Goal: Task Accomplishment & Management: Manage account settings

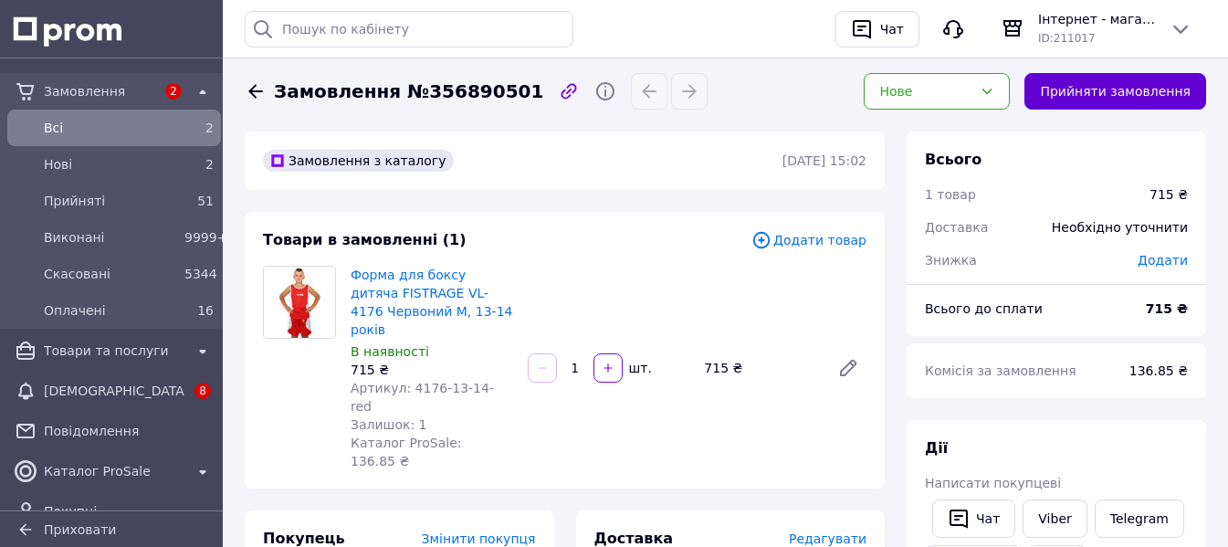
click at [1090, 90] on button "Прийняти замовлення" at bounding box center [1116, 91] width 182 height 37
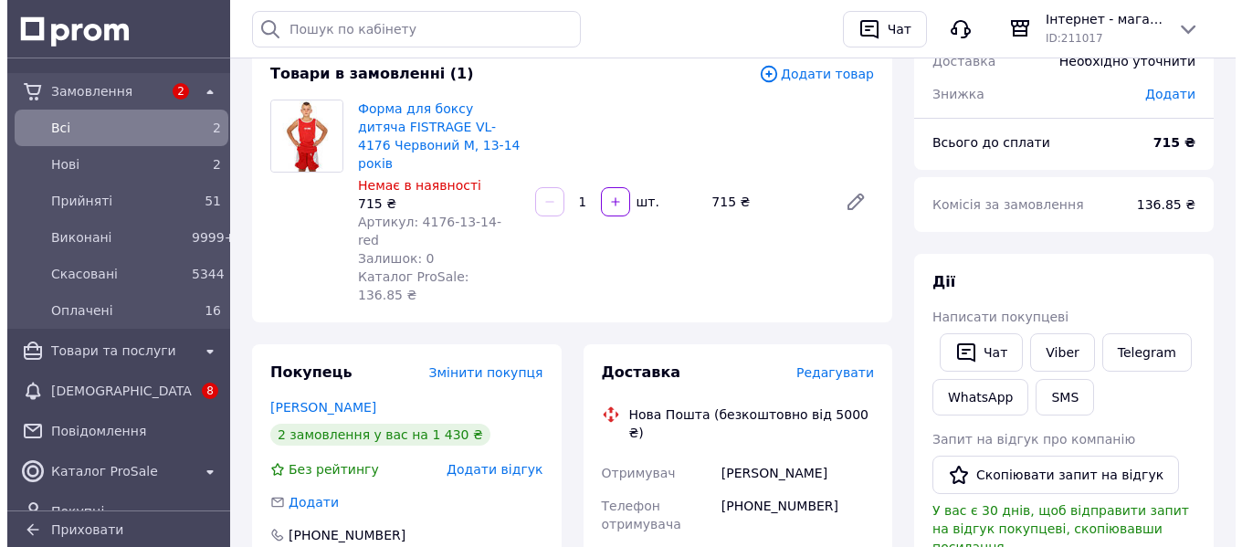
scroll to position [191, 0]
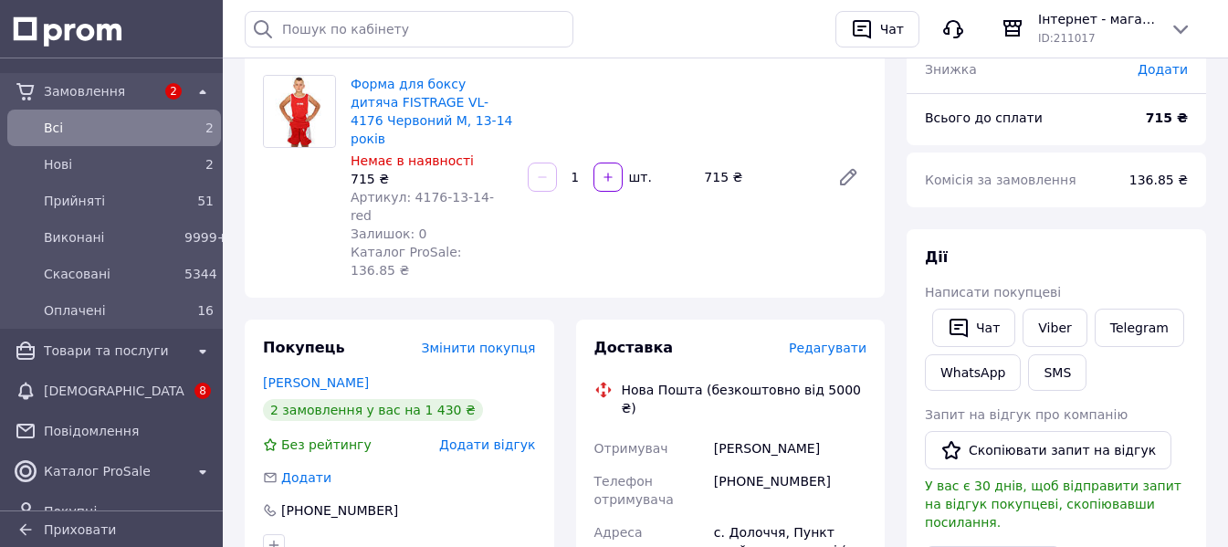
click at [850, 341] on span "Редагувати" at bounding box center [828, 348] width 78 height 15
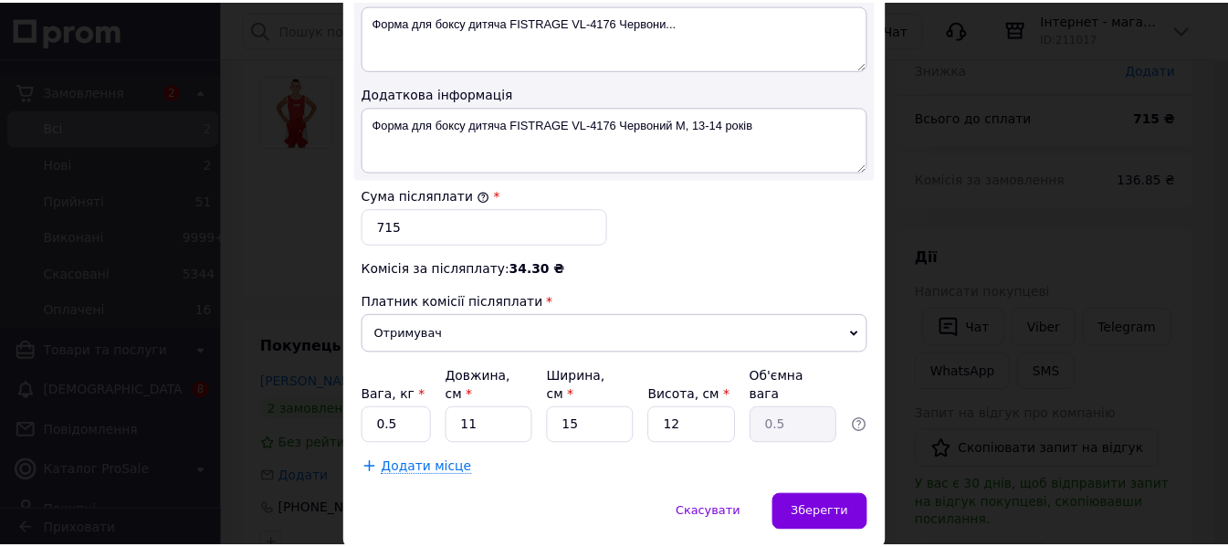
scroll to position [1051, 0]
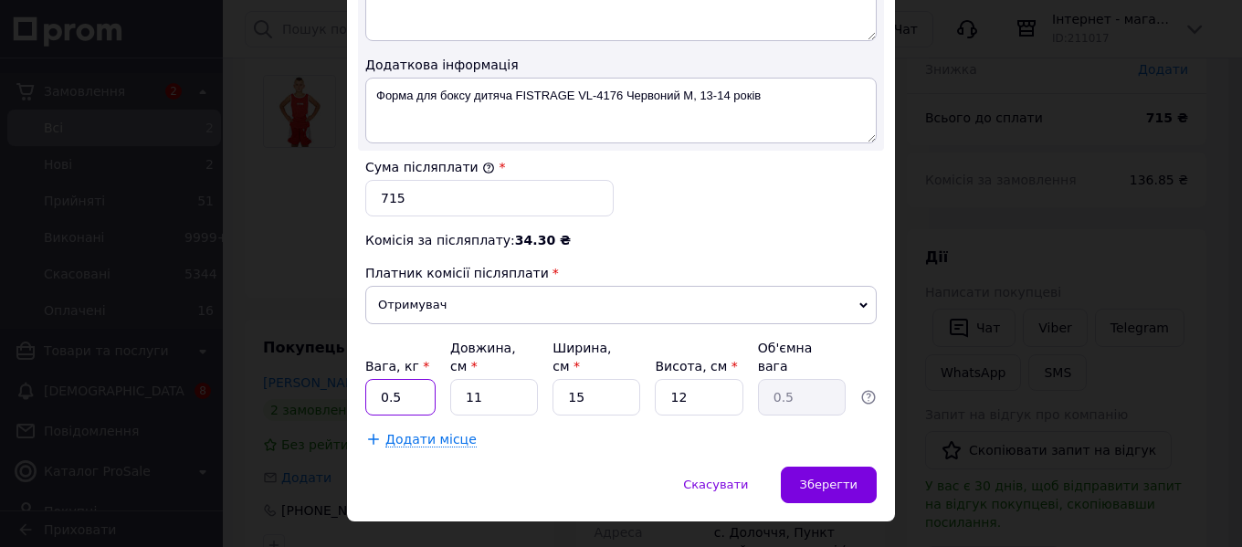
drag, startPoint x: 396, startPoint y: 362, endPoint x: 362, endPoint y: 362, distance: 34.7
type input "1"
drag, startPoint x: 479, startPoint y: 358, endPoint x: 441, endPoint y: 359, distance: 38.4
click at [441, 359] on div "Вага, кг * 1 Довжина, см * 11 Ширина, см * 15 Висота, см * 12 Об'ємна вага 0.5" at bounding box center [620, 377] width 511 height 77
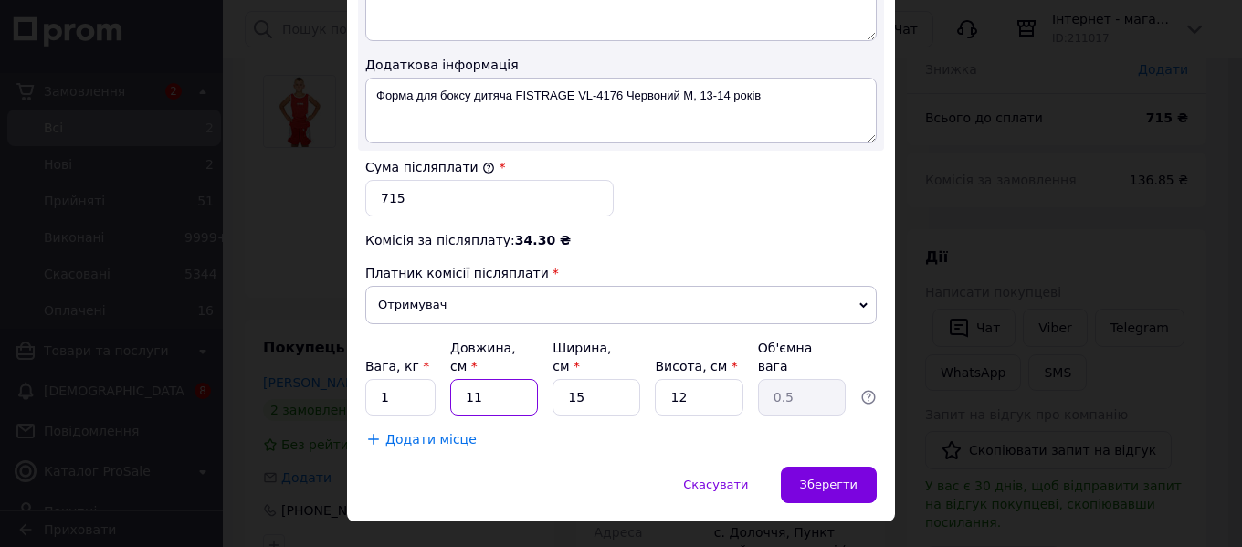
type input "1"
type input "0.1"
type input "15"
type input "0.68"
type input "15"
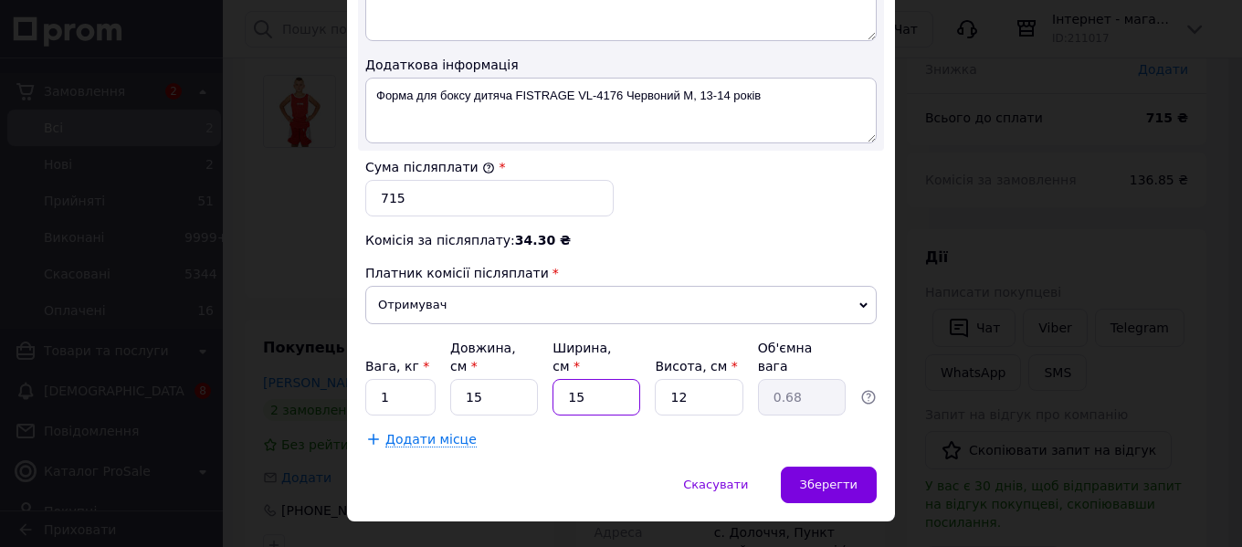
drag, startPoint x: 603, startPoint y: 347, endPoint x: 530, endPoint y: 373, distance: 77.4
click at [529, 373] on div "Вага, кг * 1 Довжина, см * 15 Ширина, см * 15 Висота, см * 12 Об'ємна вага 0.68" at bounding box center [620, 377] width 511 height 77
type input "1"
type input "0.1"
type input "10"
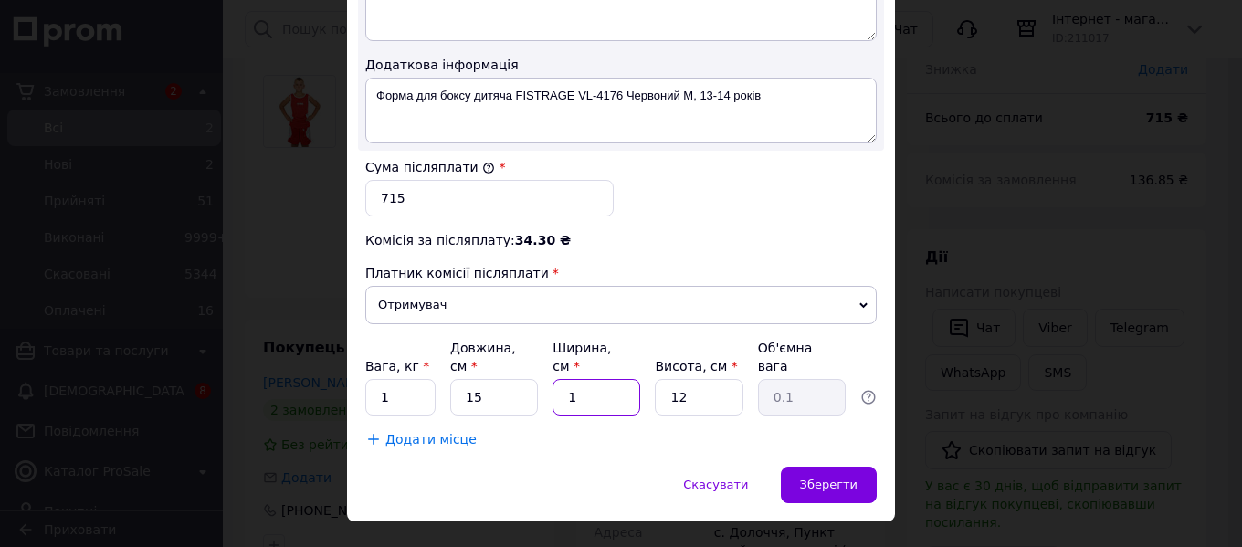
type input "0.45"
type input "10"
drag, startPoint x: 696, startPoint y: 359, endPoint x: 565, endPoint y: 362, distance: 130.6
click at [565, 362] on div "Вага, кг * 1 Довжина, см * 15 Ширина, см * 10 Висота, см * 12 Об'ємна вага 0.45" at bounding box center [620, 377] width 511 height 77
type input "5"
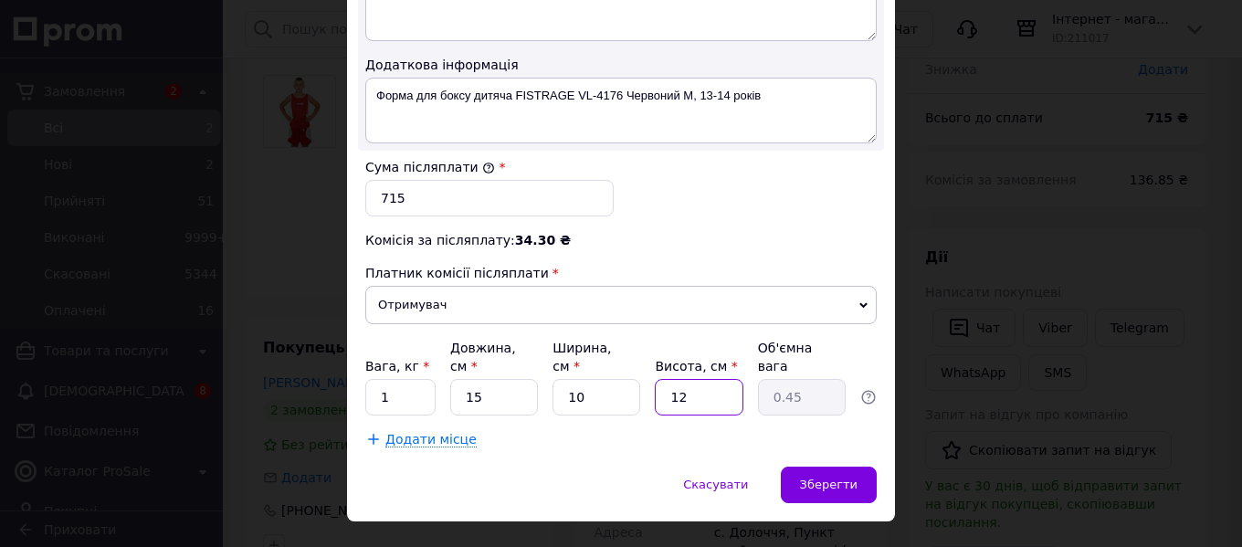
type input "0.19"
type input "5"
click at [864, 467] on div "Зберегти" at bounding box center [829, 485] width 96 height 37
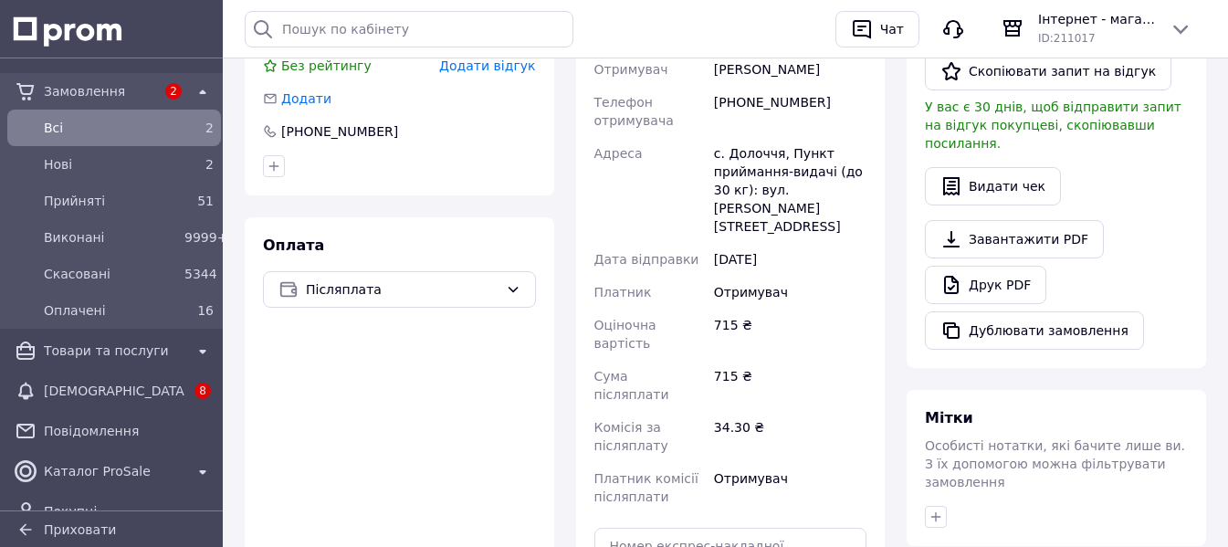
scroll to position [739, 0]
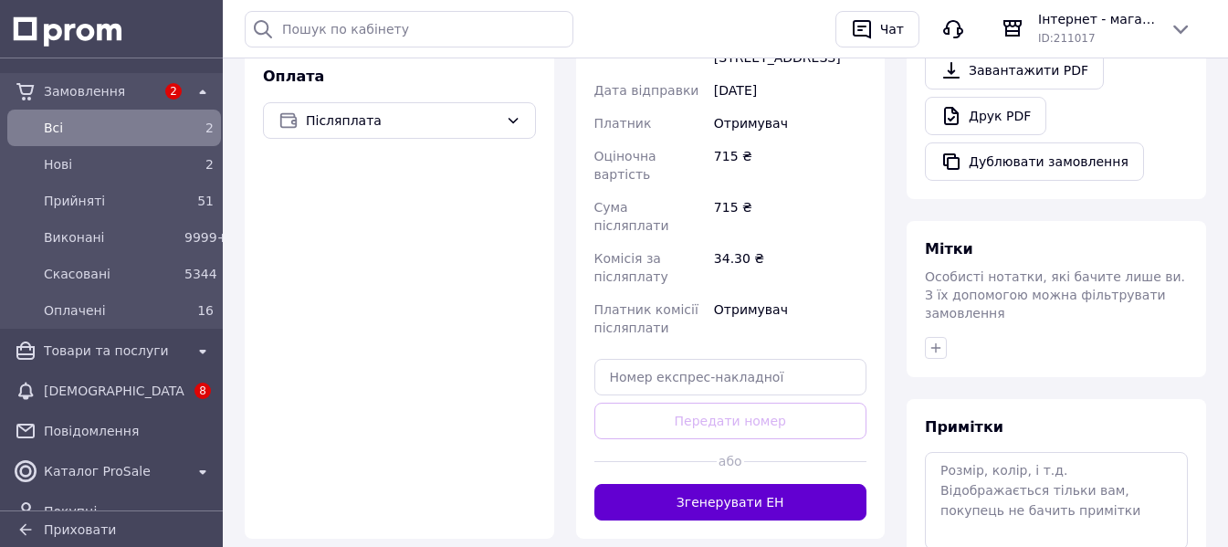
click at [790, 484] on button "Згенерувати ЕН" at bounding box center [730, 502] width 273 height 37
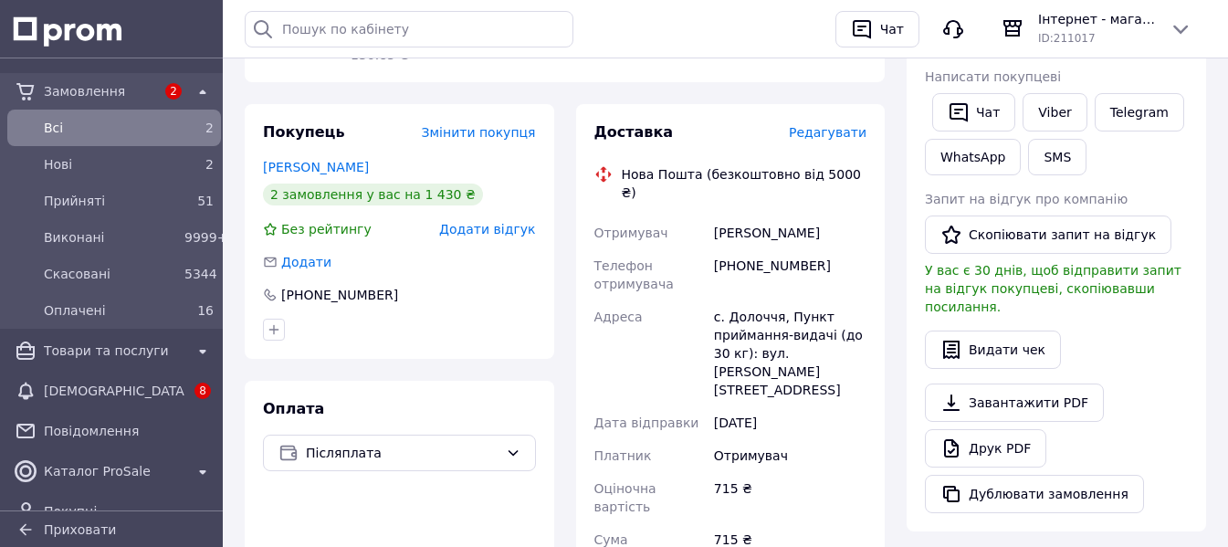
scroll to position [373, 0]
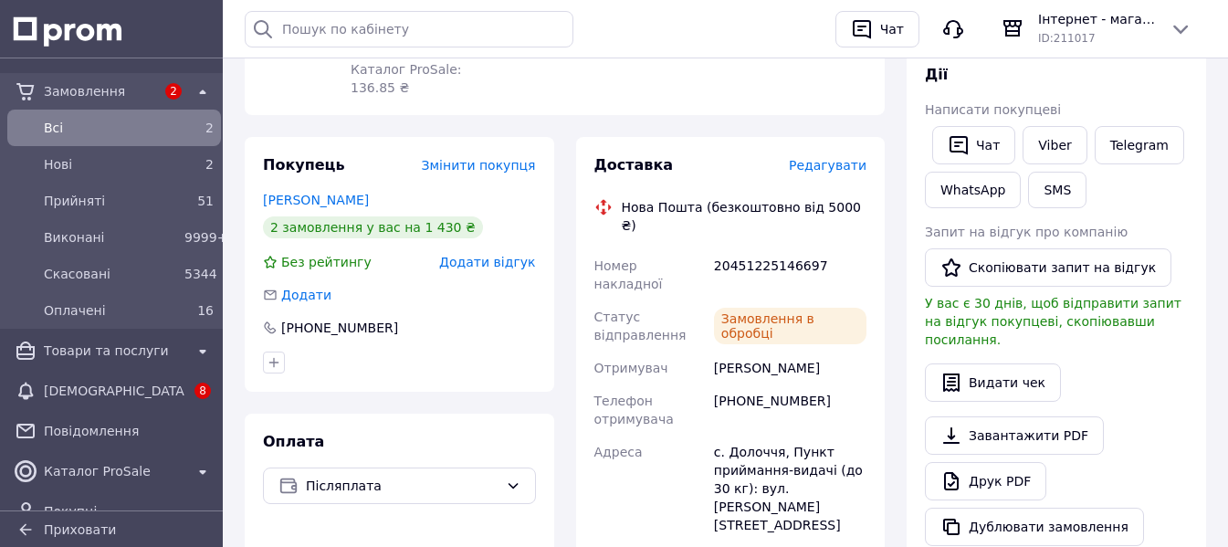
click at [768, 249] on div "20451225146697" at bounding box center [790, 274] width 160 height 51
copy div "20451225146697"
click at [1056, 142] on link "Viber" at bounding box center [1055, 145] width 64 height 38
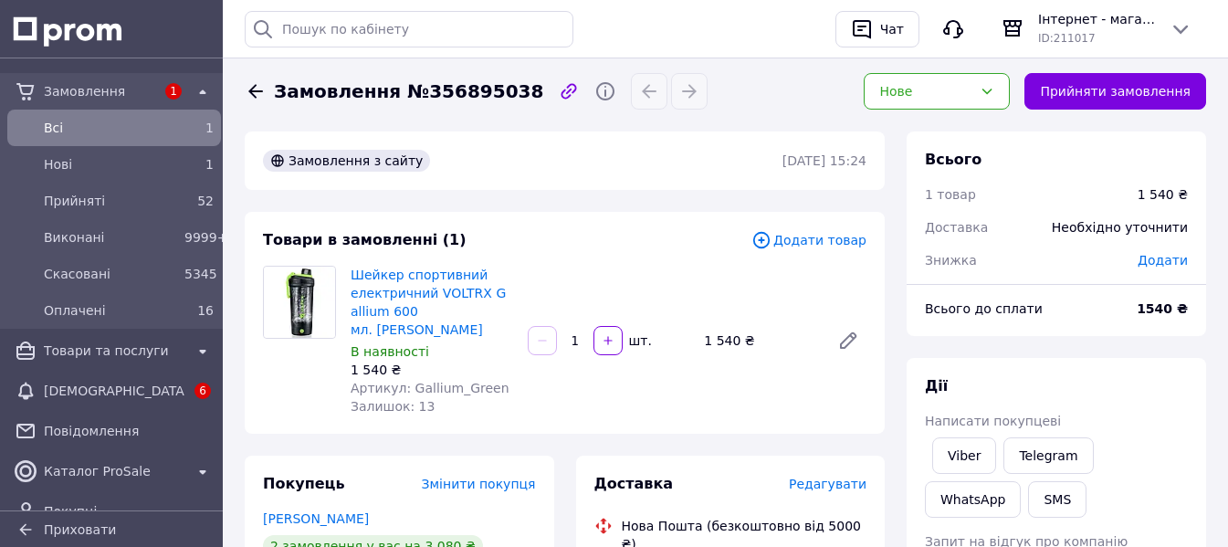
click at [1140, 98] on button "Прийняти замовлення" at bounding box center [1116, 91] width 182 height 37
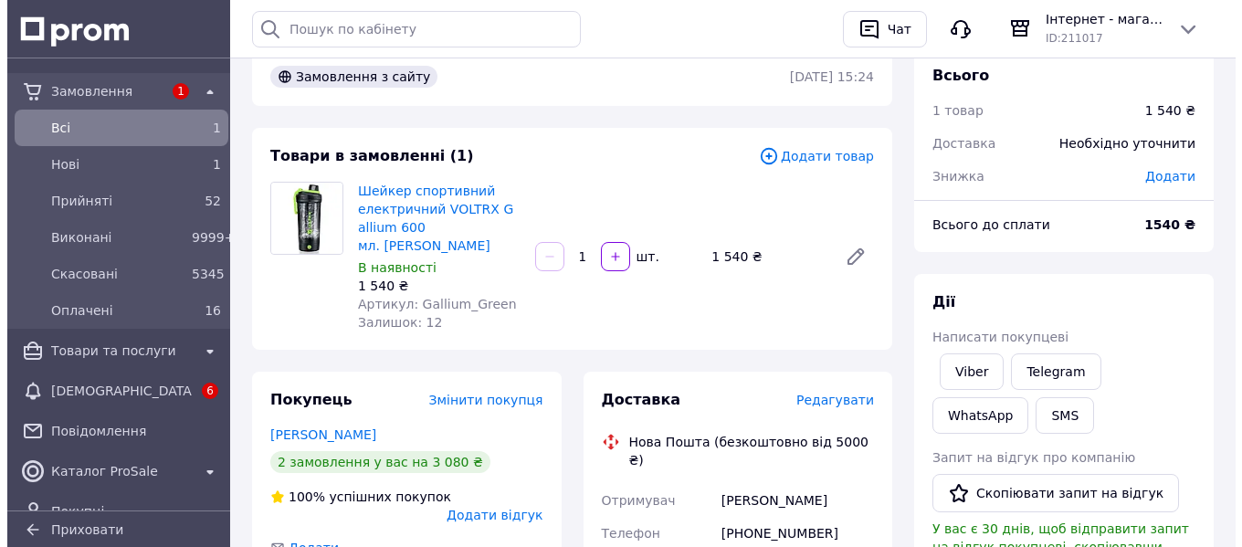
scroll to position [87, 0]
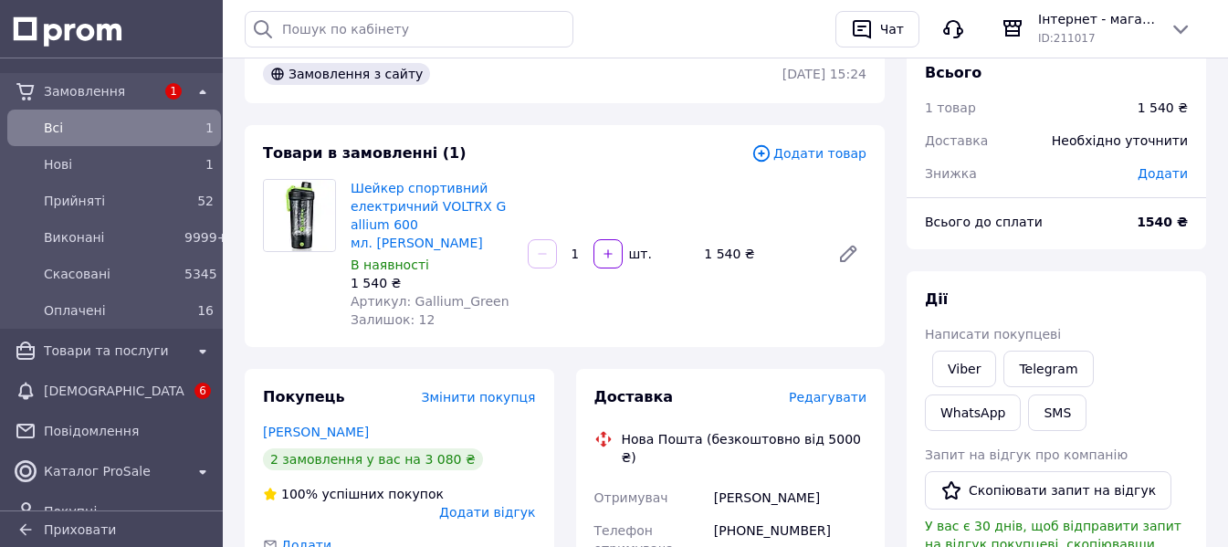
click at [829, 390] on span "Редагувати" at bounding box center [828, 397] width 78 height 15
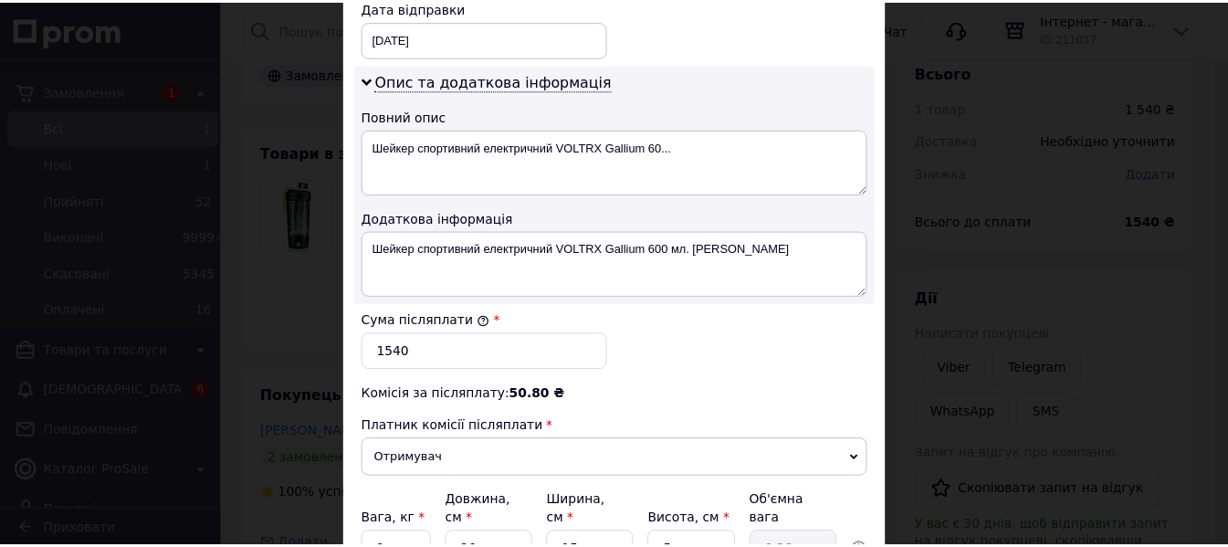
scroll to position [1051, 0]
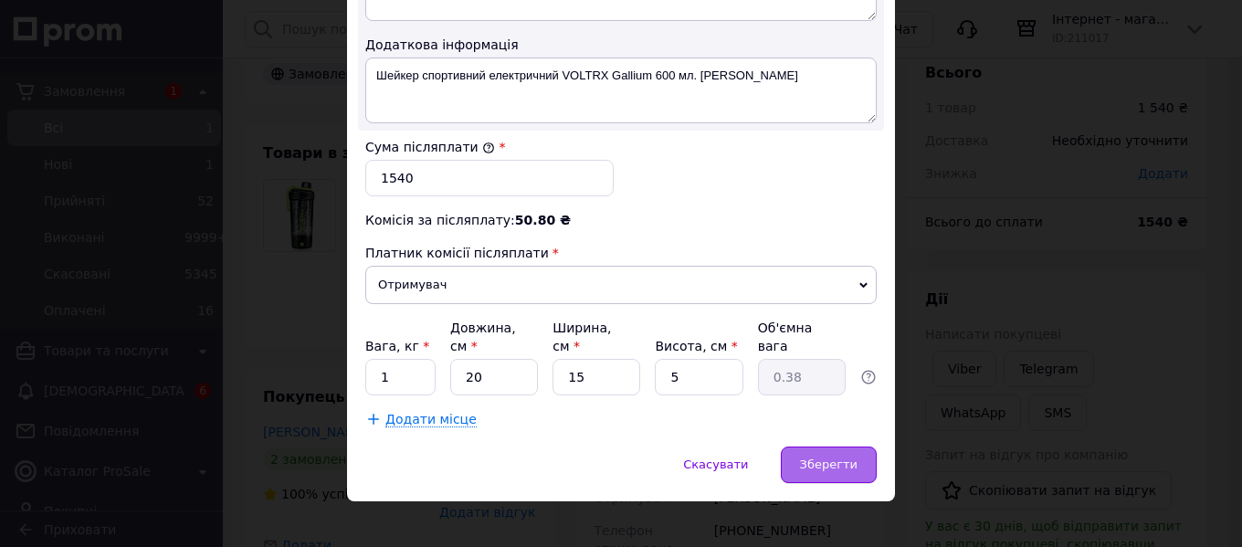
click at [846, 457] on div "Зберегти" at bounding box center [829, 465] width 96 height 37
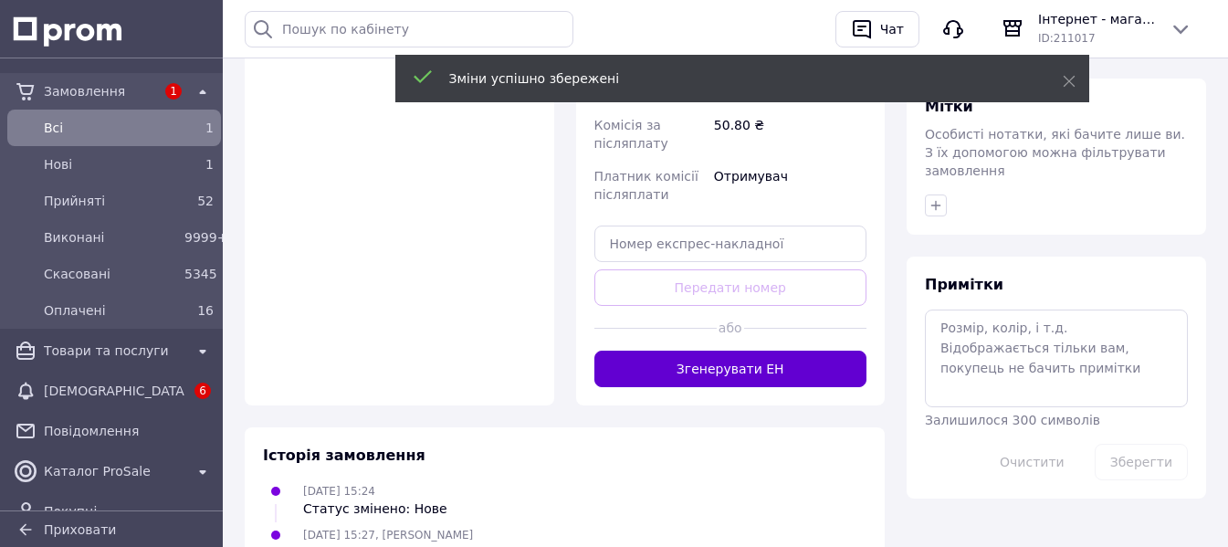
click at [758, 351] on button "Згенерувати ЕН" at bounding box center [730, 369] width 273 height 37
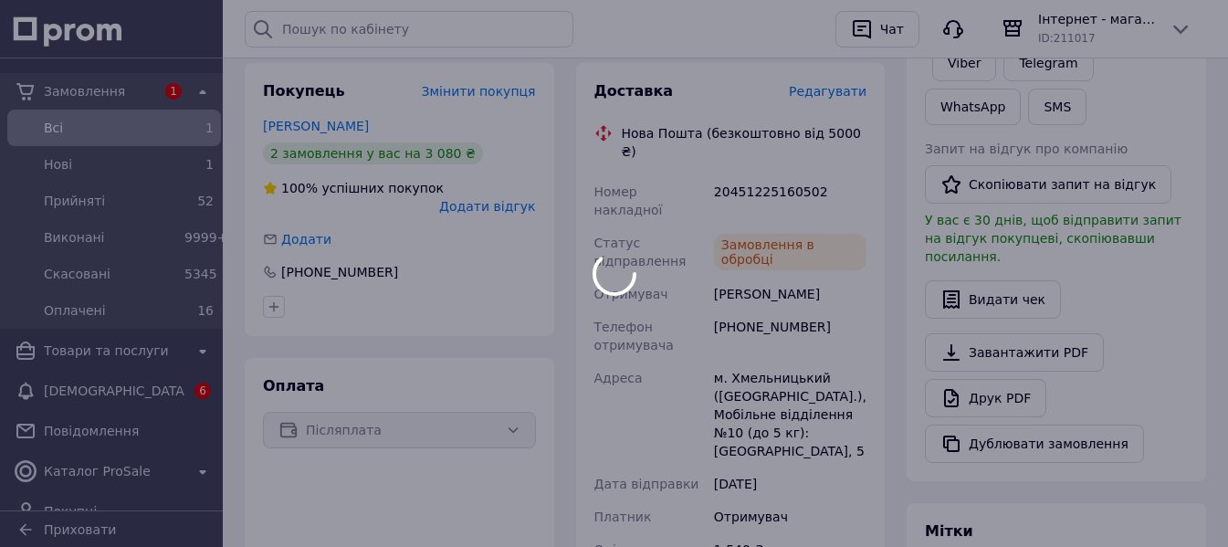
scroll to position [361, 0]
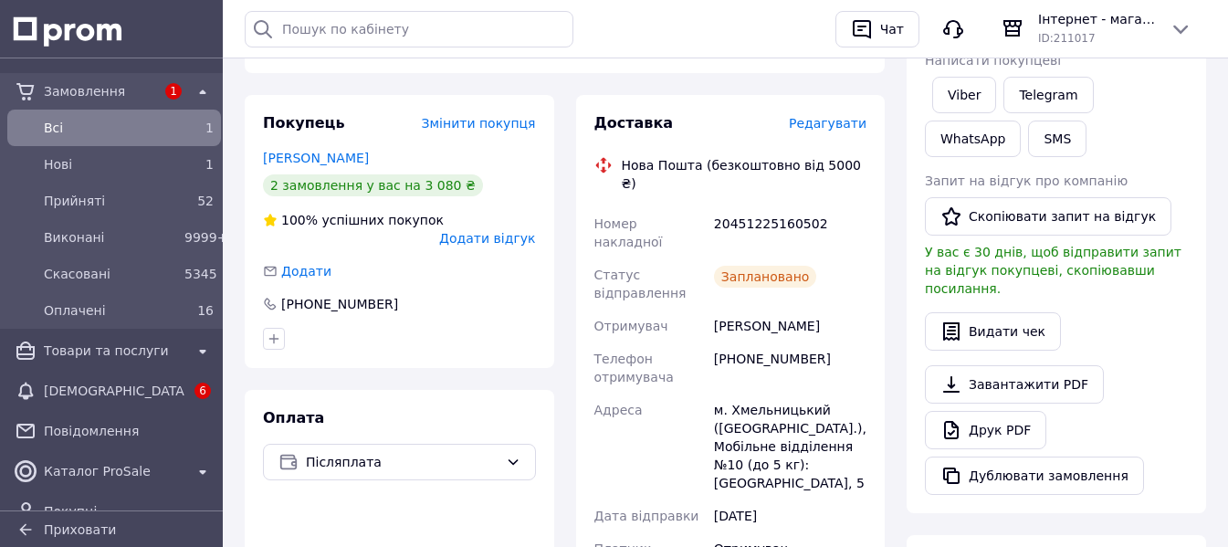
click at [764, 207] on div "20451225160502" at bounding box center [790, 232] width 160 height 51
copy div "20451225160502"
click at [970, 90] on link "Viber" at bounding box center [964, 95] width 64 height 37
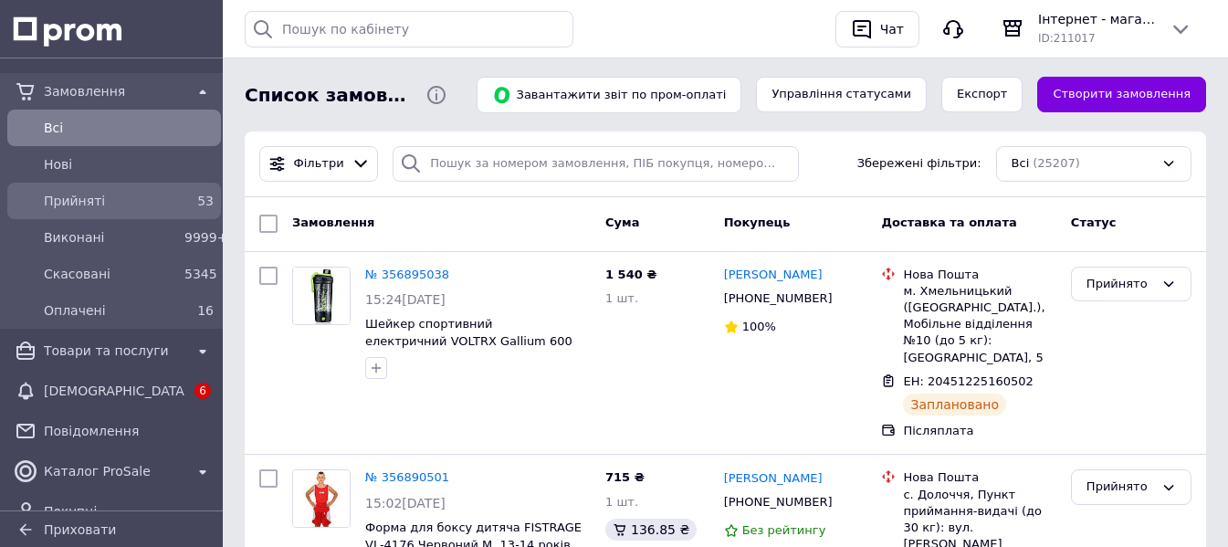
click at [121, 200] on span "Прийняті" at bounding box center [110, 201] width 133 height 18
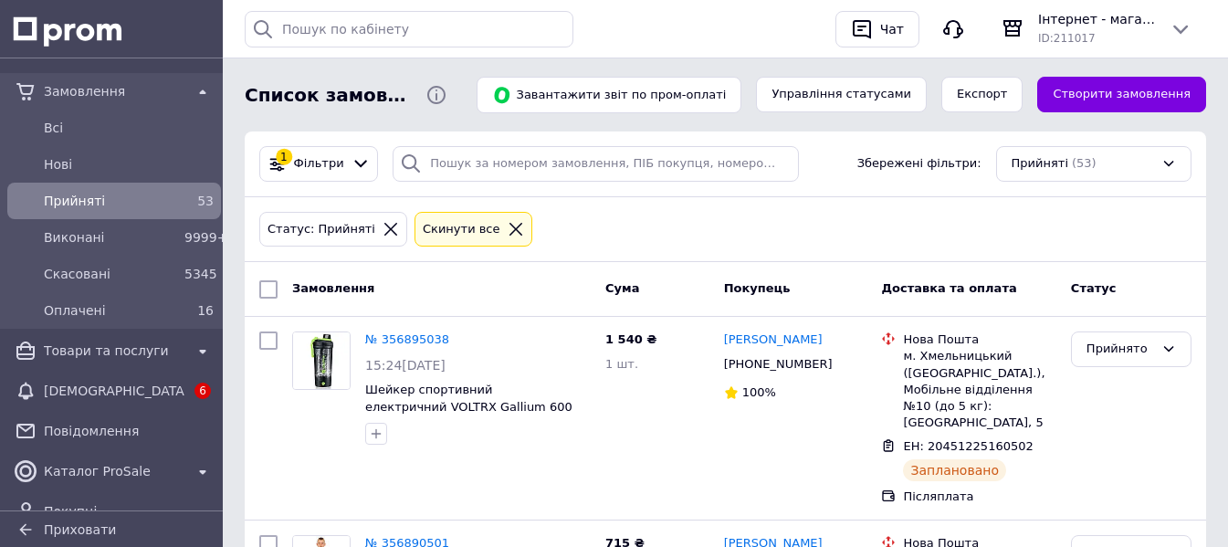
click at [163, 204] on span "Прийняті" at bounding box center [110, 201] width 133 height 18
click at [106, 155] on span "Нові" at bounding box center [129, 164] width 170 height 18
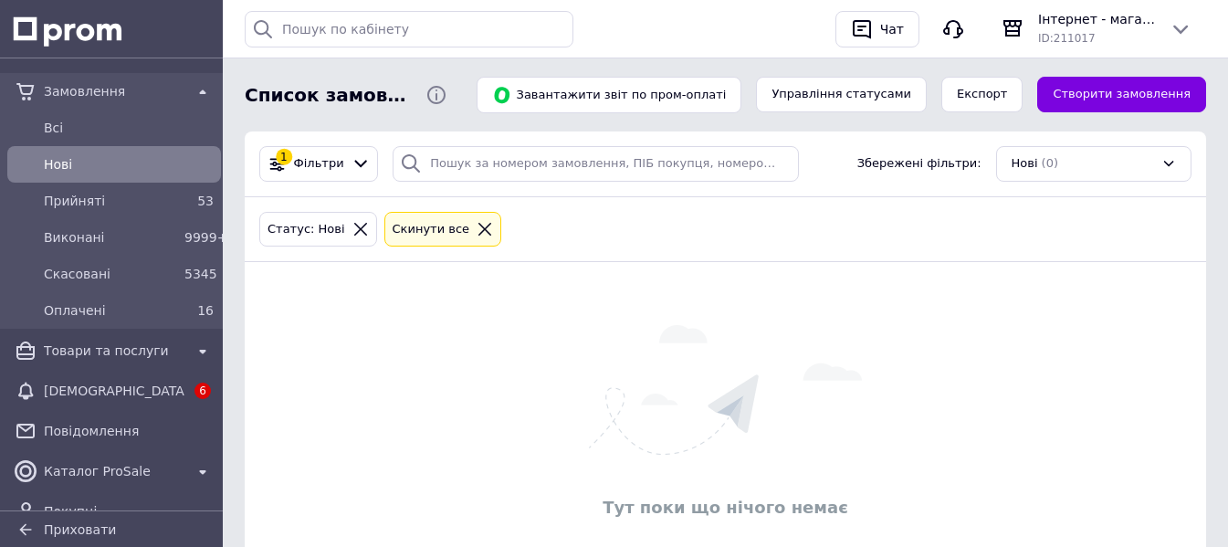
click at [419, 254] on div "Статус: Нові Cкинути все" at bounding box center [726, 230] width 962 height 66
click at [413, 230] on div "Cкинути все" at bounding box center [431, 229] width 85 height 19
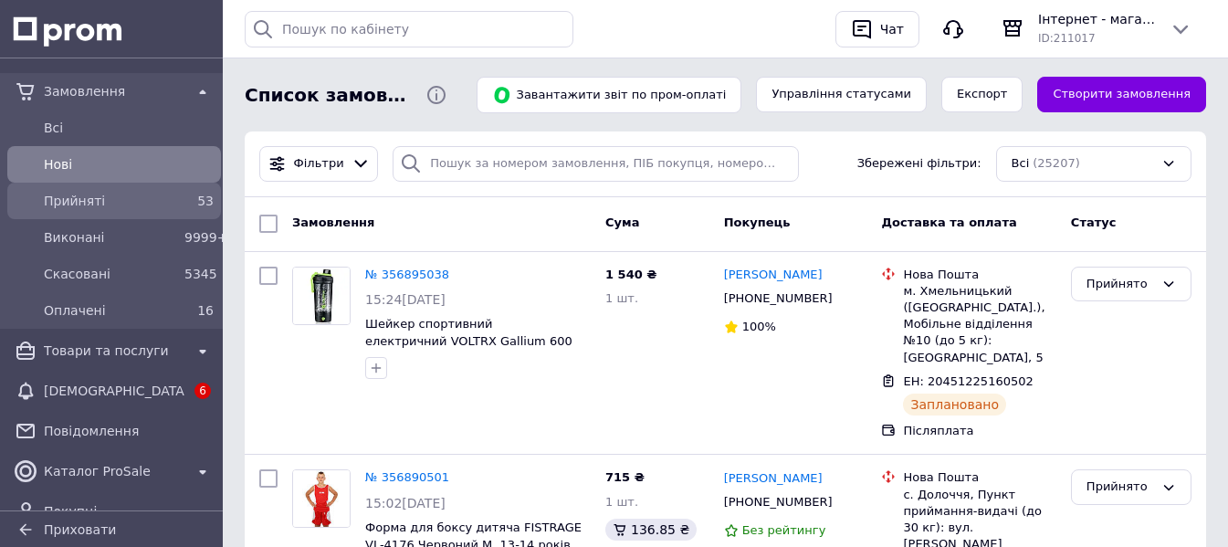
click at [139, 204] on span "Прийняті" at bounding box center [110, 201] width 133 height 18
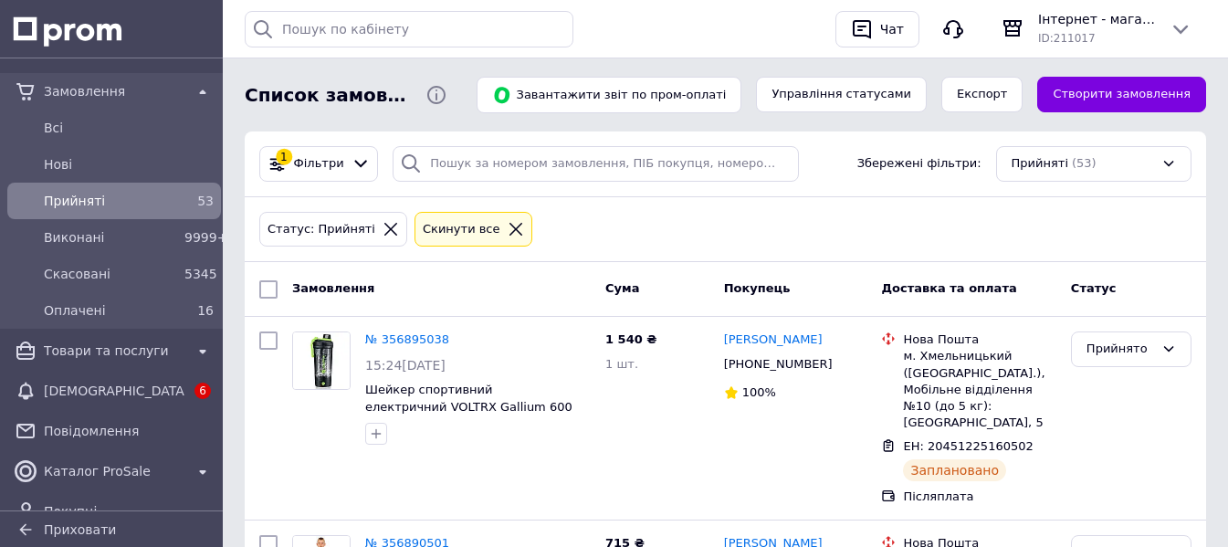
click at [427, 235] on div "Cкинути все" at bounding box center [461, 229] width 85 height 19
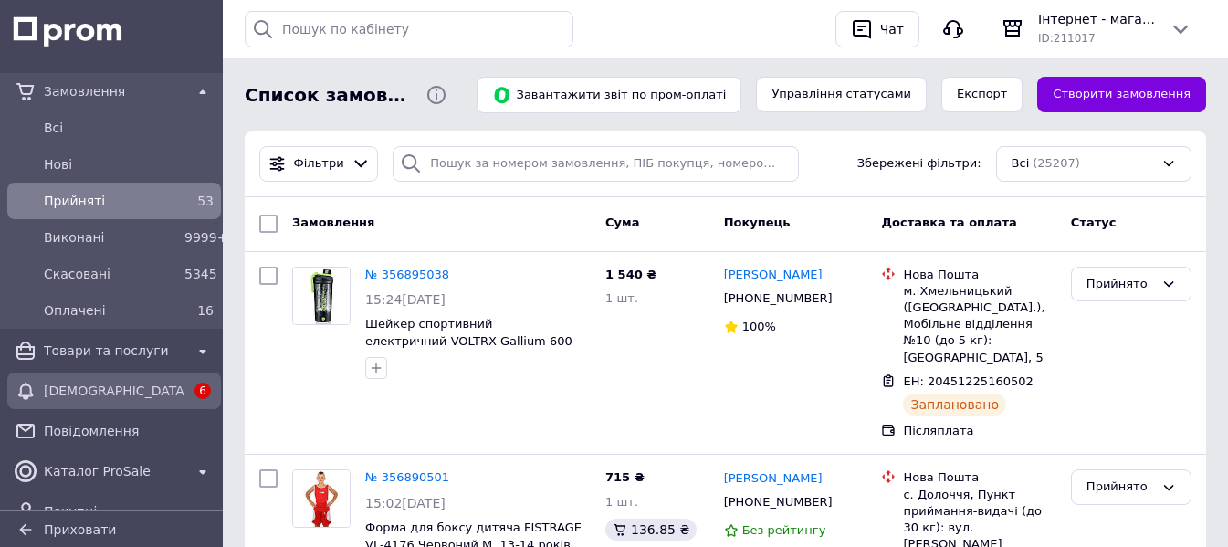
click at [88, 382] on span "[DEMOGRAPHIC_DATA]" at bounding box center [114, 391] width 141 height 18
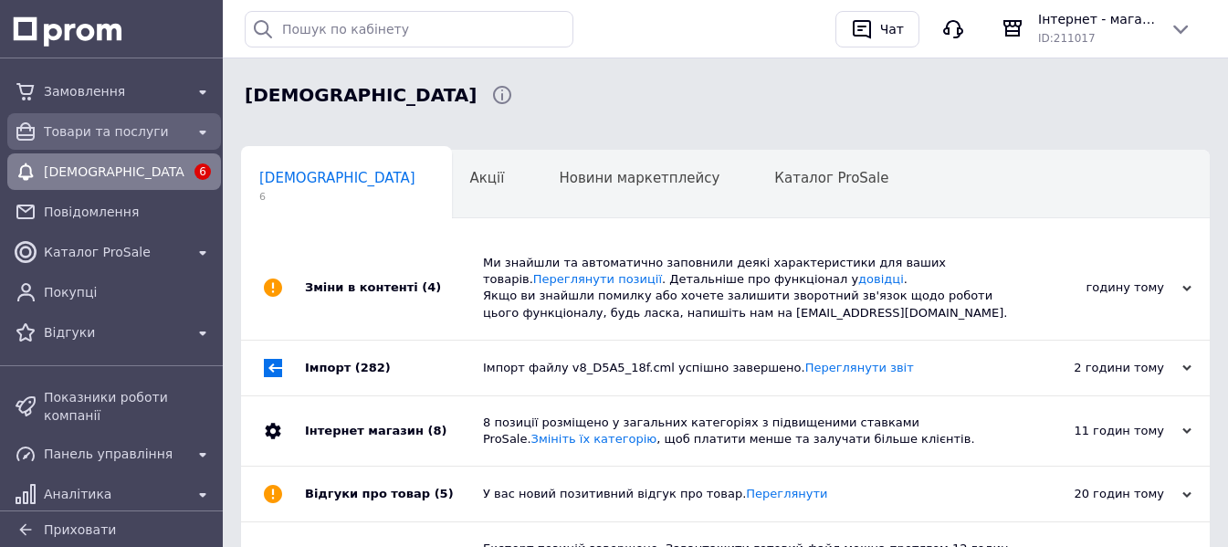
click at [131, 117] on div "Товари та послуги" at bounding box center [114, 131] width 206 height 29
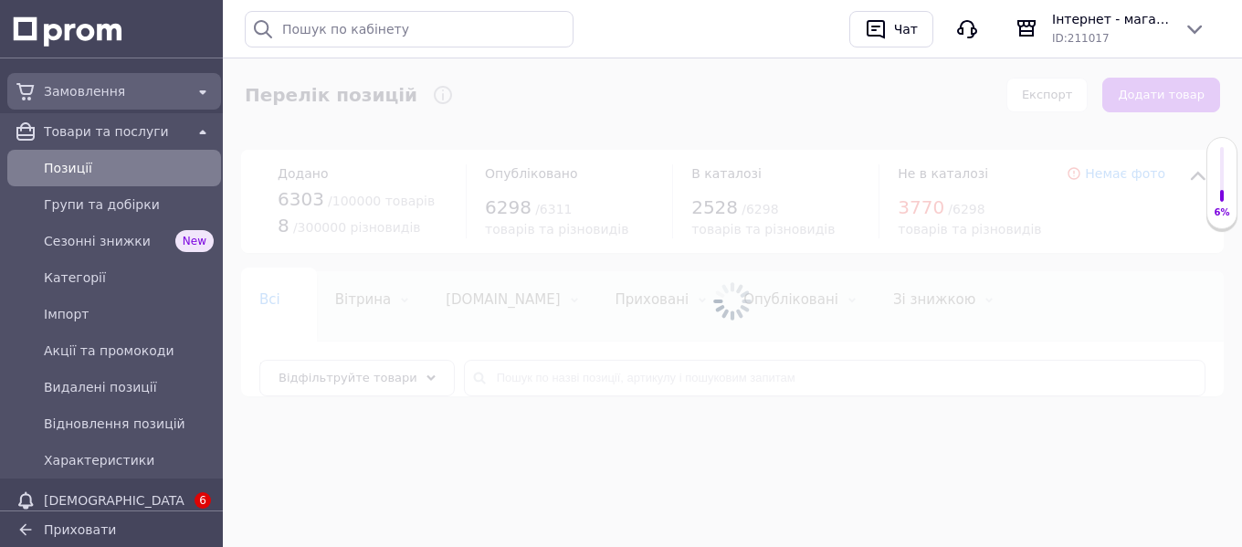
click at [113, 93] on span "Замовлення" at bounding box center [114, 91] width 141 height 18
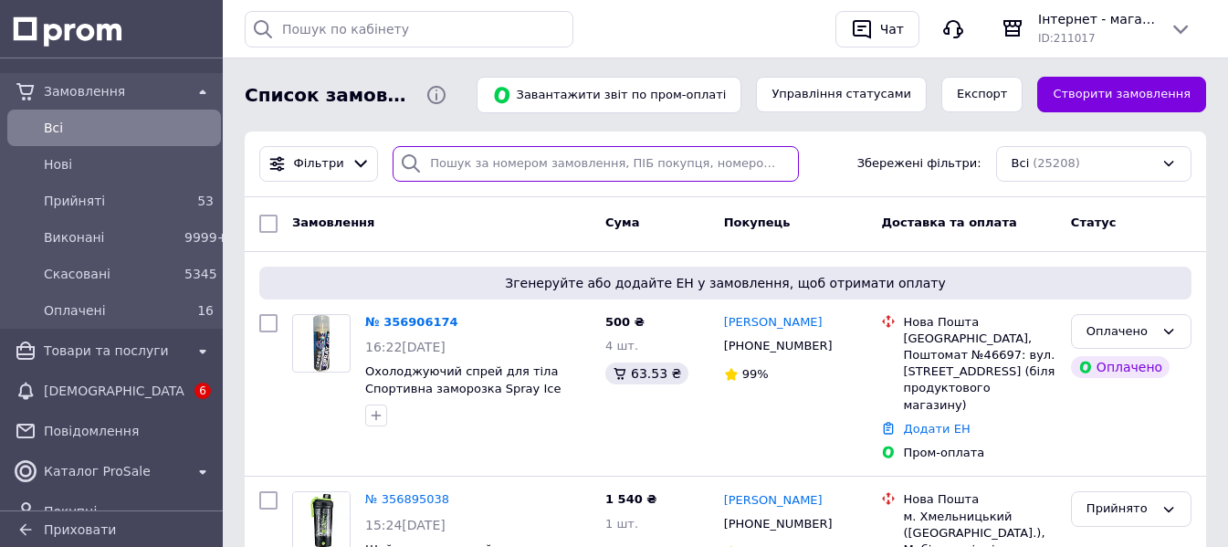
click at [643, 163] on input "search" at bounding box center [596, 164] width 406 height 36
paste input "Кулібаба Юлія"
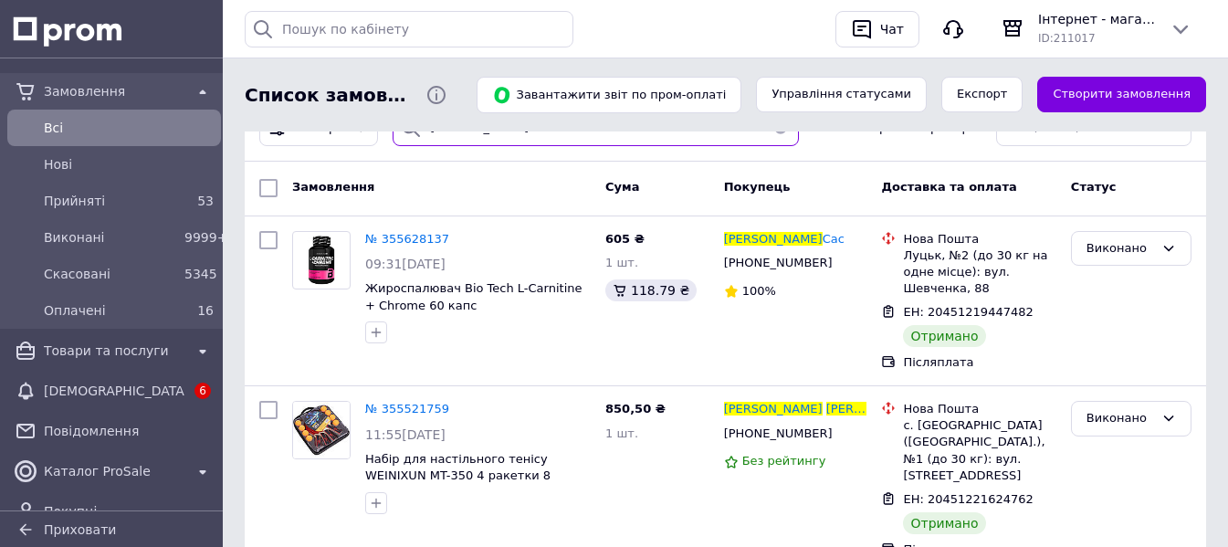
scroll to position [91, 0]
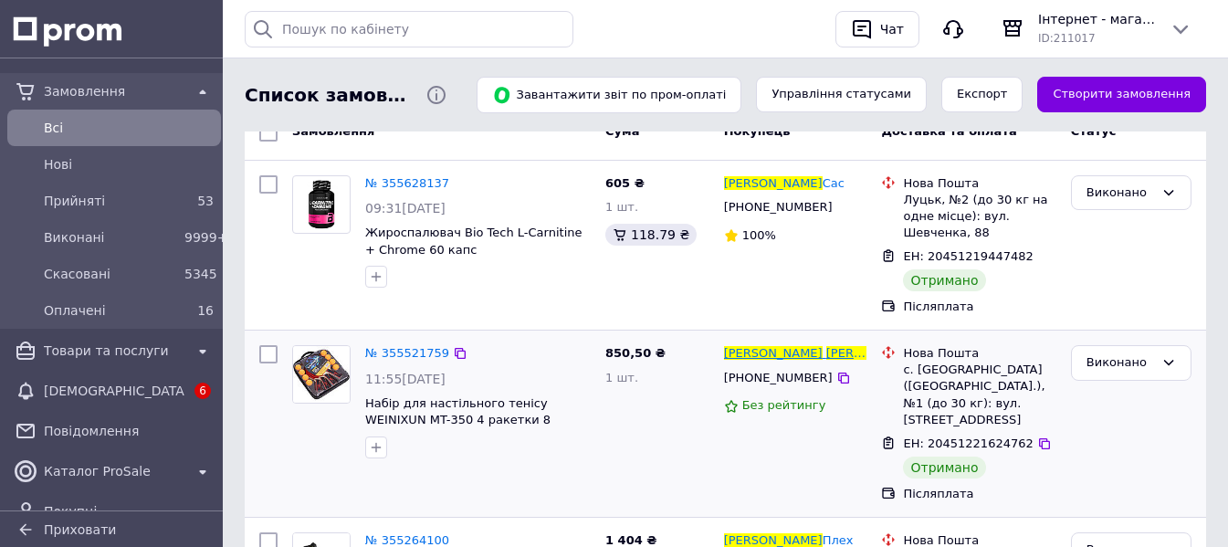
type input "Кулібаба Юлія"
drag, startPoint x: 758, startPoint y: 356, endPoint x: 721, endPoint y: 354, distance: 36.6
click at [722, 354] on div "Юлія Кулібаба" at bounding box center [795, 353] width 147 height 21
copy span "Юлія Кулібаба"
drag, startPoint x: 543, startPoint y: 425, endPoint x: 362, endPoint y: 407, distance: 182.5
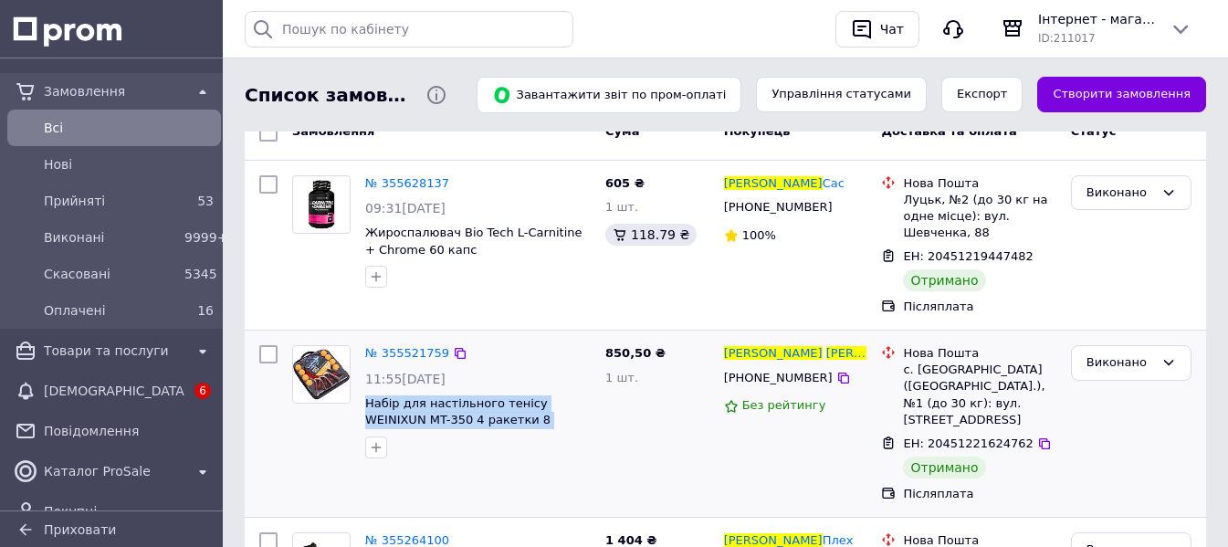
click at [362, 407] on div "№ 355521759 11:55, 03.08.2025 Набір для настільного тенісу WEINIXUN MT-350 4 ра…" at bounding box center [478, 402] width 240 height 128
copy span "Набір для настільного тенісу WEINIXUN MT-350 4 ракетки 8 м'ячів чохол"
click at [1037, 436] on icon at bounding box center [1044, 443] width 15 height 15
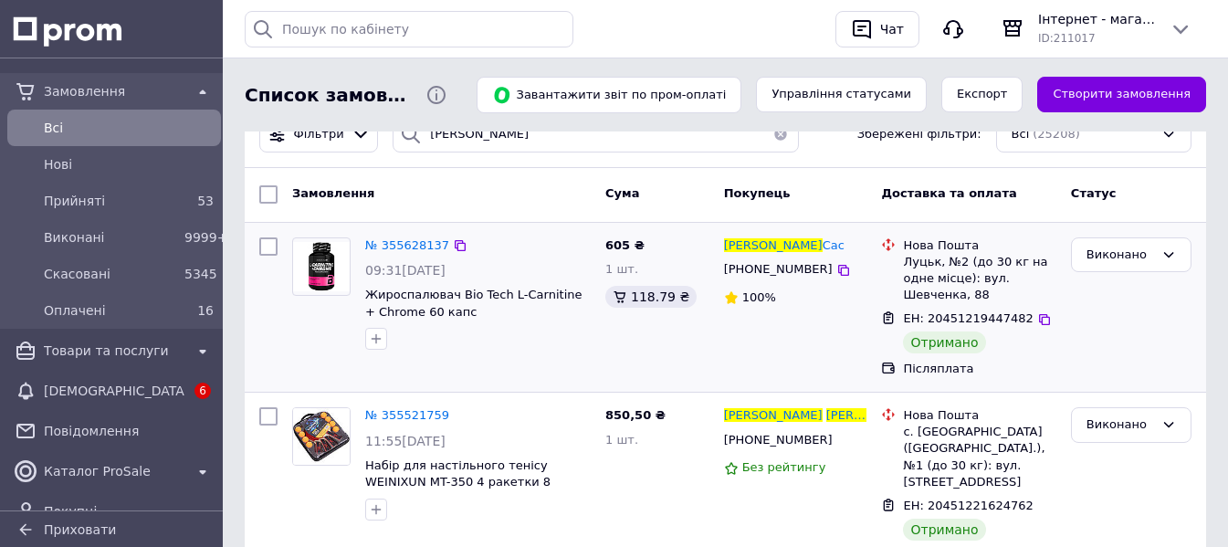
scroll to position [0, 0]
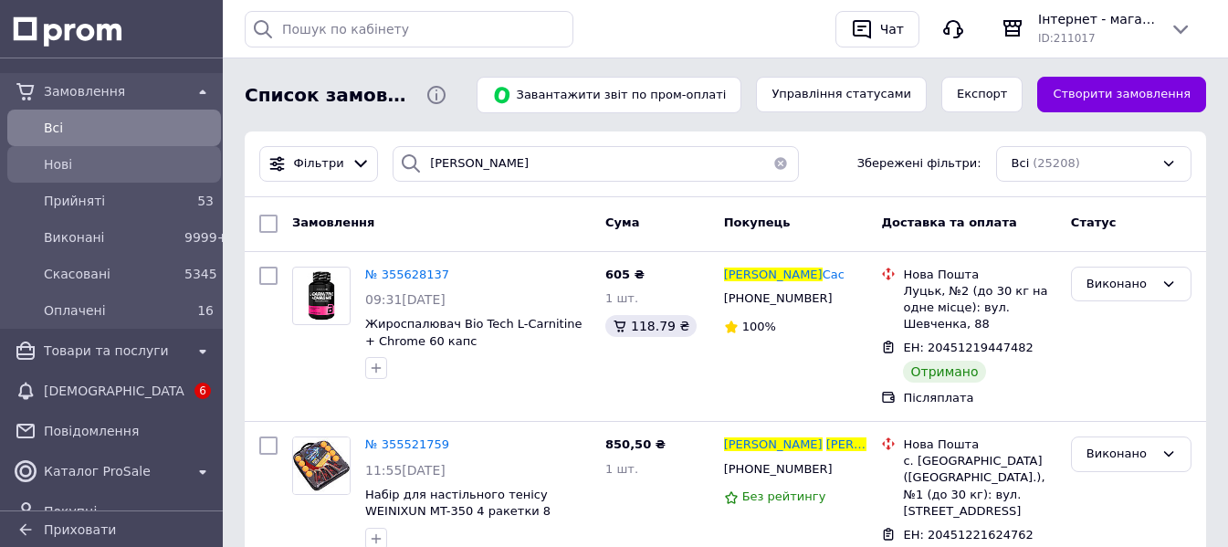
click at [96, 170] on span "Нові" at bounding box center [129, 164] width 170 height 18
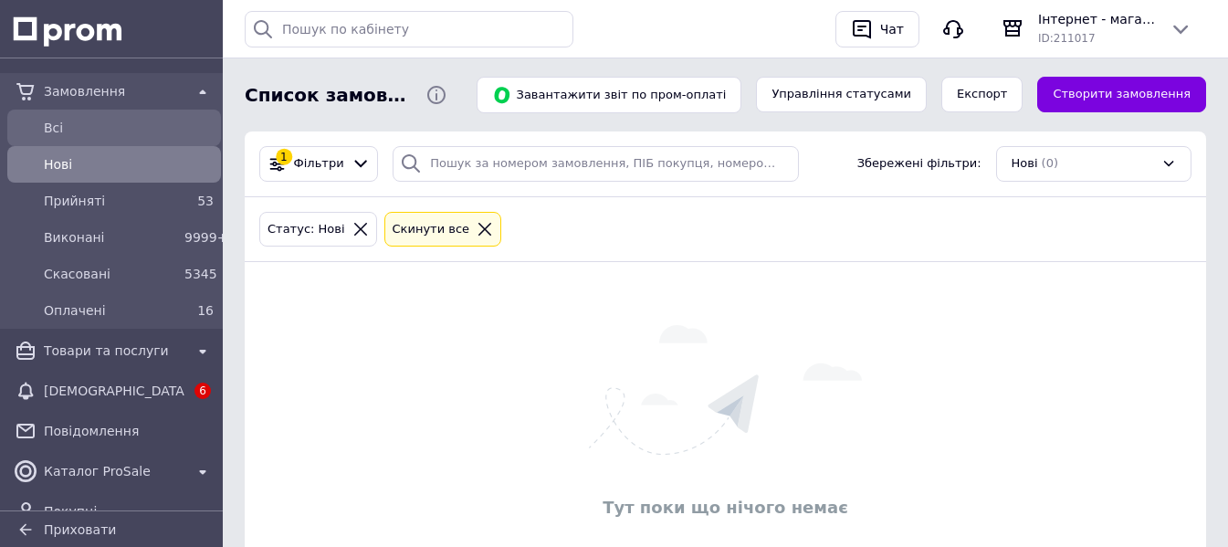
click at [105, 139] on div "Всi" at bounding box center [128, 128] width 177 height 26
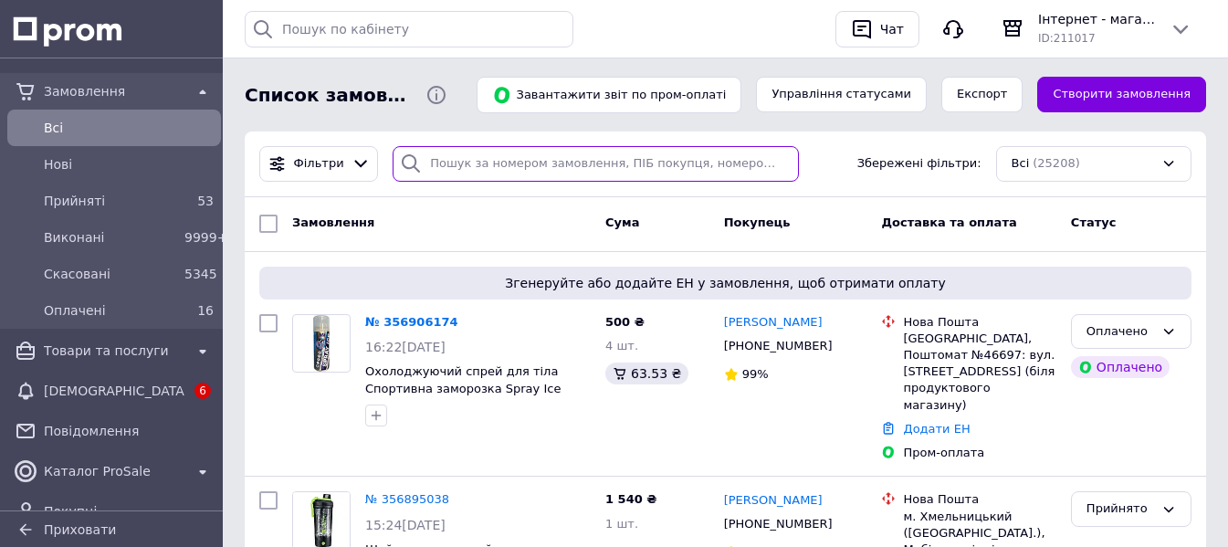
click at [466, 161] on input "search" at bounding box center [596, 164] width 406 height 36
paste input "Тарасов Александр"
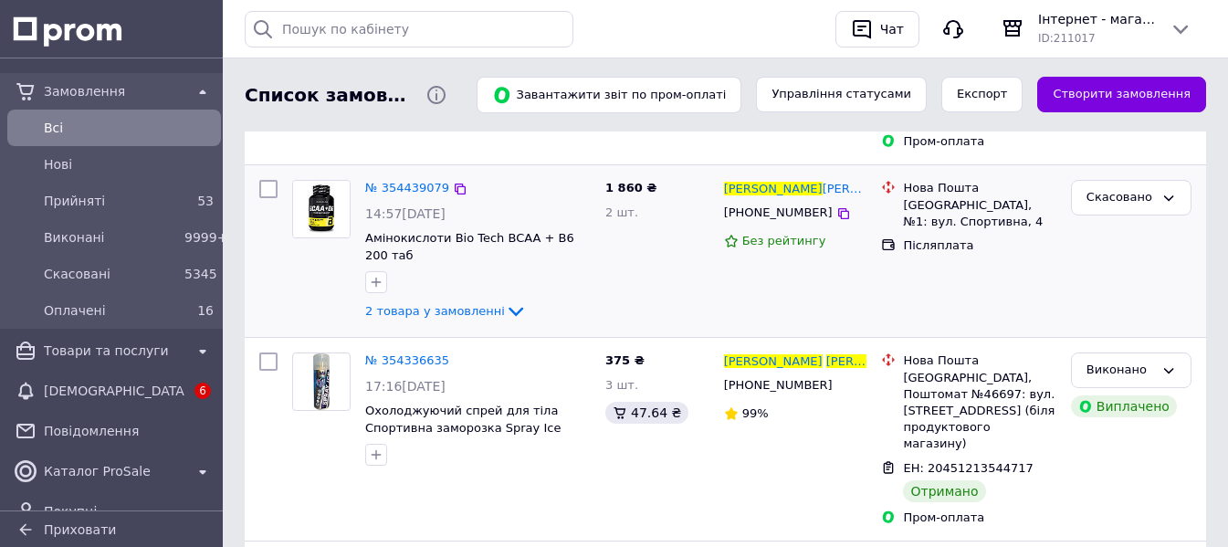
scroll to position [365, 0]
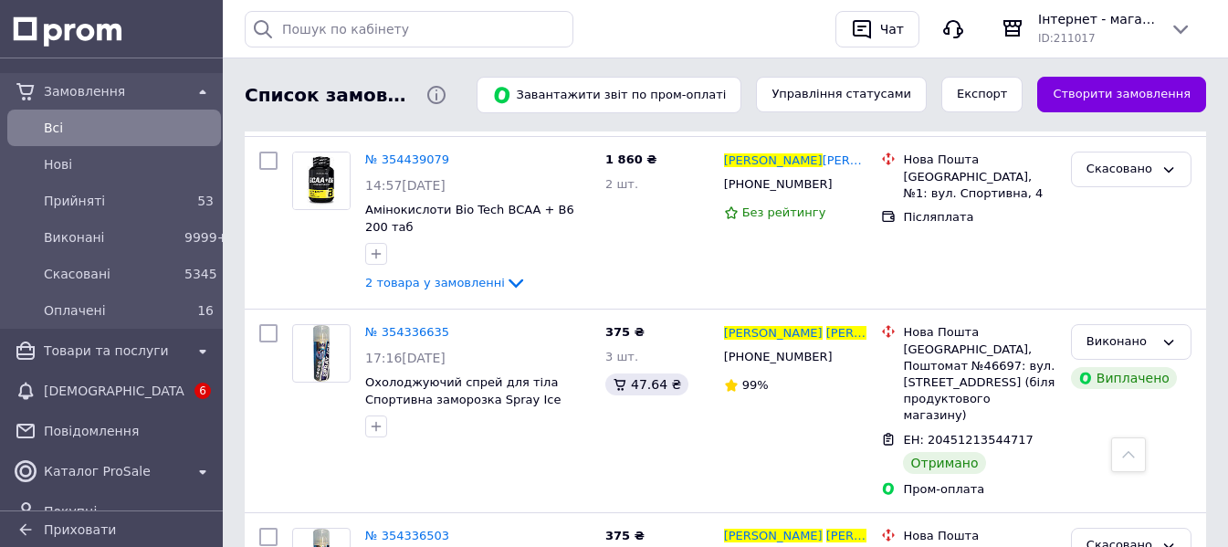
type input "Тарасов Александр"
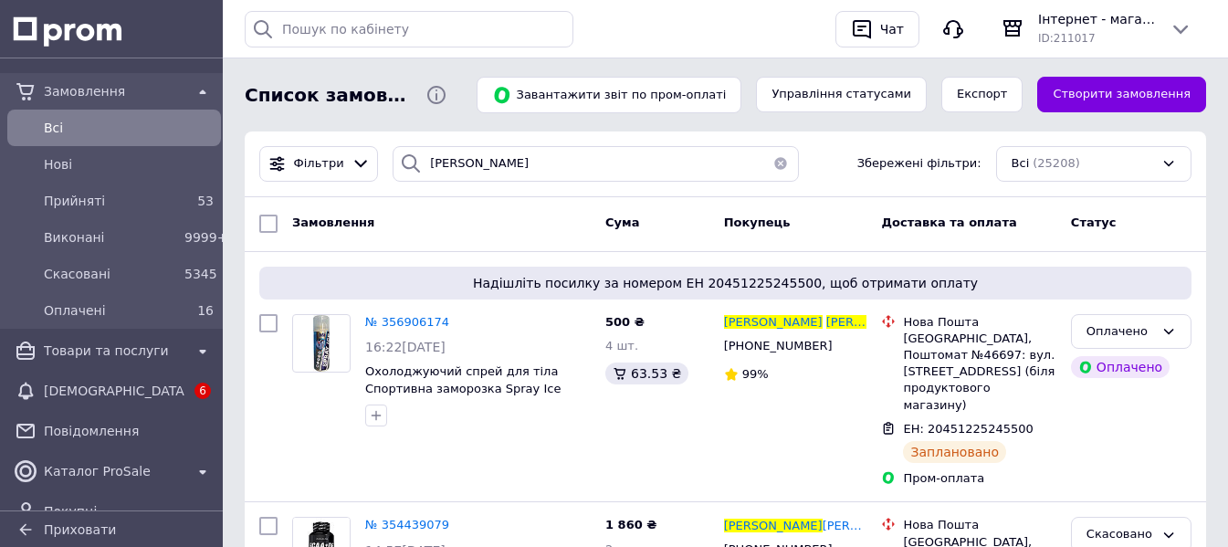
click at [113, 131] on span "Всi" at bounding box center [129, 128] width 170 height 18
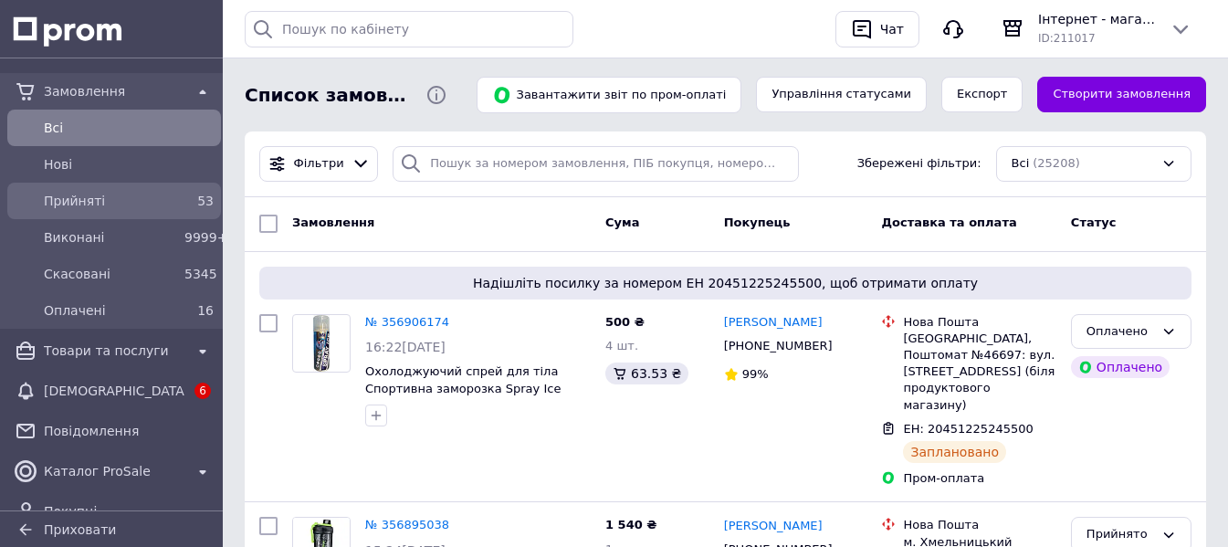
click at [89, 194] on span "Прийняті" at bounding box center [110, 201] width 133 height 18
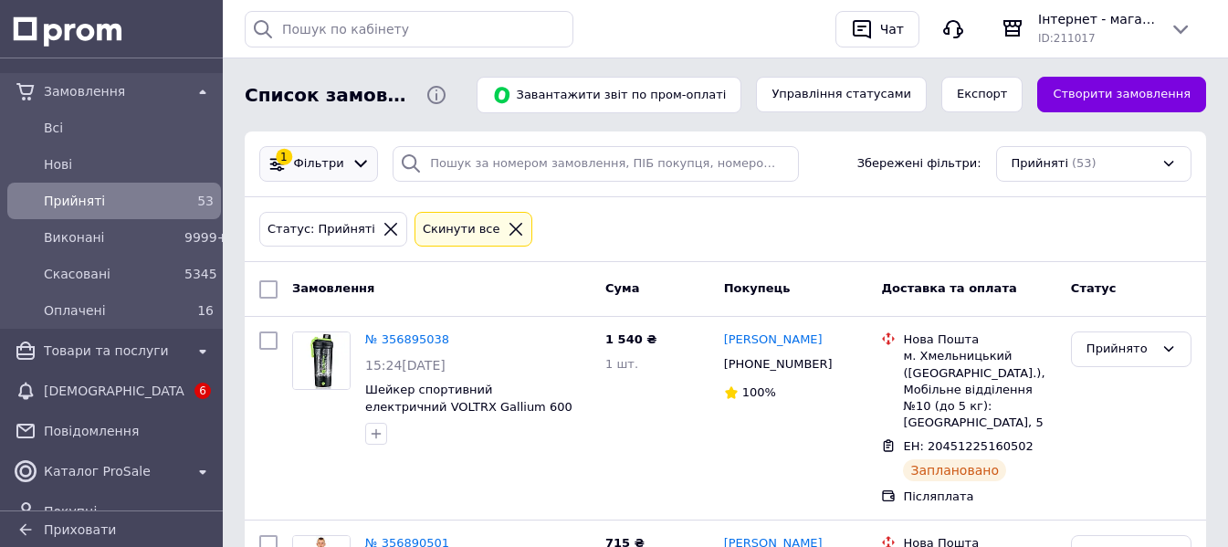
click at [314, 161] on span "Фільтри" at bounding box center [319, 163] width 50 height 17
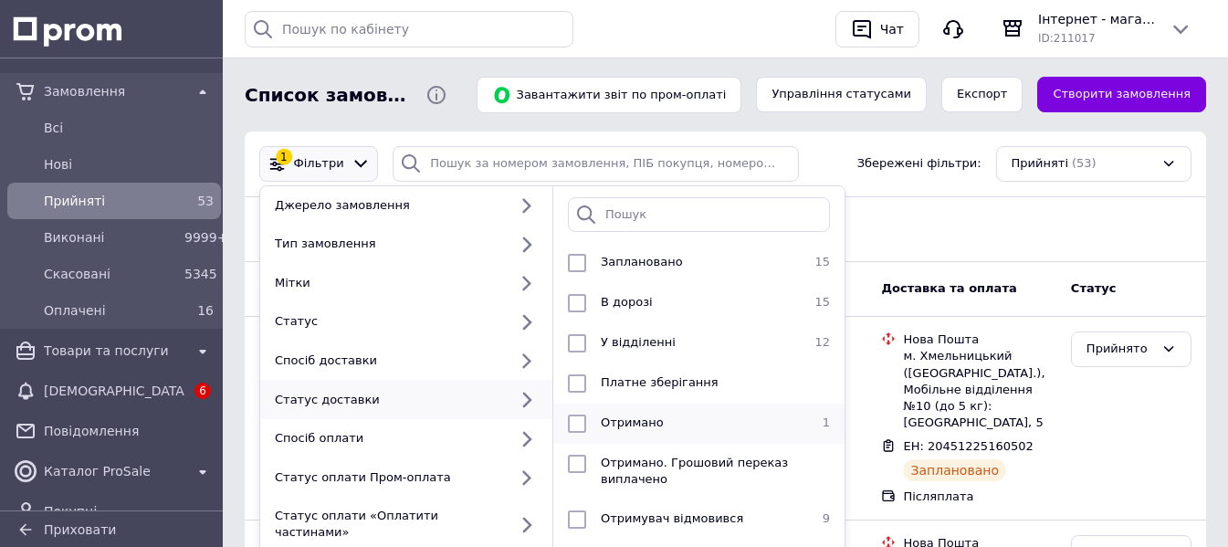
click at [687, 408] on li "Отримано 1" at bounding box center [698, 424] width 291 height 40
checkbox input "true"
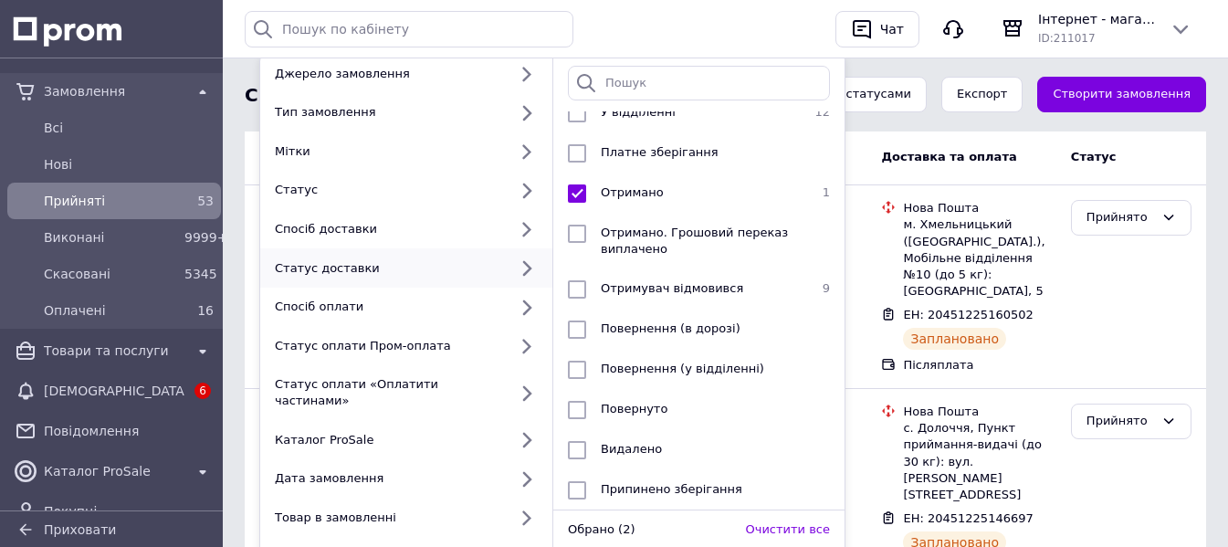
scroll to position [365, 0]
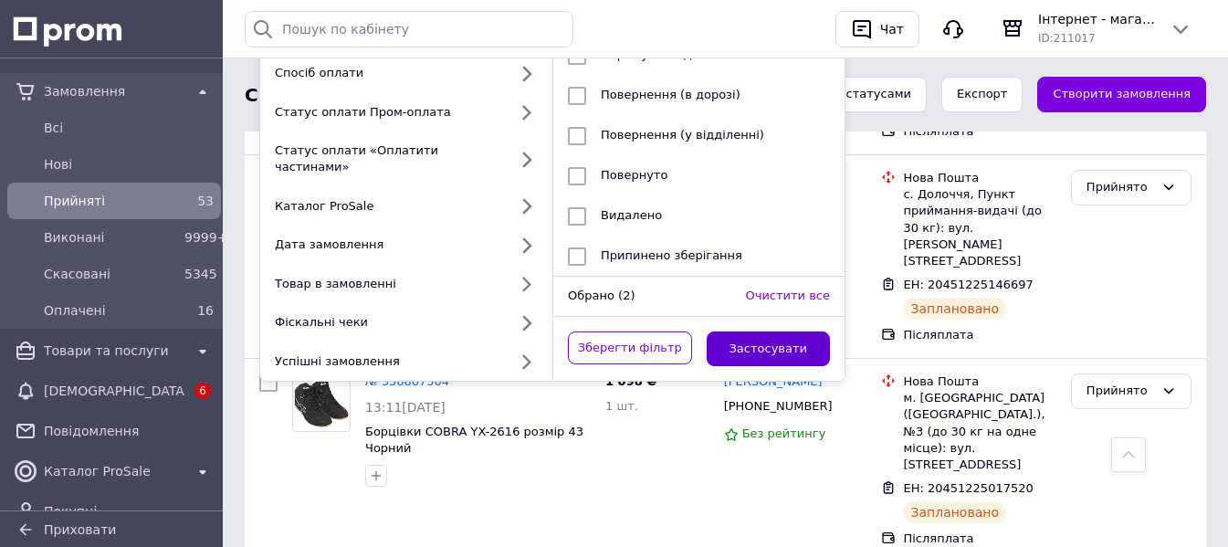
click at [748, 331] on button "Застосувати" at bounding box center [769, 349] width 124 height 36
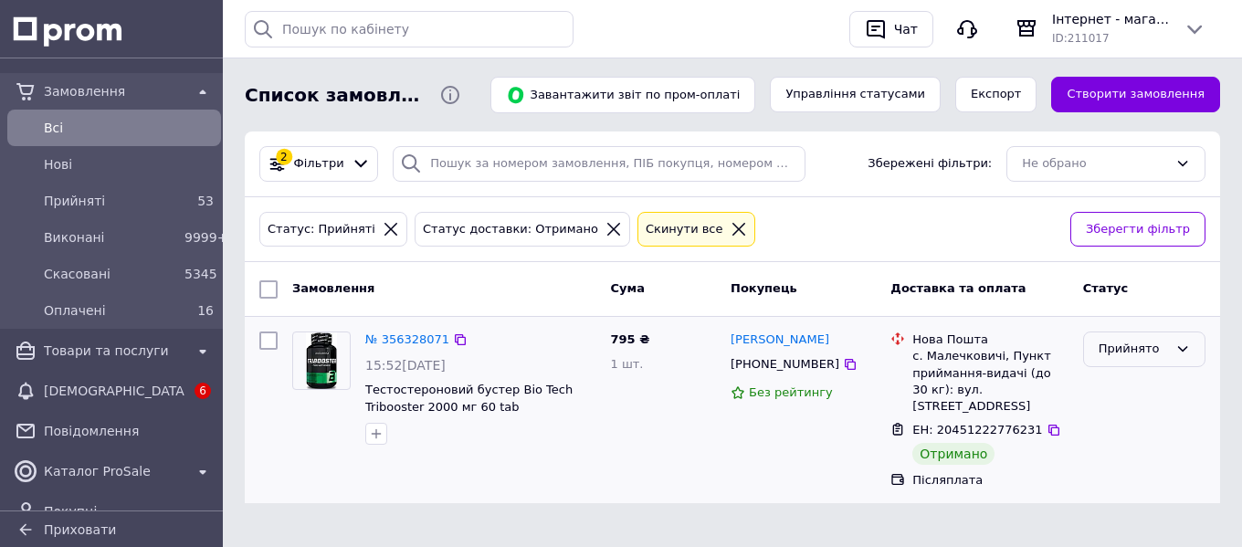
click at [1145, 343] on div "Прийнято" at bounding box center [1133, 349] width 69 height 19
click at [1118, 381] on li "Виконано" at bounding box center [1144, 388] width 121 height 34
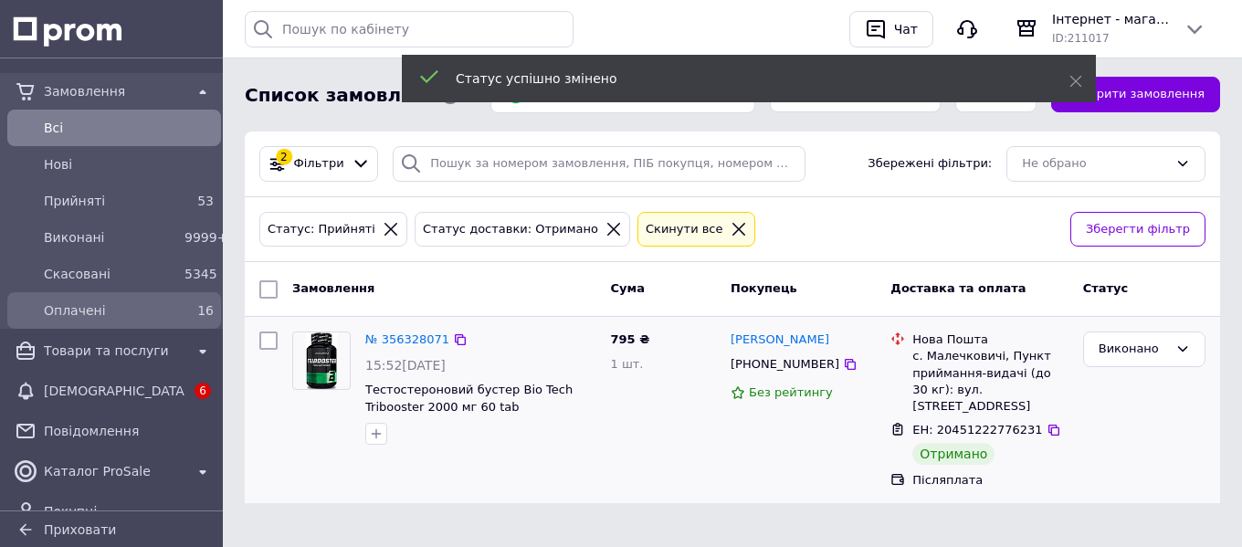
click at [113, 306] on span "Оплачені" at bounding box center [110, 310] width 133 height 18
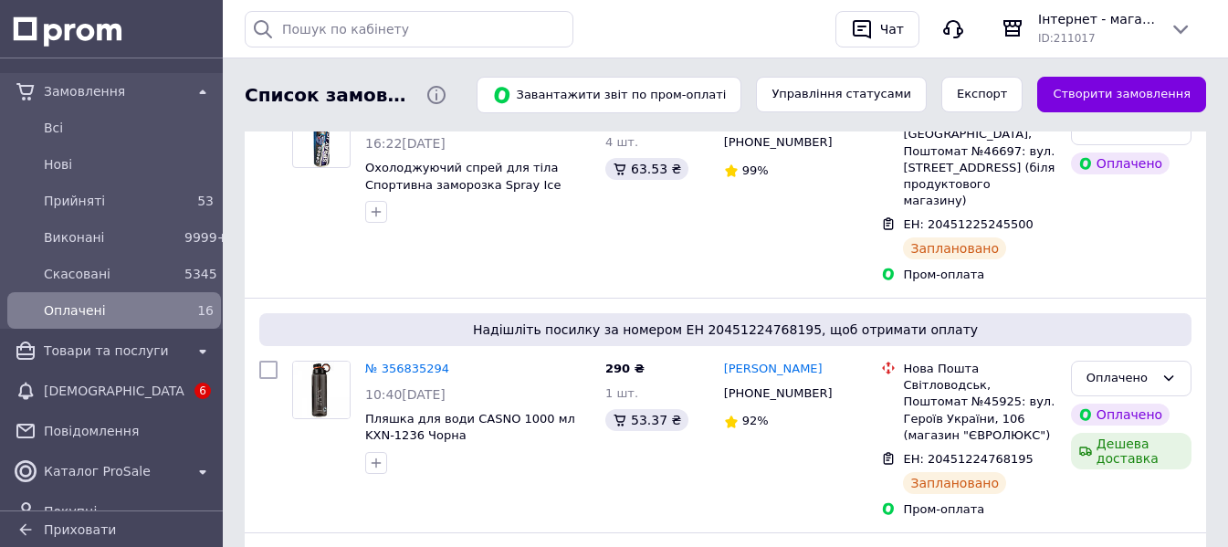
scroll to position [308, 0]
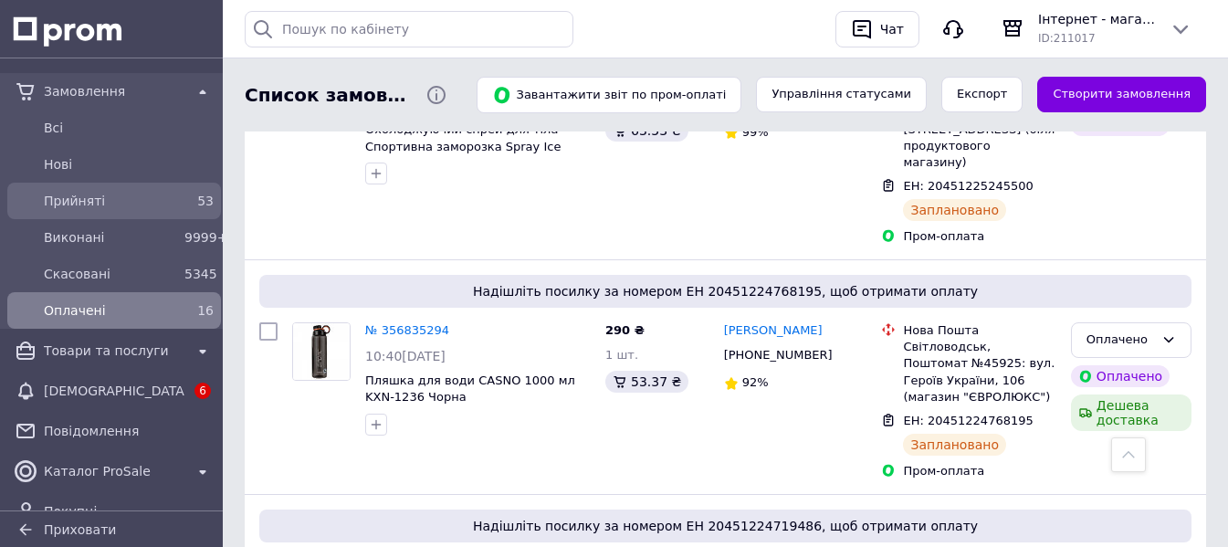
click at [80, 195] on span "Прийняті" at bounding box center [110, 201] width 133 height 18
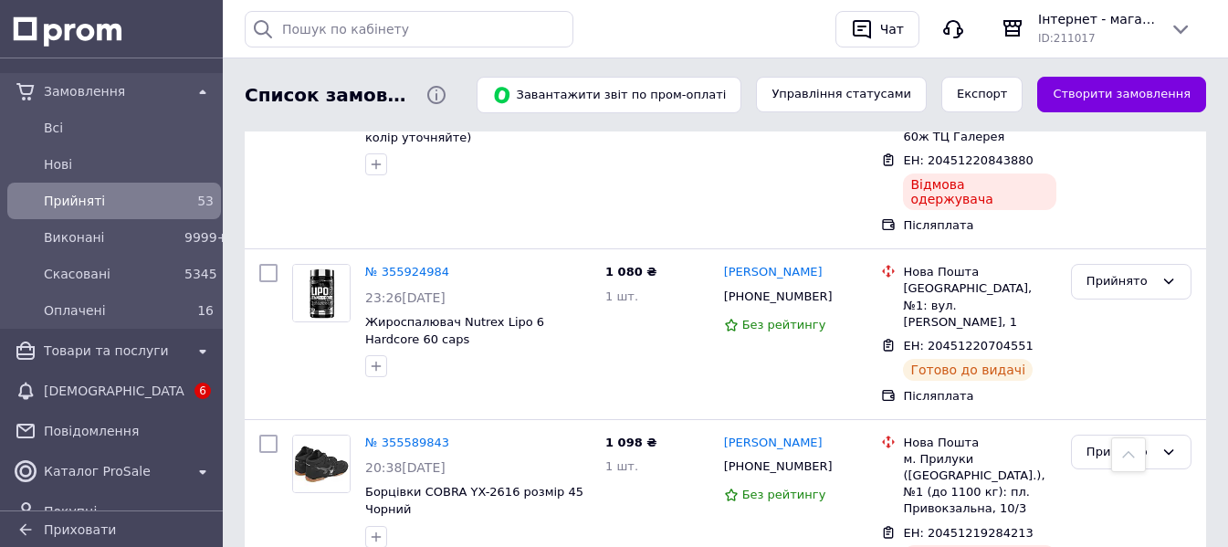
scroll to position [9214, 0]
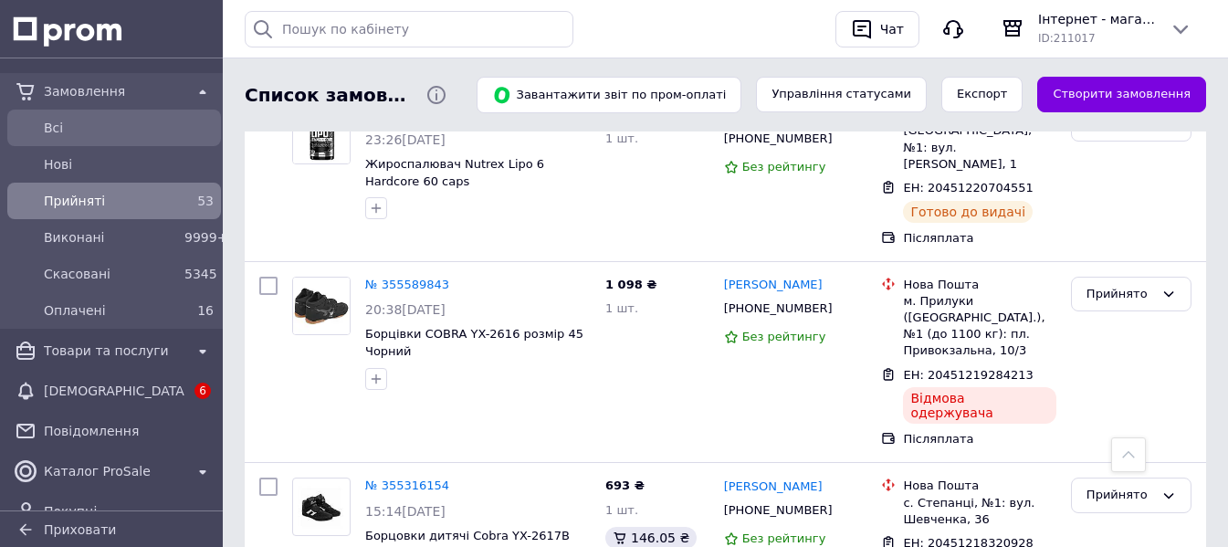
click at [58, 141] on div "Всi" at bounding box center [114, 127] width 206 height 29
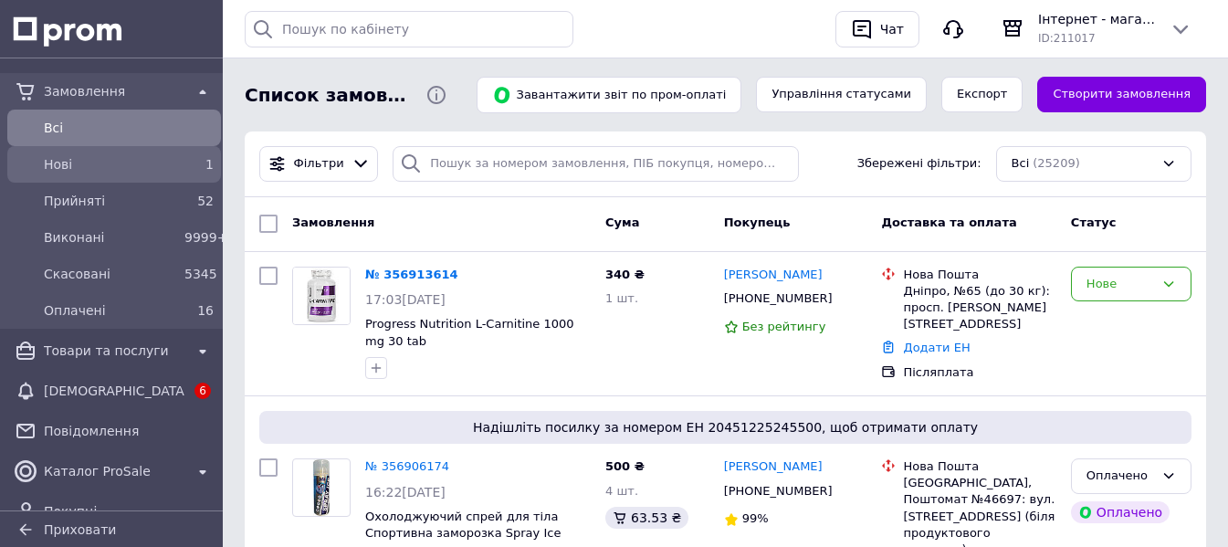
click at [194, 171] on div "1" at bounding box center [198, 164] width 29 height 18
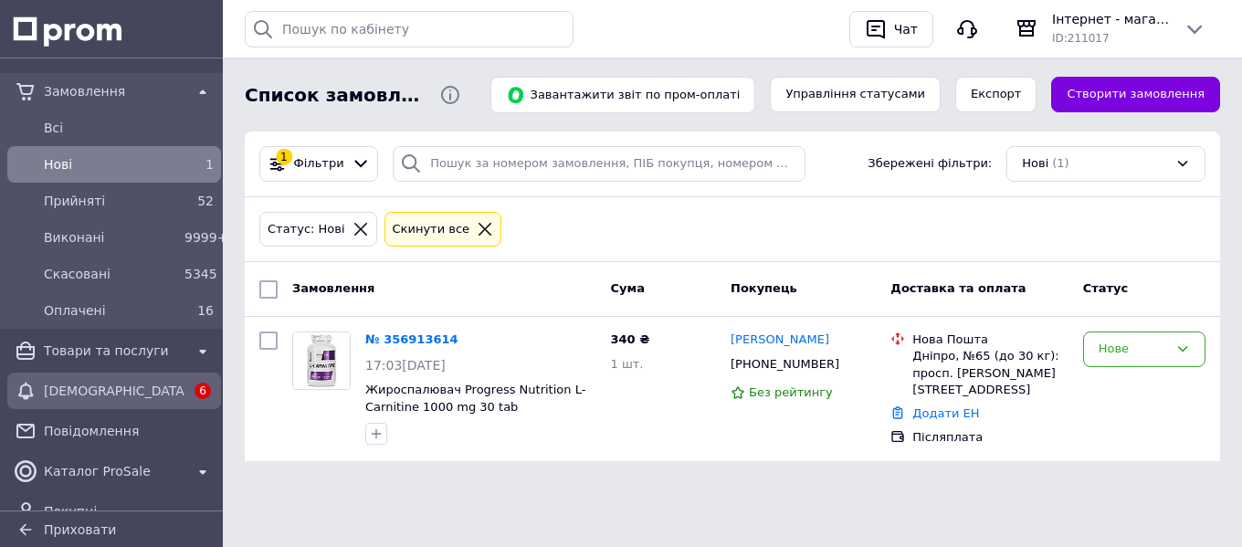
click at [101, 396] on span "[DEMOGRAPHIC_DATA]" at bounding box center [114, 391] width 141 height 18
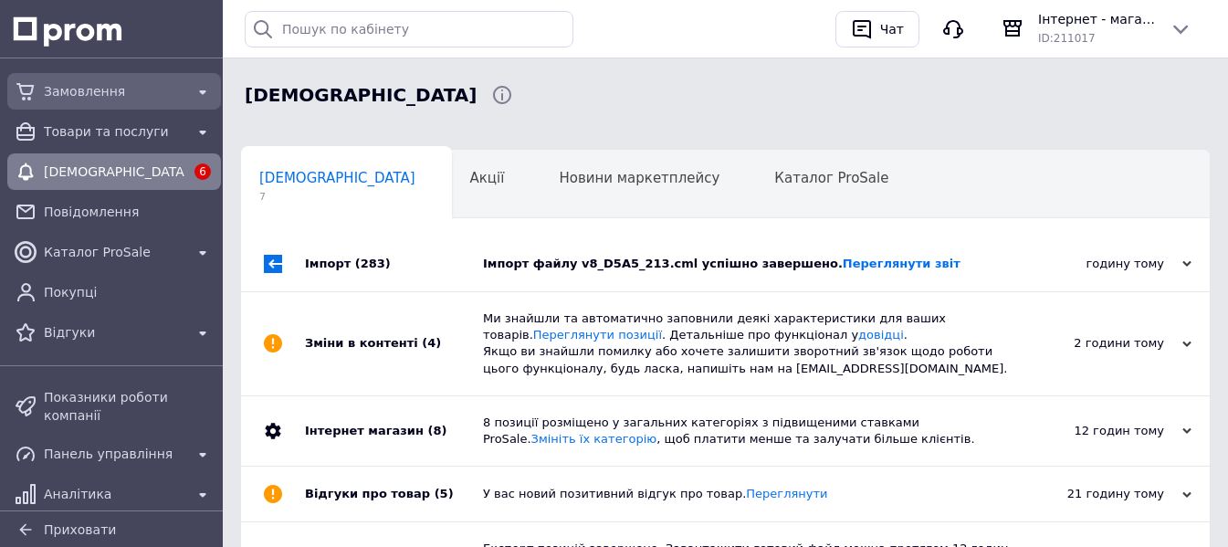
click at [133, 101] on div "Замовлення" at bounding box center [114, 92] width 148 height 26
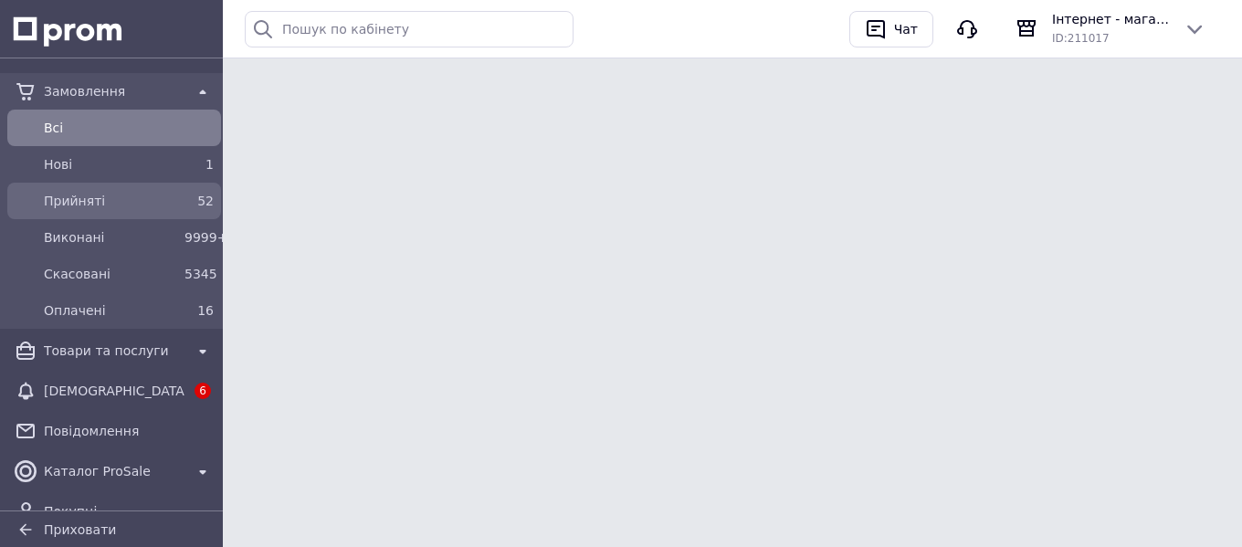
click at [102, 194] on span "Прийняті" at bounding box center [110, 201] width 133 height 18
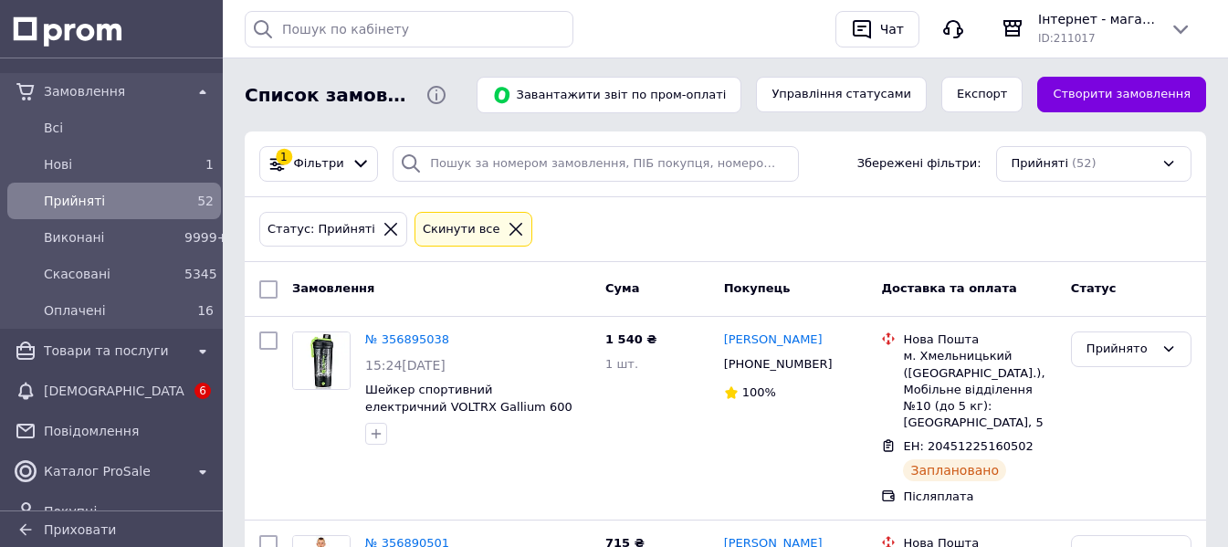
drag, startPoint x: 634, startPoint y: 236, endPoint x: 867, endPoint y: 238, distance: 233.8
click at [636, 236] on div "Статус: Прийняті Cкинути все" at bounding box center [726, 229] width 940 height 43
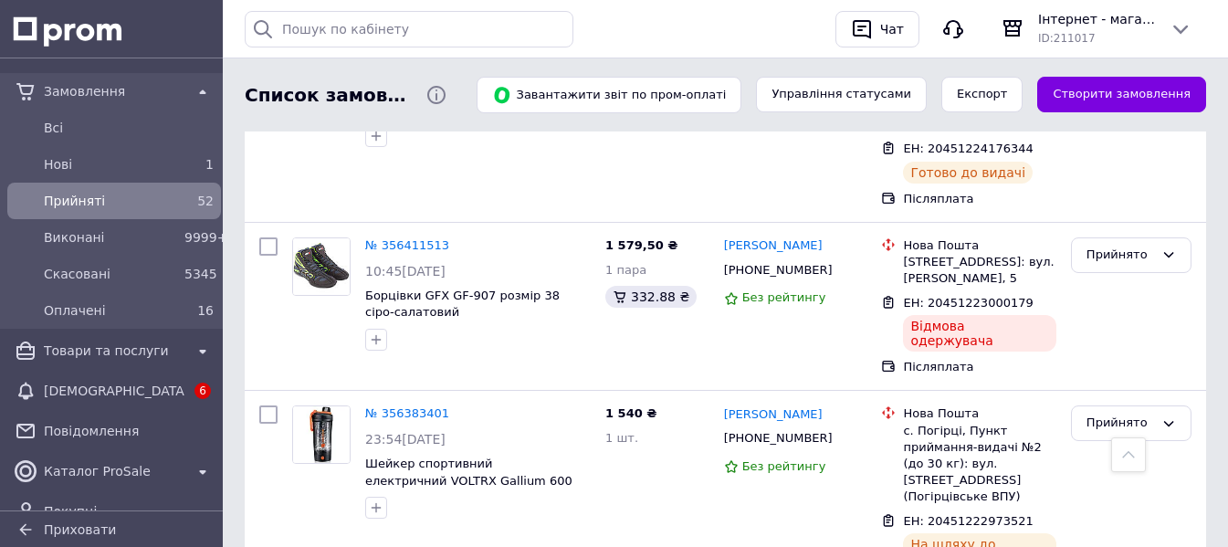
scroll to position [7214, 0]
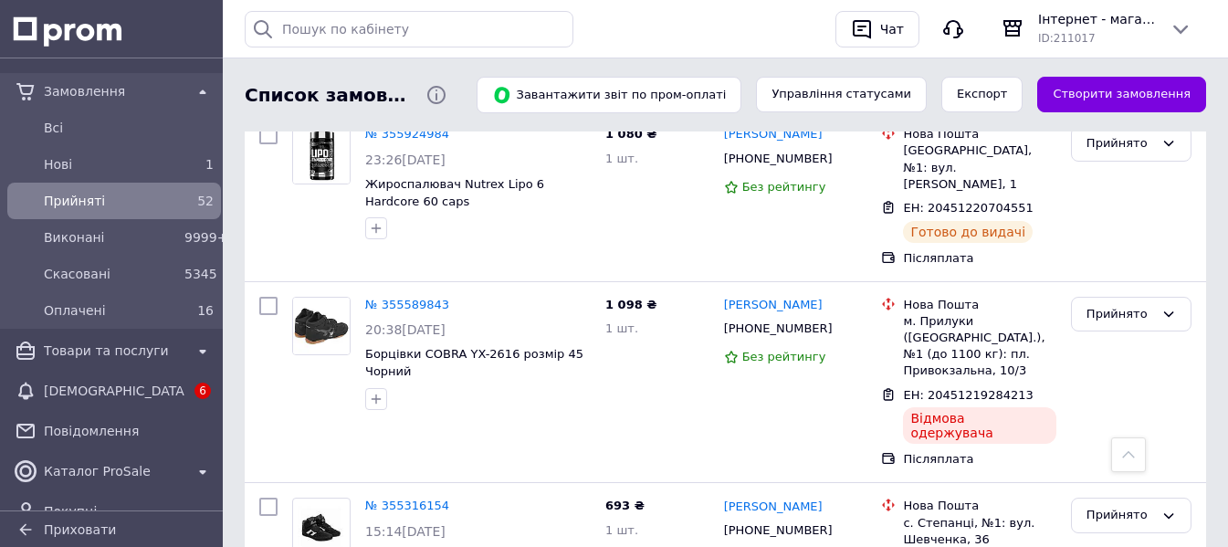
scroll to position [9243, 0]
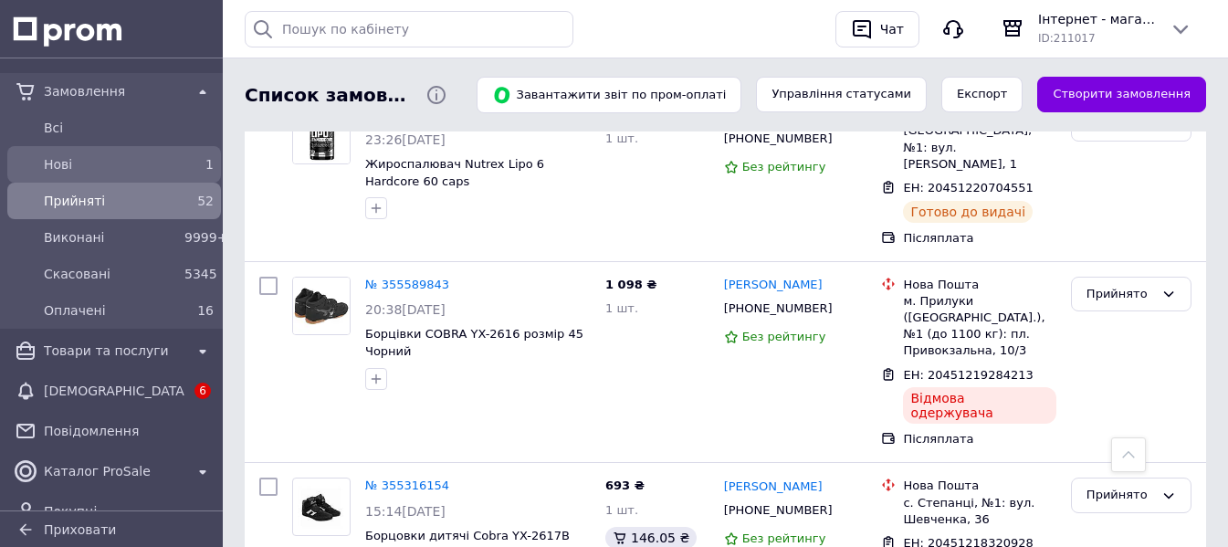
click at [118, 171] on span "Нові" at bounding box center [110, 164] width 133 height 18
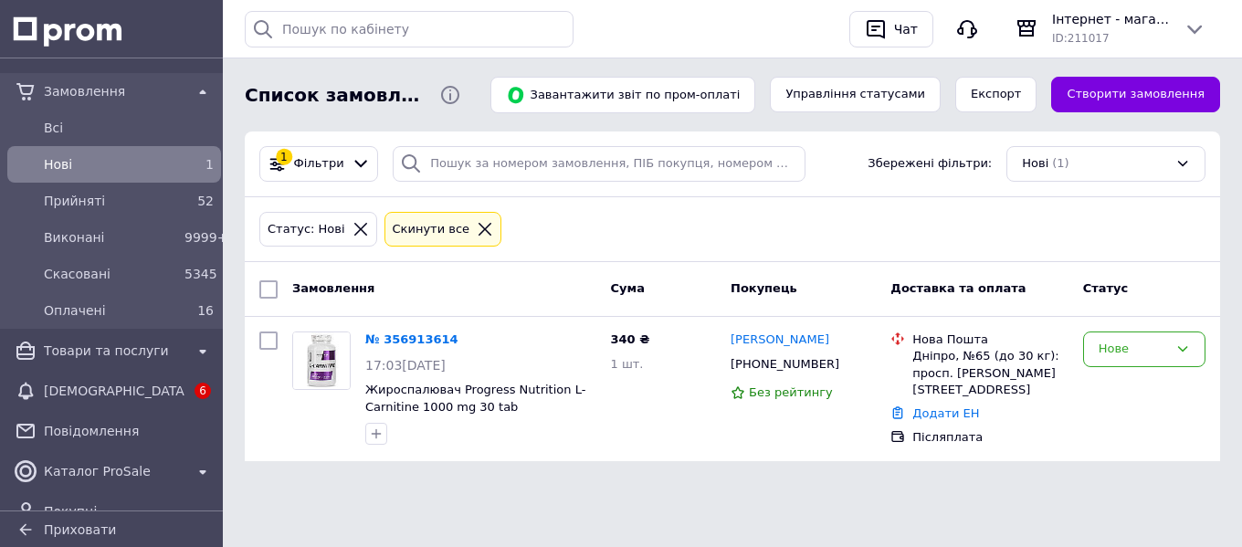
click at [127, 160] on span "Нові" at bounding box center [110, 164] width 133 height 18
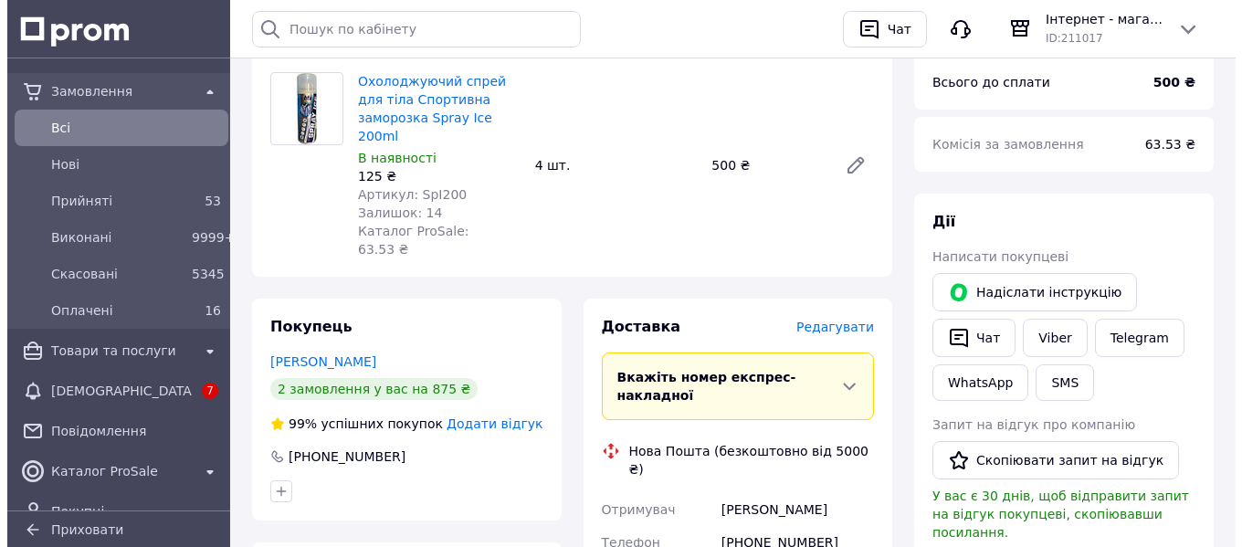
scroll to position [274, 0]
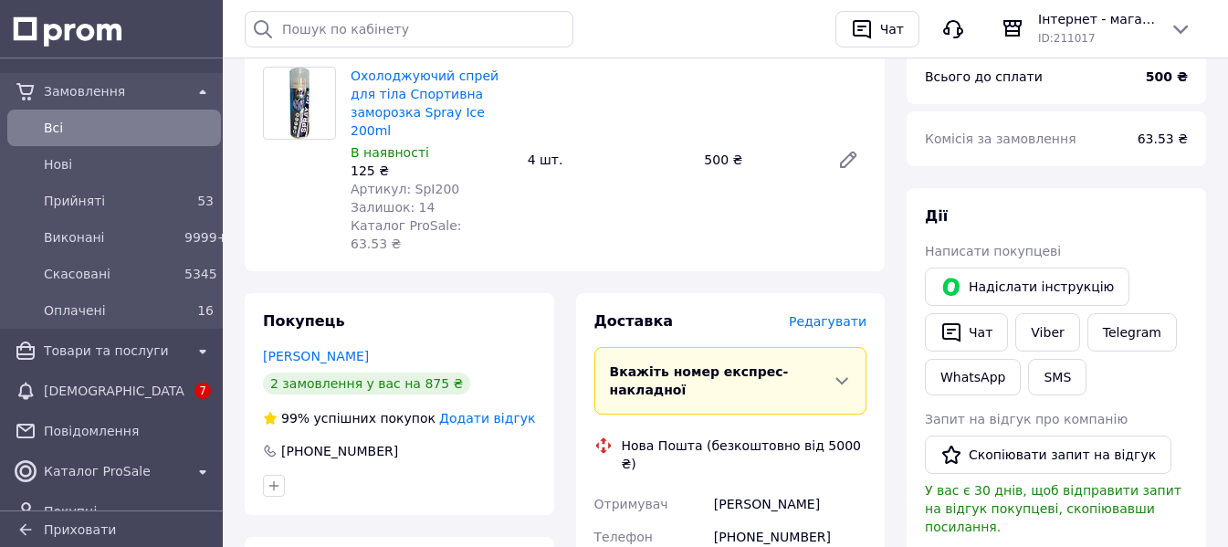
click at [850, 314] on span "Редагувати" at bounding box center [828, 321] width 78 height 15
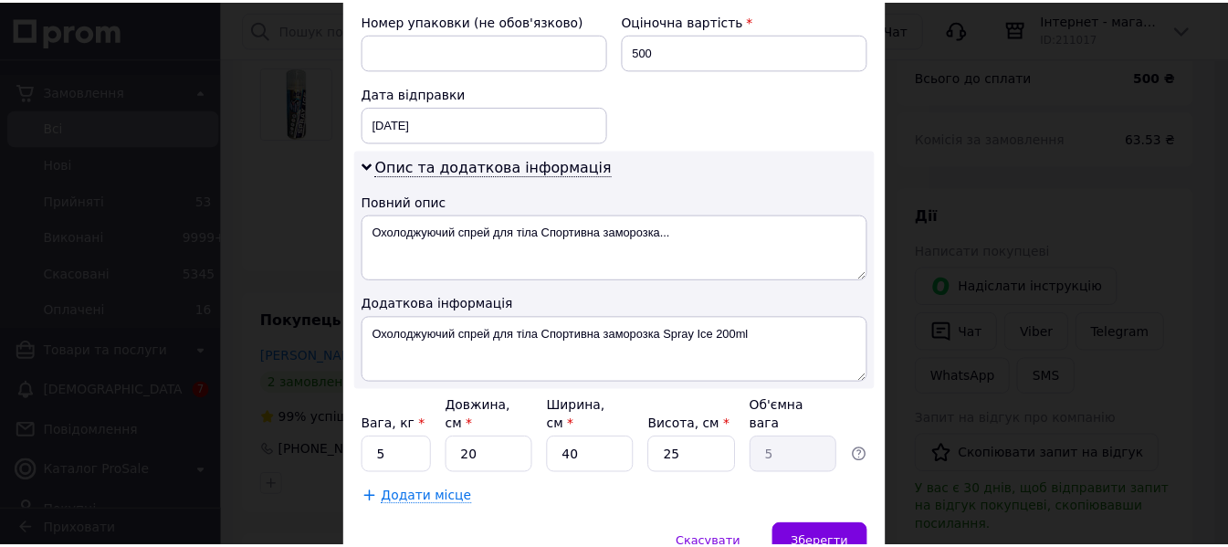
scroll to position [870, 0]
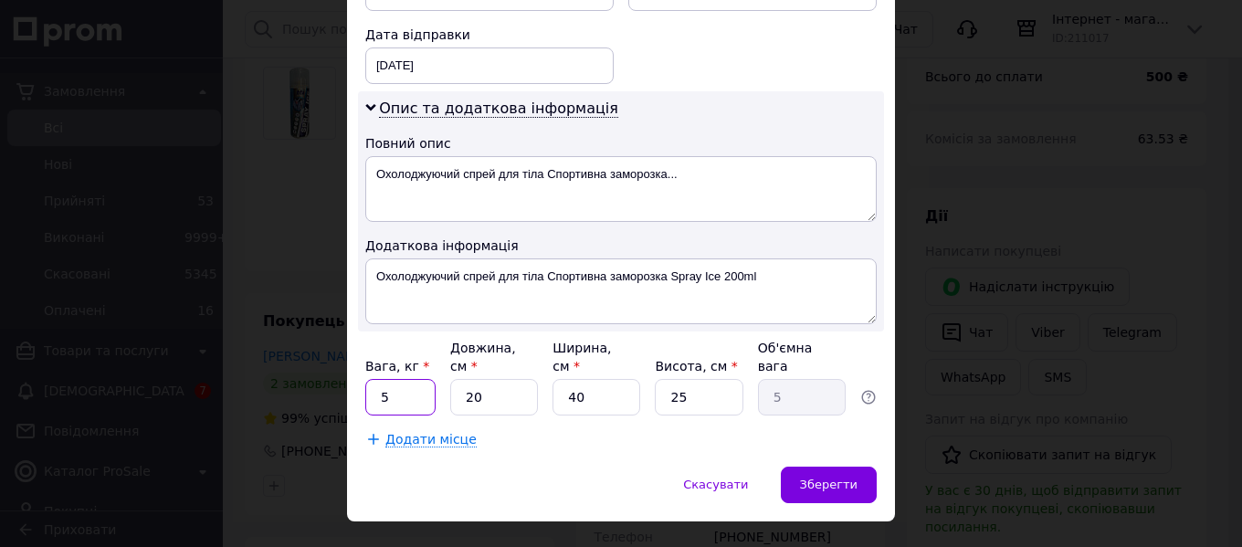
drag, startPoint x: 392, startPoint y: 360, endPoint x: 378, endPoint y: 361, distance: 13.7
click at [378, 379] on input "5" at bounding box center [400, 397] width 70 height 37
type input "1"
drag, startPoint x: 584, startPoint y: 361, endPoint x: 504, endPoint y: 367, distance: 80.6
click at [504, 367] on div "Вага, кг * 1 Довжина, см * 20 Ширина, см * 40 Висота, см * 25 Об'ємна вага 5" at bounding box center [620, 377] width 511 height 77
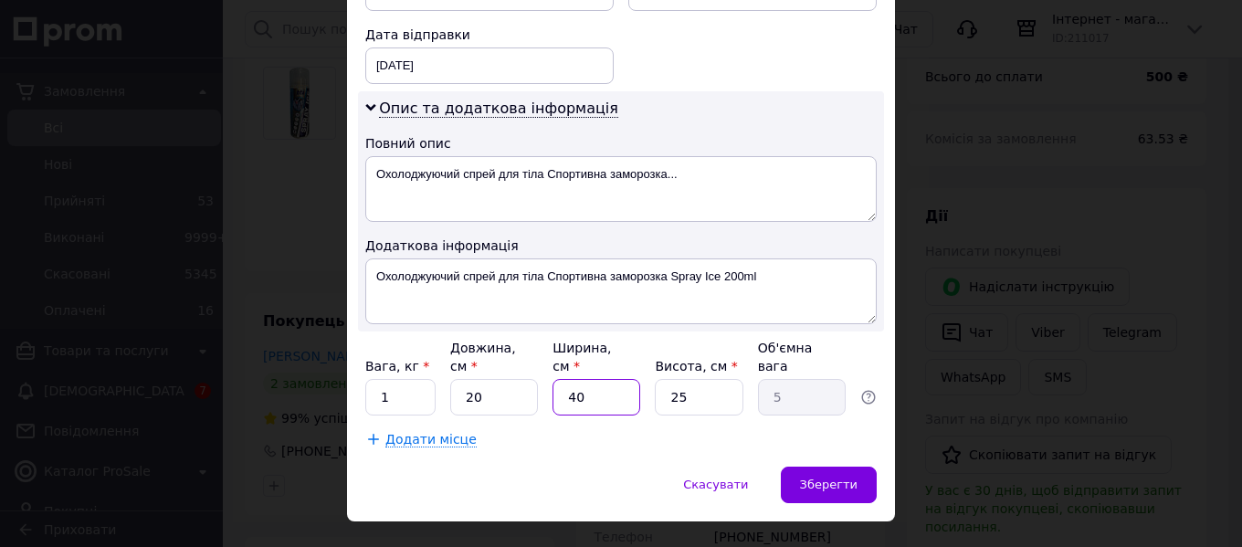
type input "1"
type input "0.13"
type input "15"
type input "1.88"
type input "15"
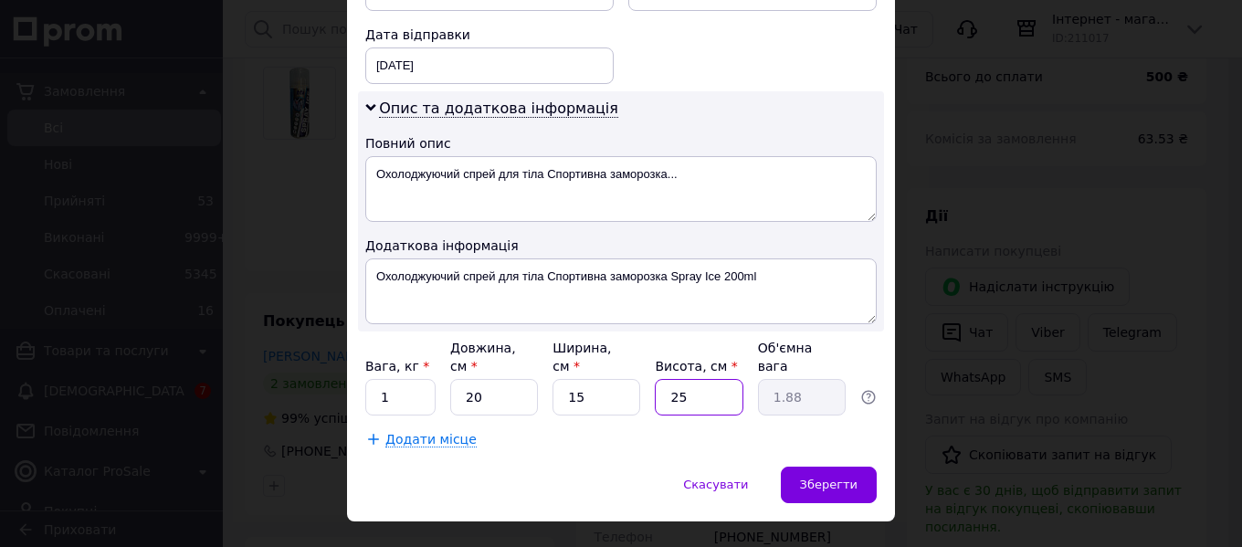
drag, startPoint x: 653, startPoint y: 372, endPoint x: 586, endPoint y: 358, distance: 68.1
click at [586, 358] on div "Вага, кг * 1 Довжина, см * 20 Ширина, см * 15 Висота, см * 25 Об'ємна вага 1.88" at bounding box center [620, 377] width 511 height 77
type input "5"
type input "0.38"
type input "5"
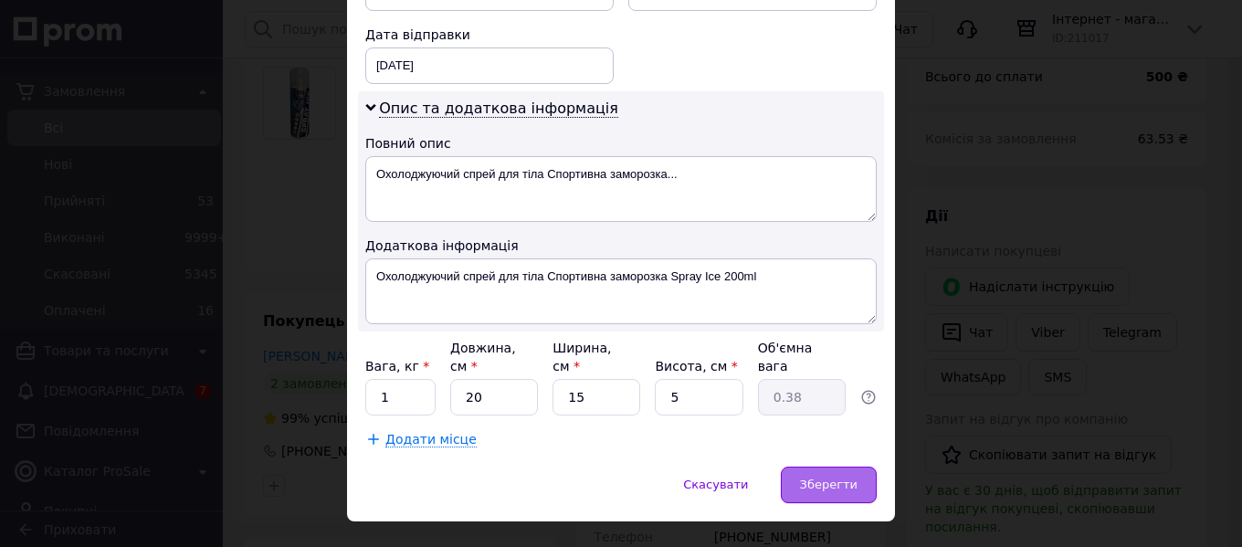
click at [844, 478] on span "Зберегти" at bounding box center [829, 485] width 58 height 14
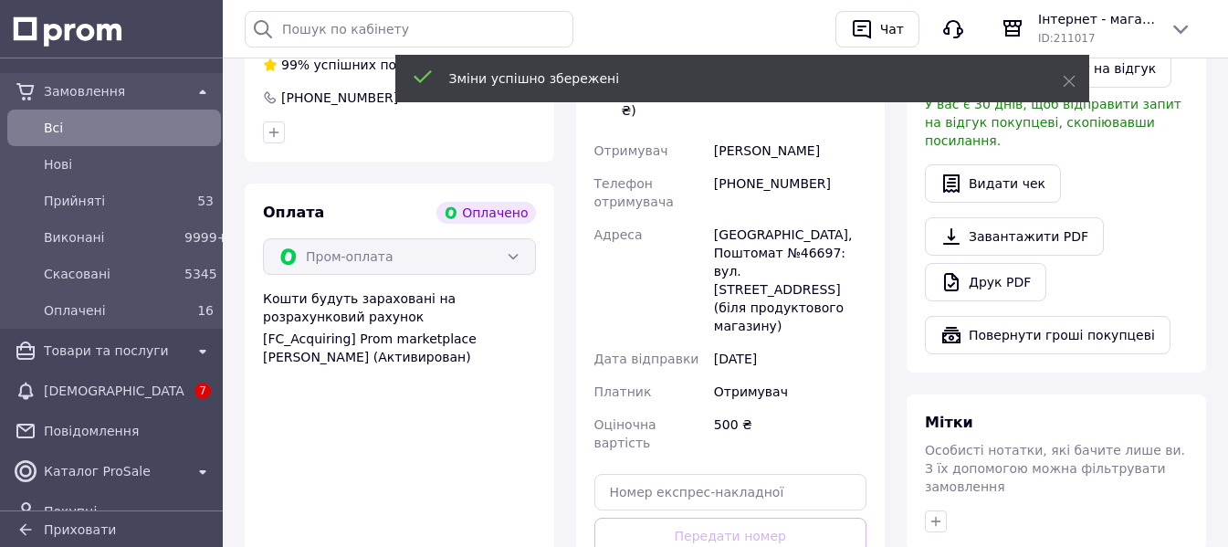
scroll to position [731, 0]
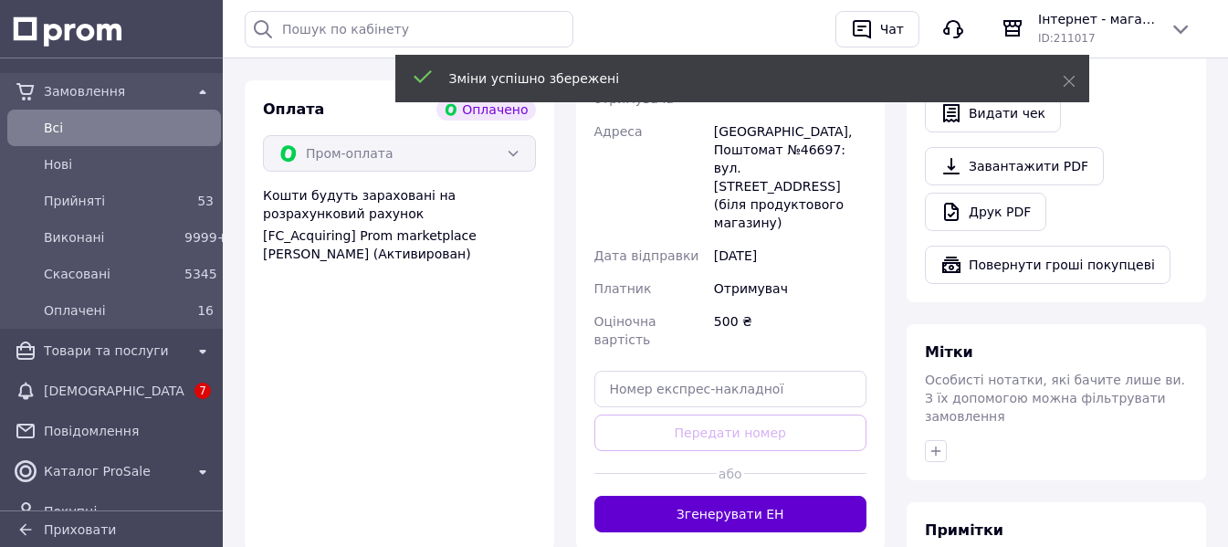
click at [725, 496] on button "Згенерувати ЕН" at bounding box center [730, 514] width 273 height 37
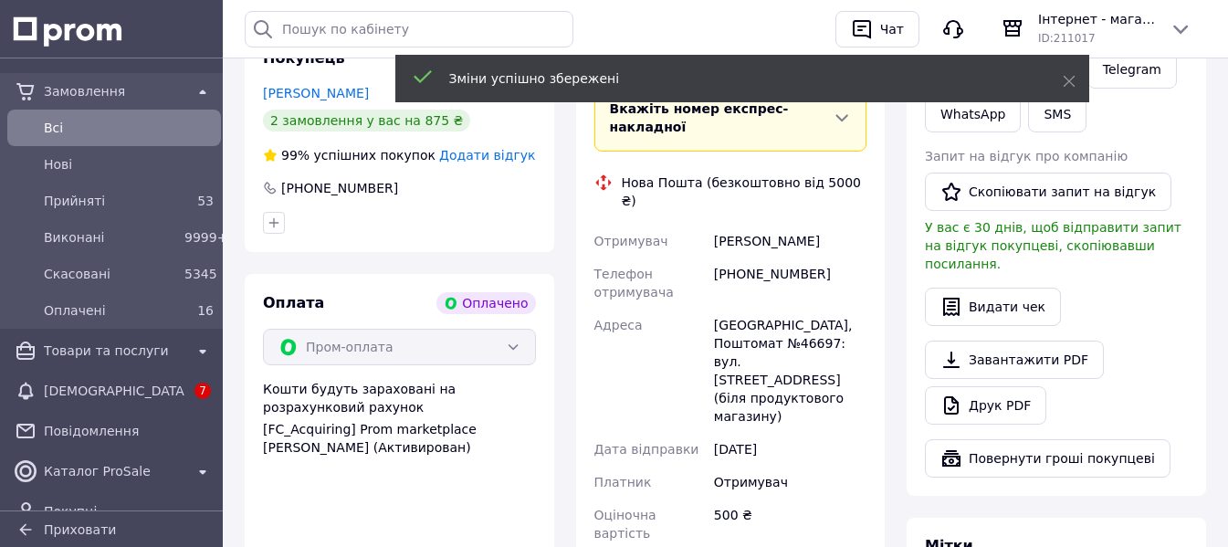
scroll to position [274, 0]
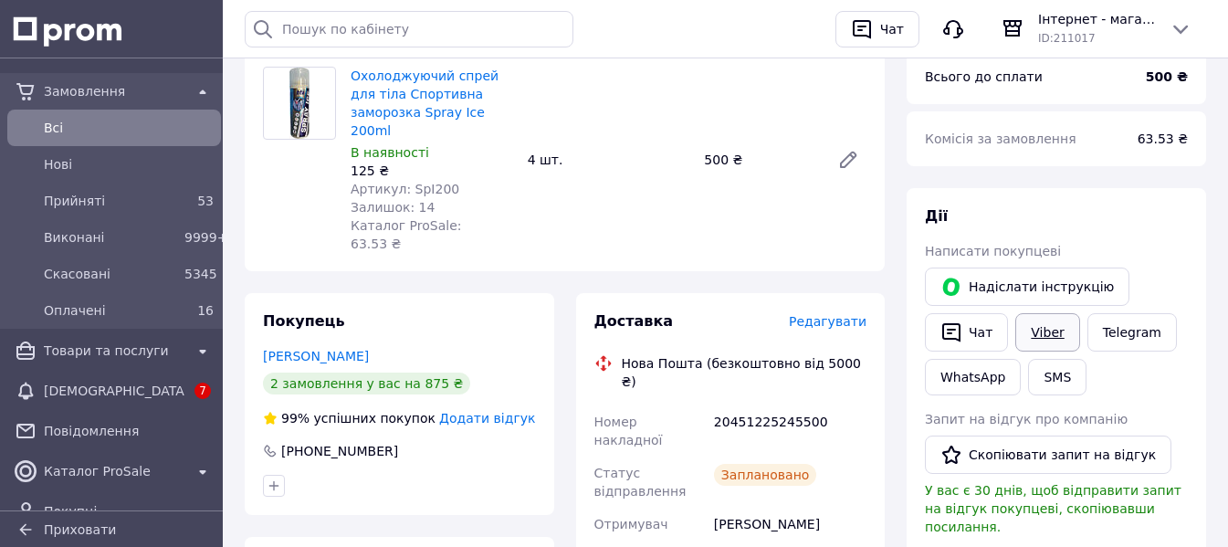
click at [1060, 331] on link "Viber" at bounding box center [1047, 332] width 64 height 38
click at [1112, 331] on link "Telegram" at bounding box center [1132, 332] width 89 height 38
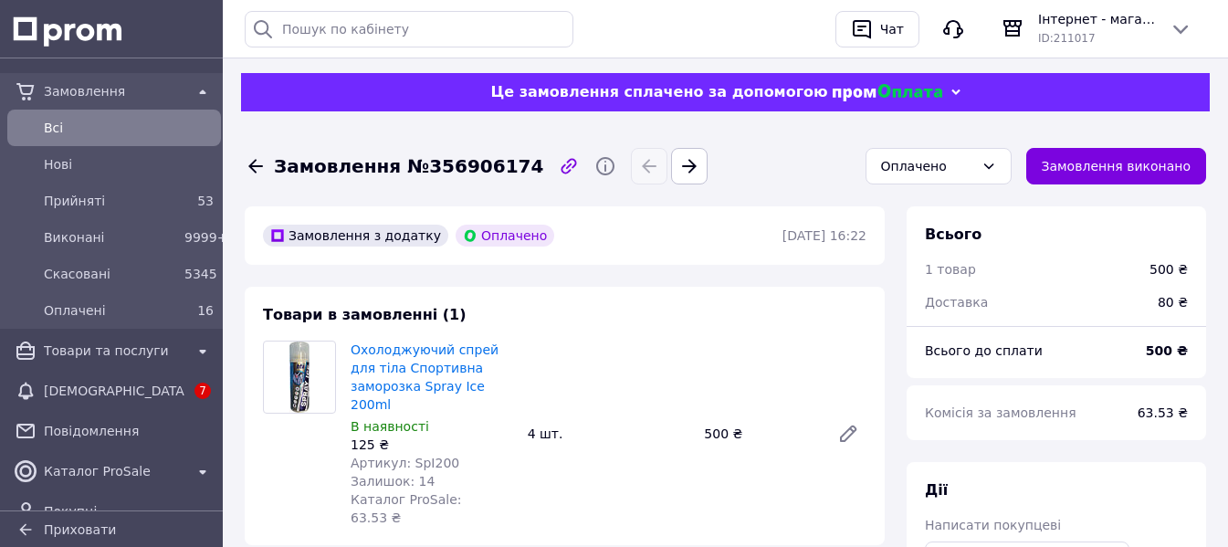
scroll to position [274, 0]
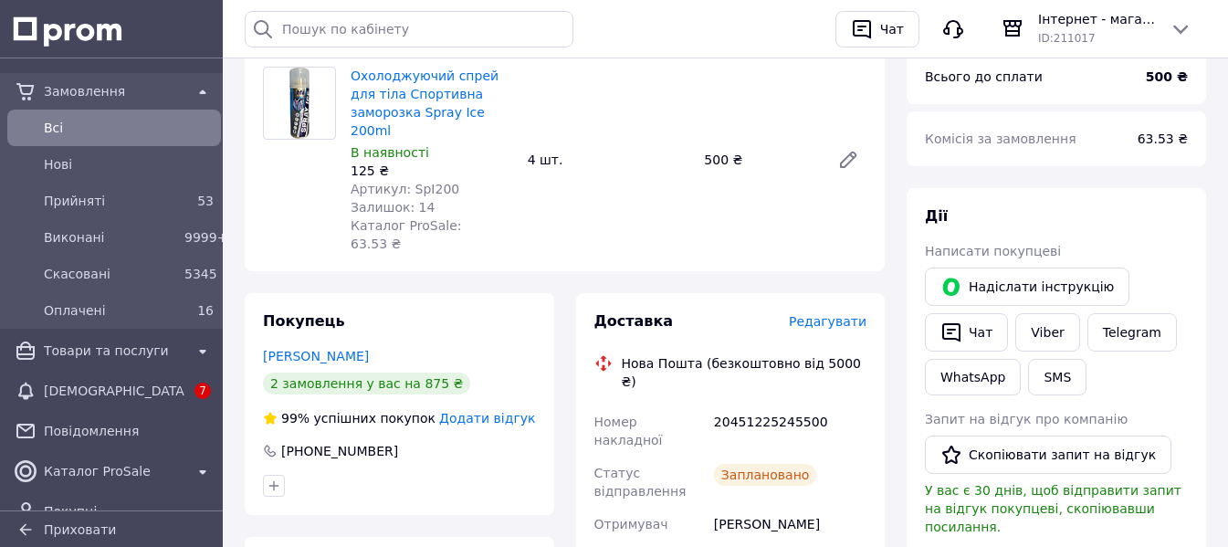
drag, startPoint x: 728, startPoint y: 444, endPoint x: 713, endPoint y: 444, distance: 14.6
click at [713, 508] on div "[PERSON_NAME]" at bounding box center [790, 524] width 160 height 33
copy div "[PERSON_NAME]"
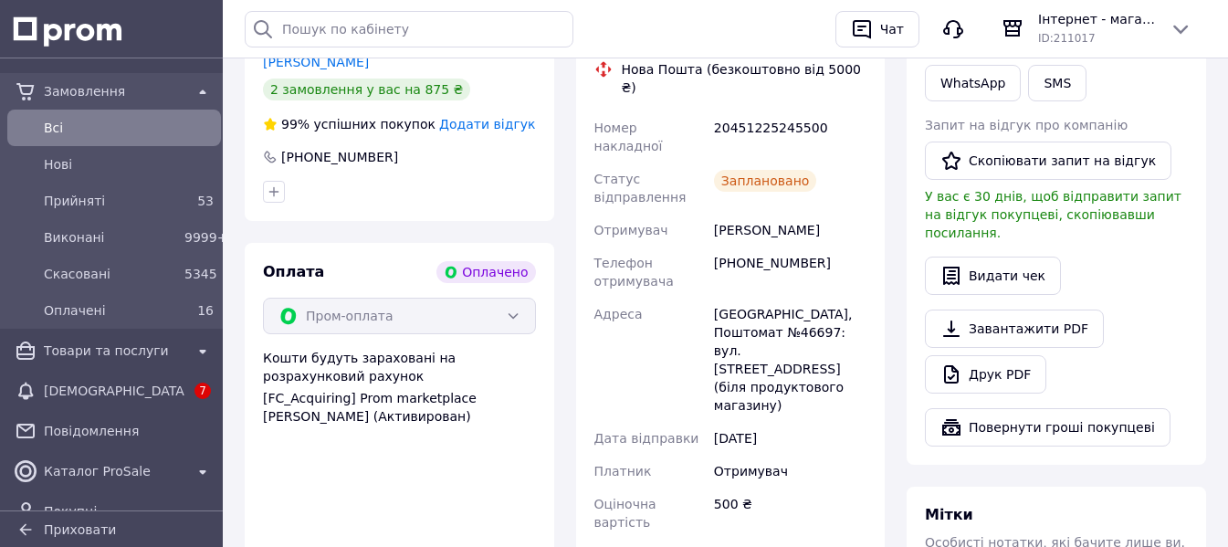
scroll to position [387, 0]
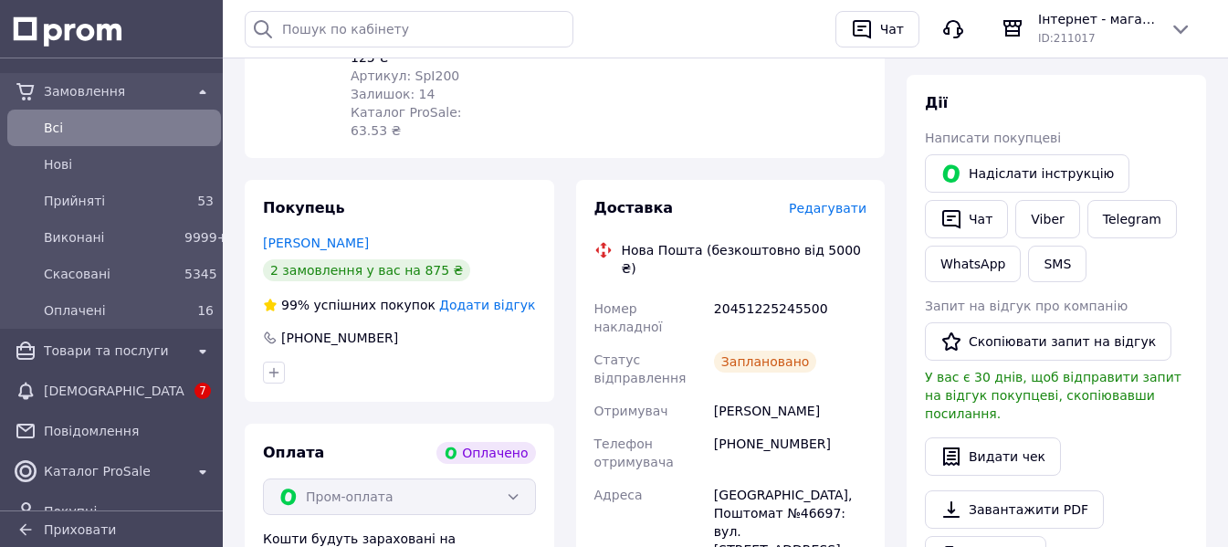
click at [746, 292] on div "20451225245500" at bounding box center [790, 317] width 160 height 51
copy div "20451225245500"
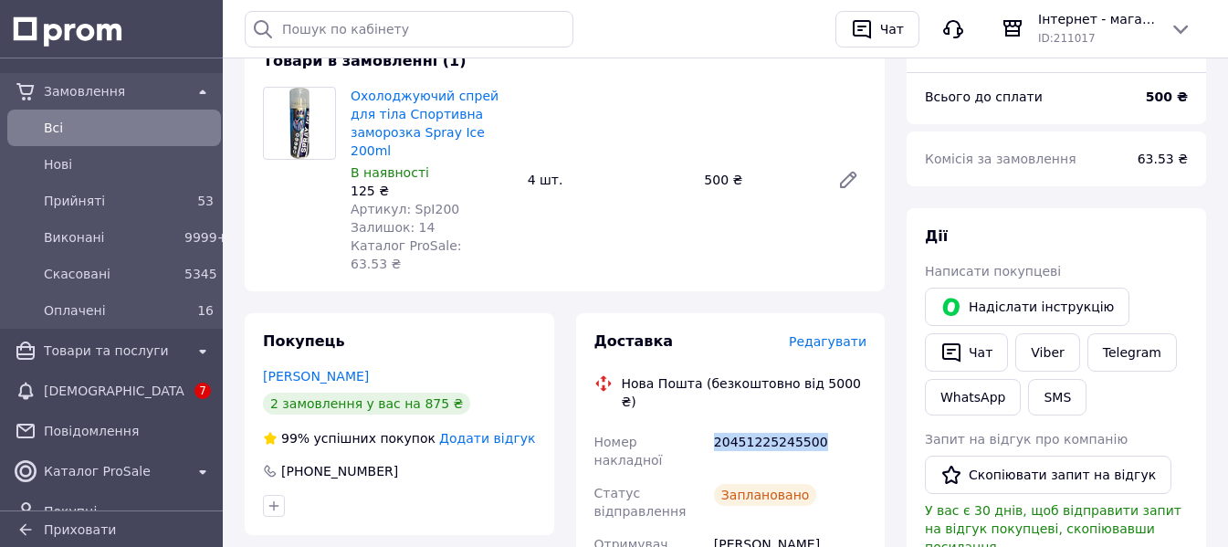
scroll to position [22, 0]
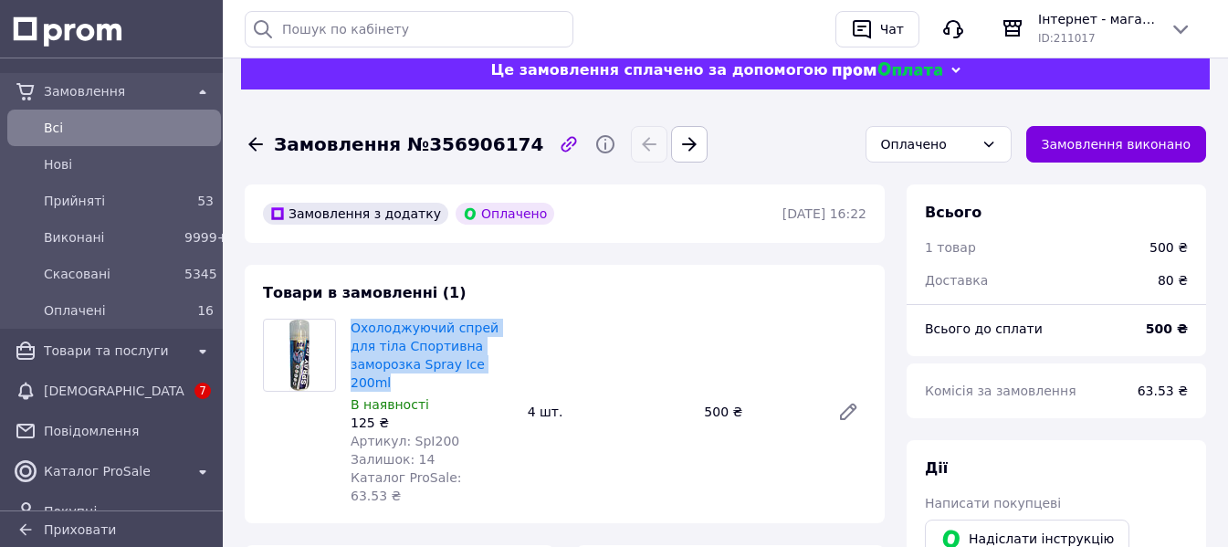
drag, startPoint x: 448, startPoint y: 373, endPoint x: 352, endPoint y: 310, distance: 114.2
click at [352, 310] on div "Товари в замовленні (1) Охолоджуючий спрей для тіла Спортивна заморозка Spray I…" at bounding box center [565, 394] width 640 height 258
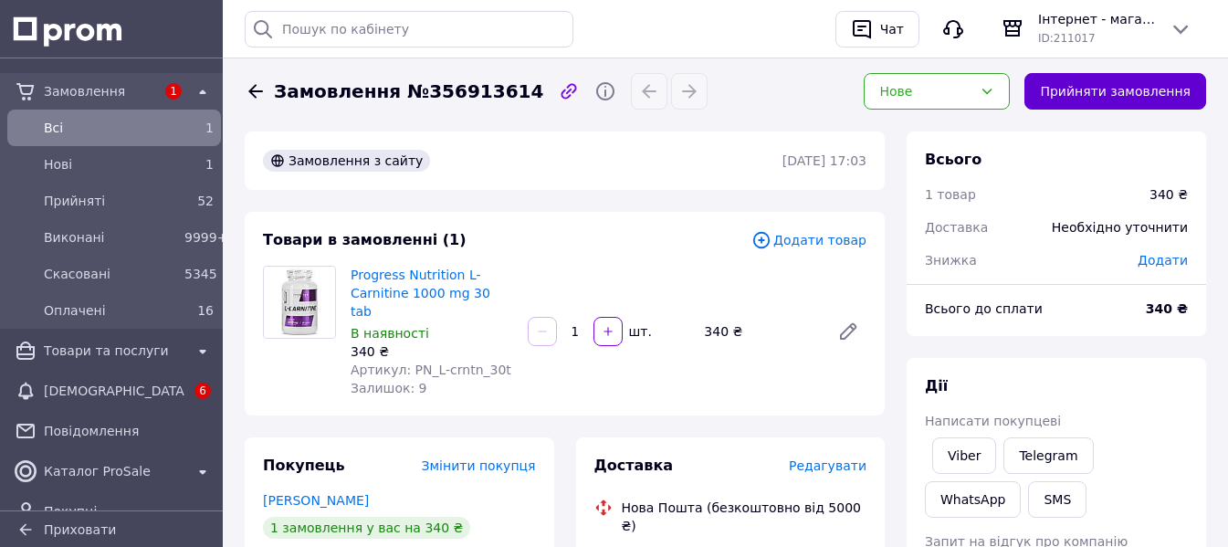
click at [1121, 89] on button "Прийняти замовлення" at bounding box center [1116, 91] width 182 height 37
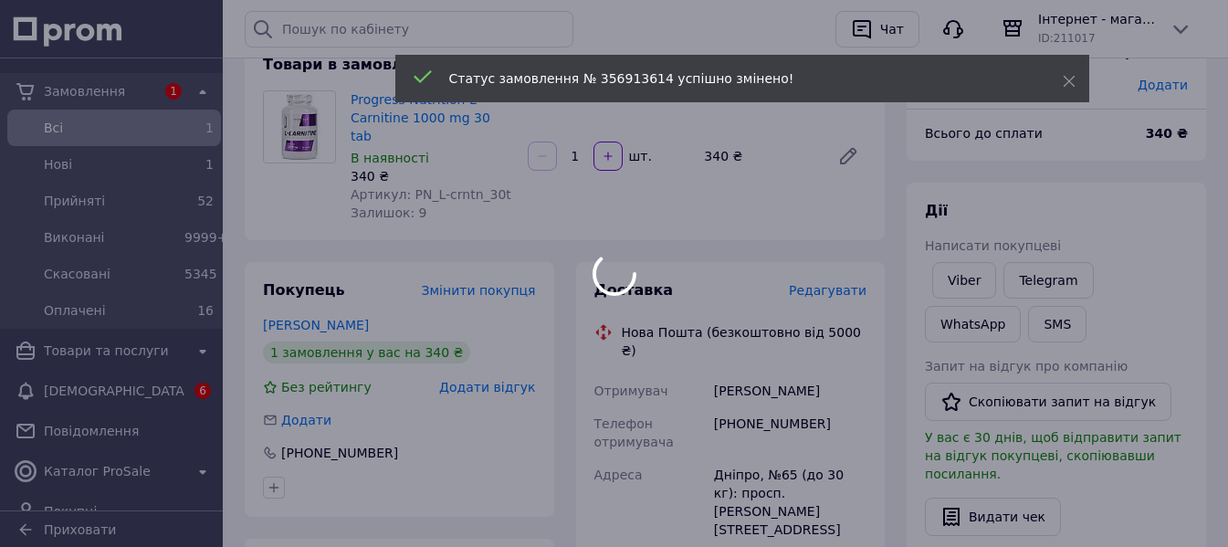
scroll to position [183, 0]
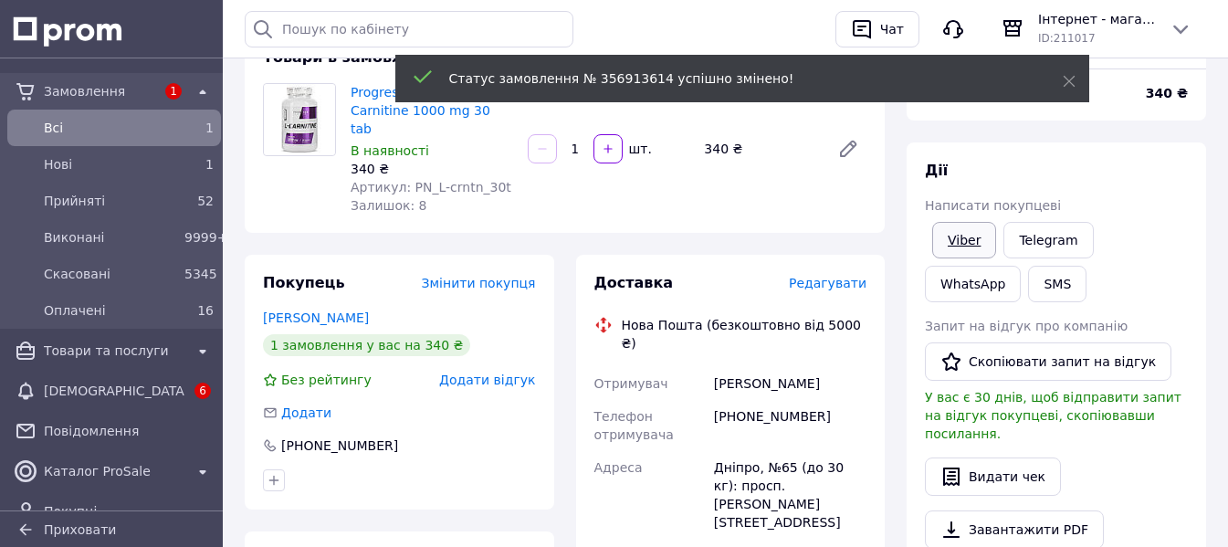
click at [974, 242] on link "Viber" at bounding box center [964, 240] width 64 height 37
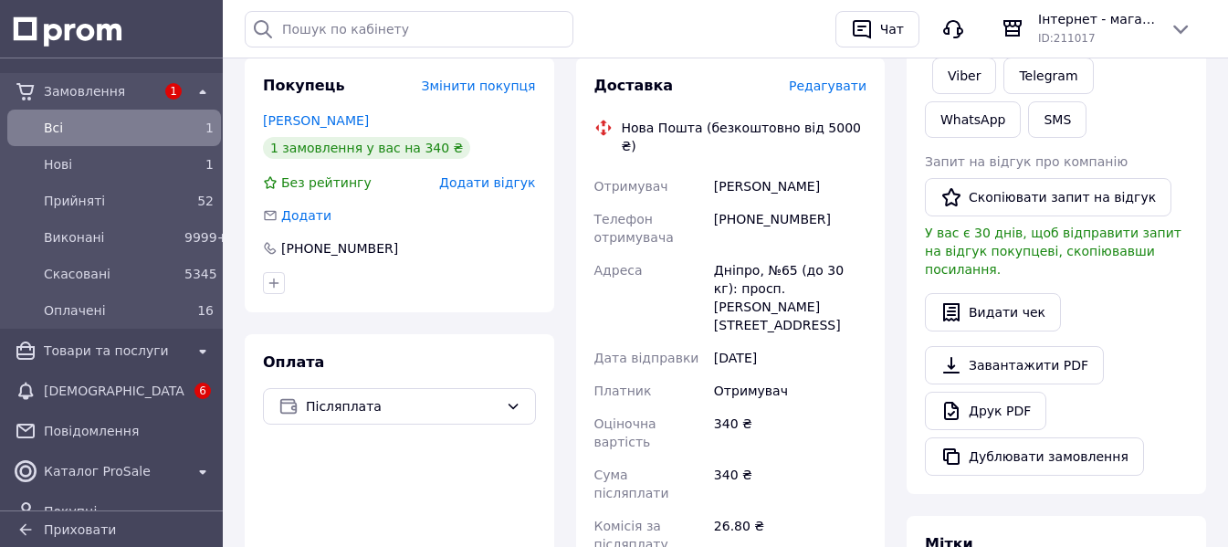
scroll to position [0, 0]
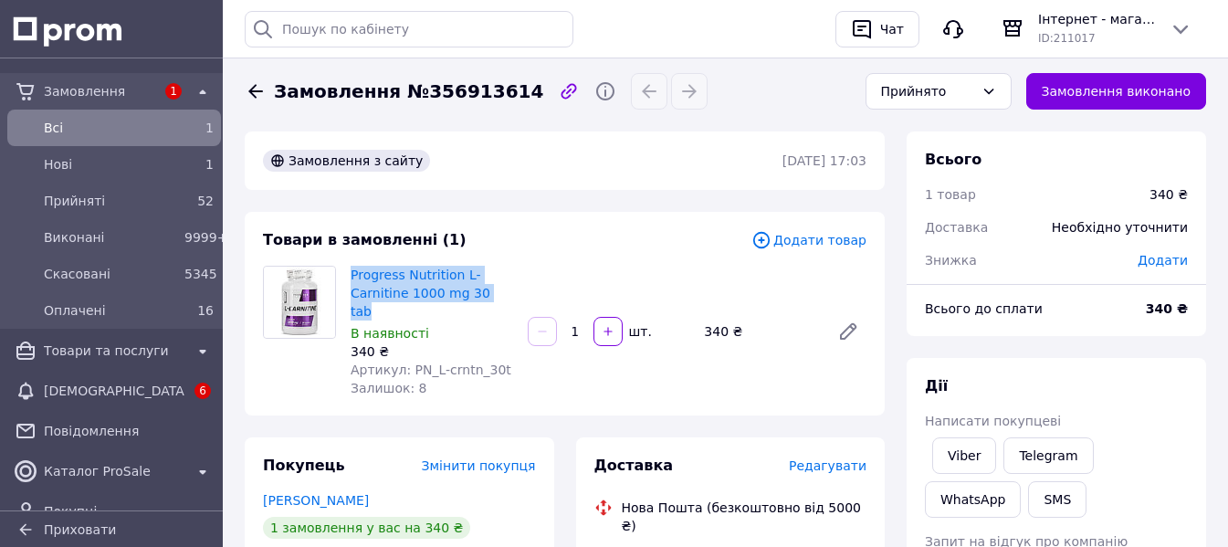
drag, startPoint x: 425, startPoint y: 269, endPoint x: 349, endPoint y: 258, distance: 76.6
click at [349, 258] on div "Товари в замовленні (1) Додати товар Progress Nutrition L-Carnitine 1000 mg 30 …" at bounding box center [565, 314] width 640 height 204
drag, startPoint x: 723, startPoint y: 326, endPoint x: 692, endPoint y: 326, distance: 31.0
click at [692, 326] on div "Progress Nutrition L-Carnitine 1000 mg 30 tab В наявності 340 ₴ Артикул: PN_L-c…" at bounding box center [608, 331] width 531 height 139
copy div "шт. 340"
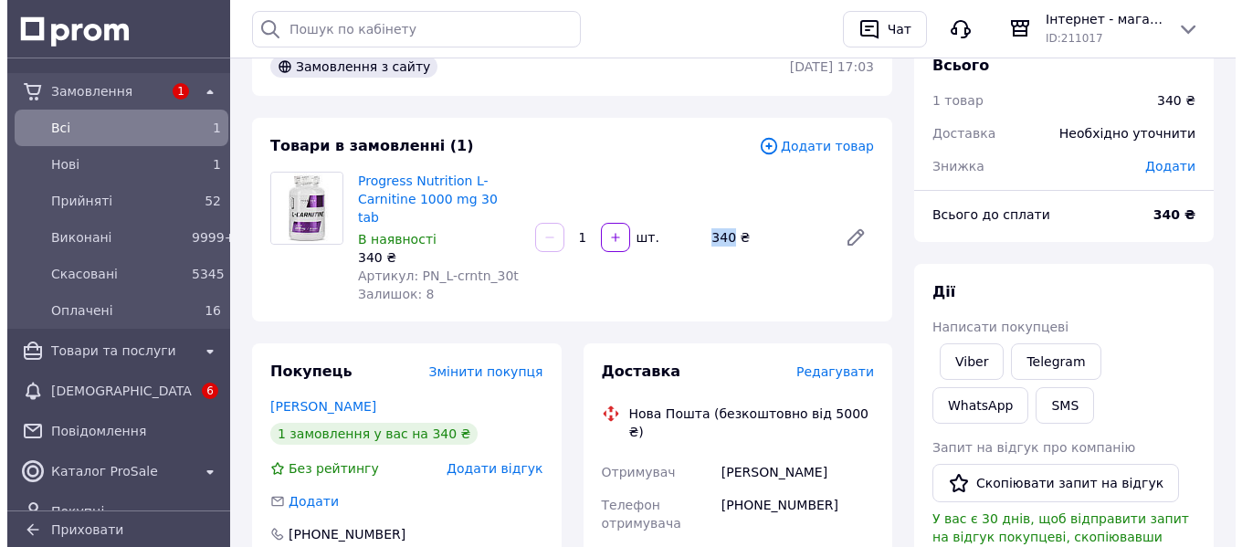
scroll to position [365, 0]
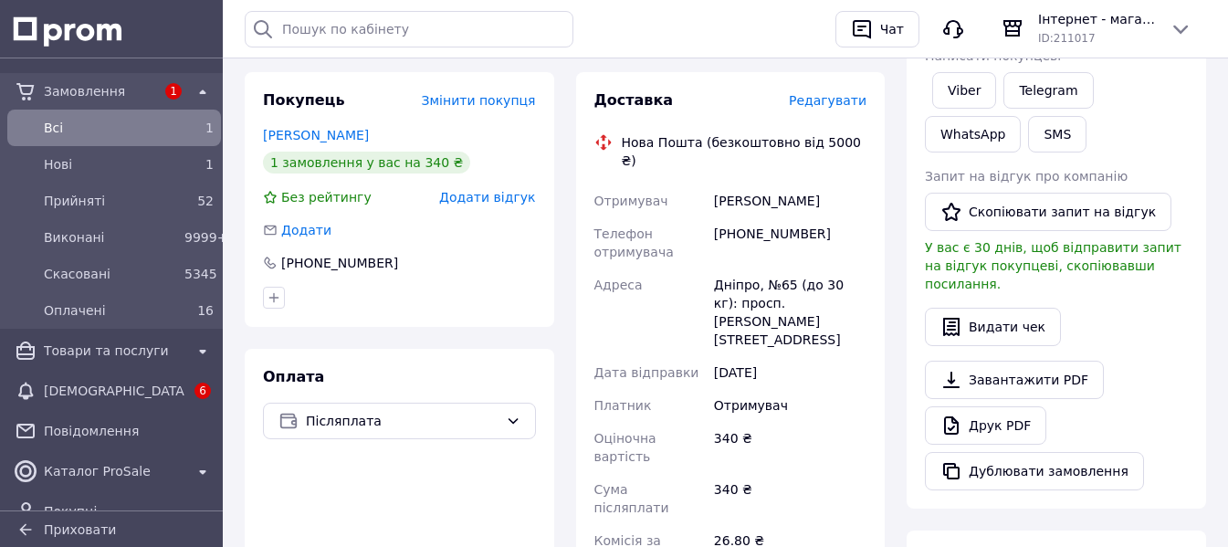
click at [827, 93] on span "Редагувати" at bounding box center [828, 100] width 78 height 15
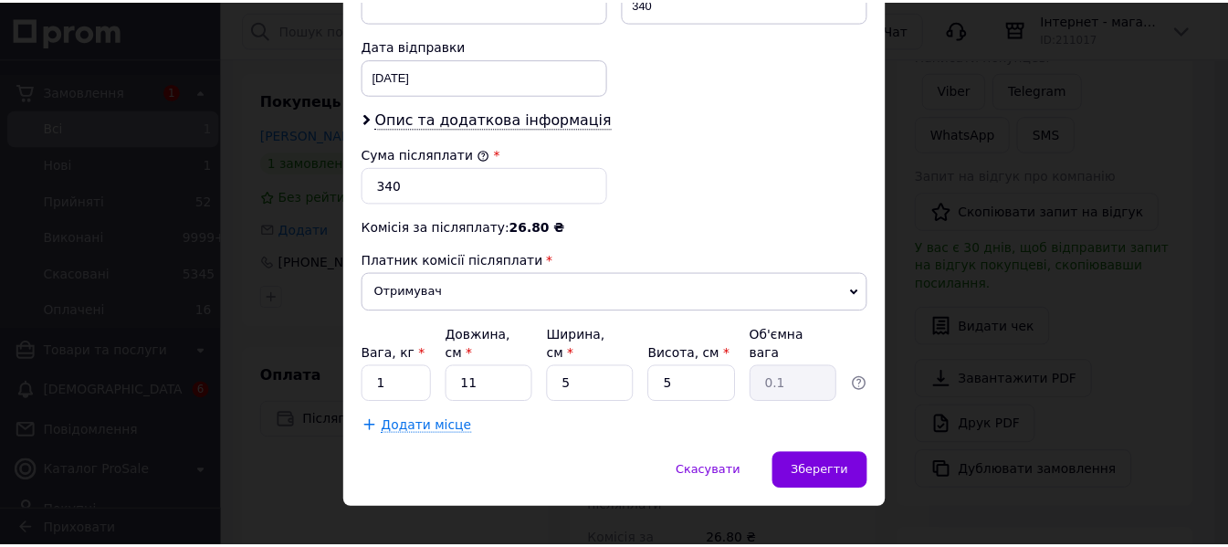
scroll to position [846, 0]
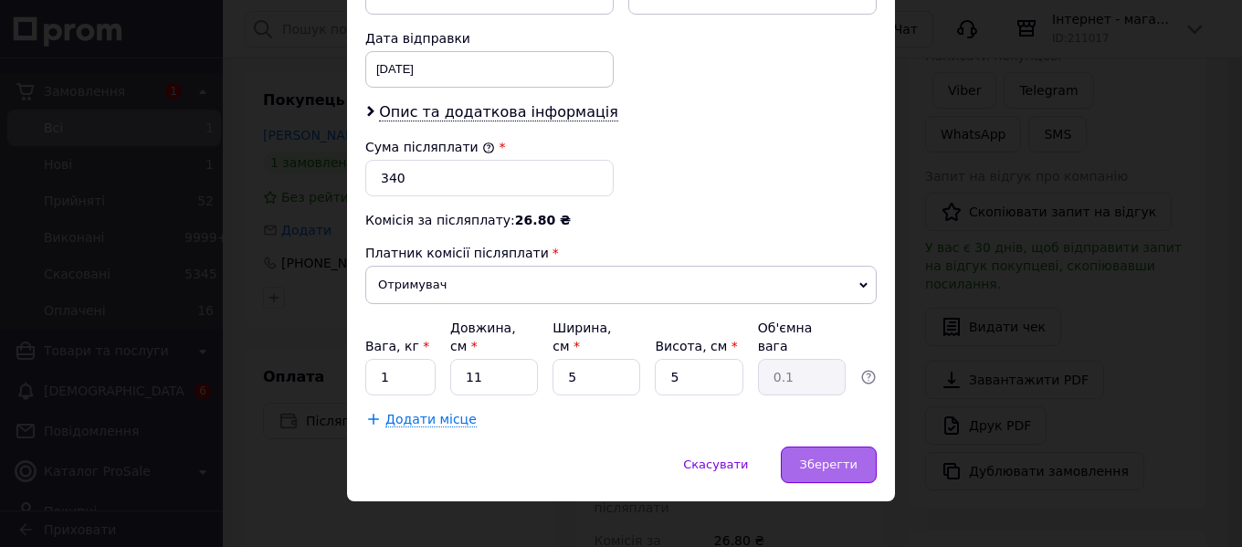
click at [815, 447] on div "Зберегти" at bounding box center [829, 465] width 96 height 37
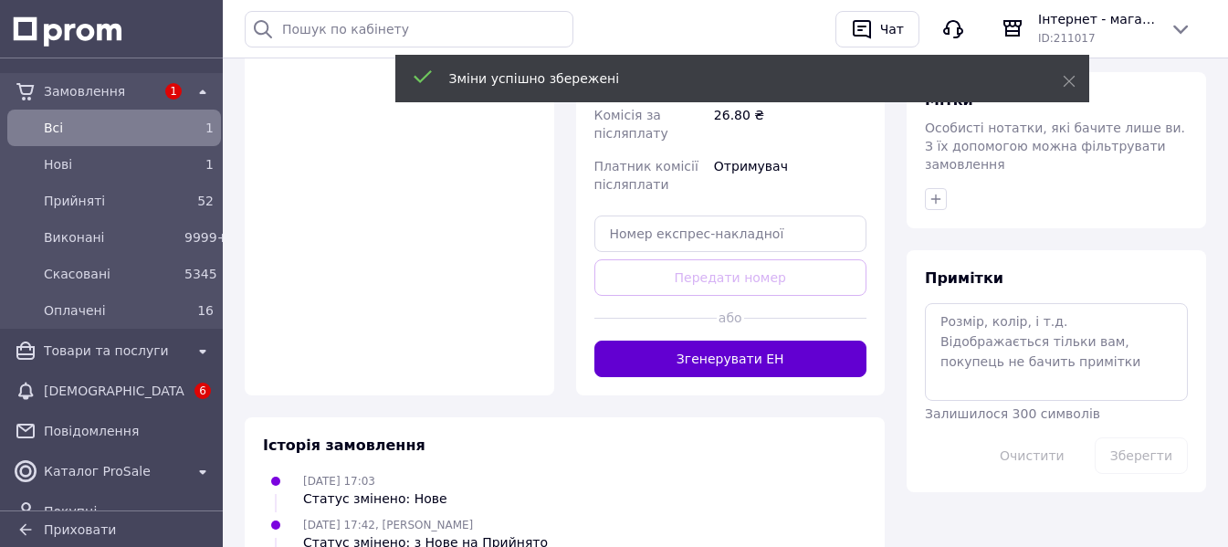
click at [755, 341] on button "Згенерувати ЕН" at bounding box center [730, 359] width 273 height 37
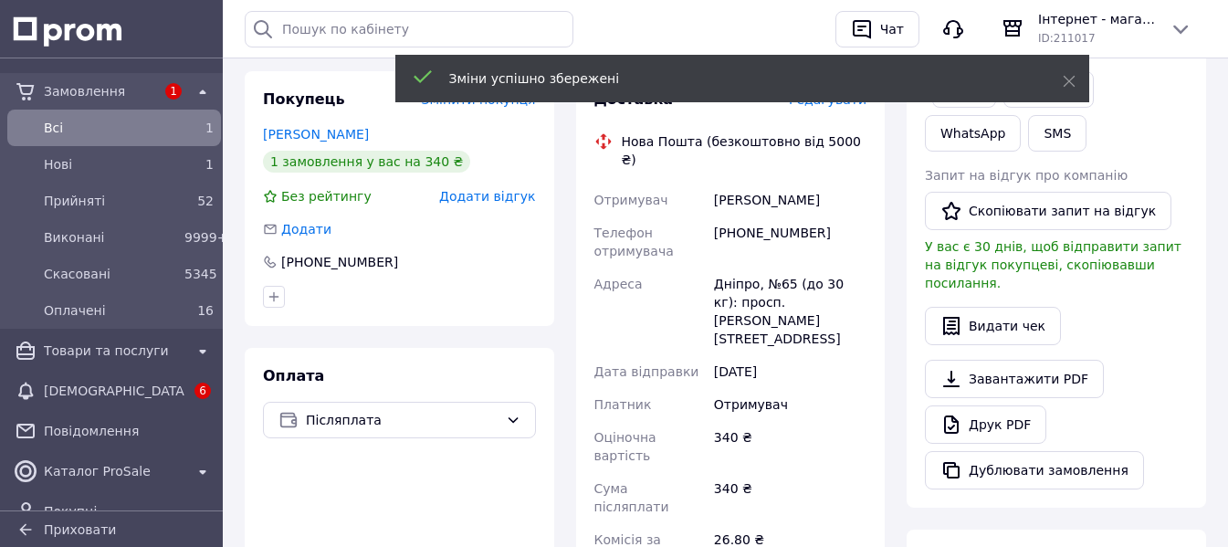
scroll to position [243, 0]
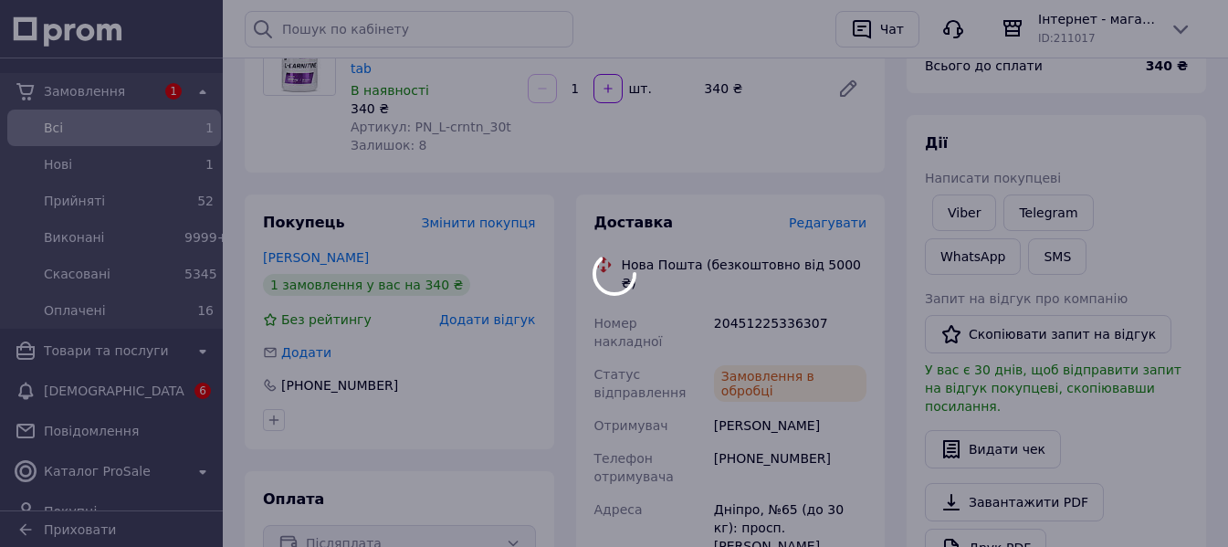
click at [773, 283] on div at bounding box center [614, 273] width 1228 height 547
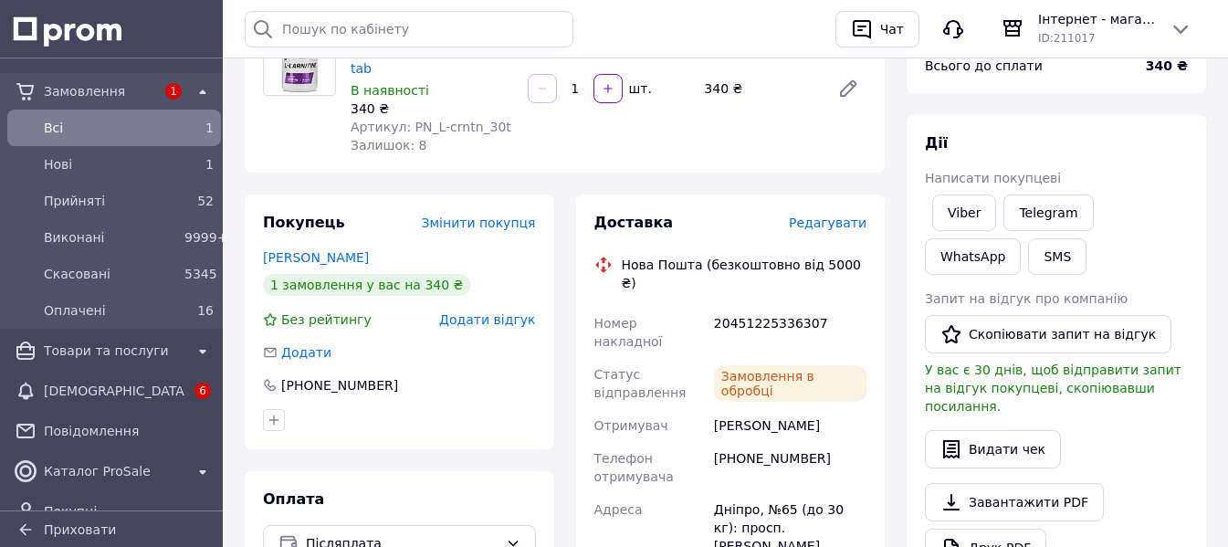
click at [758, 307] on div "20451225336307" at bounding box center [790, 332] width 160 height 51
copy div "20451225336307"
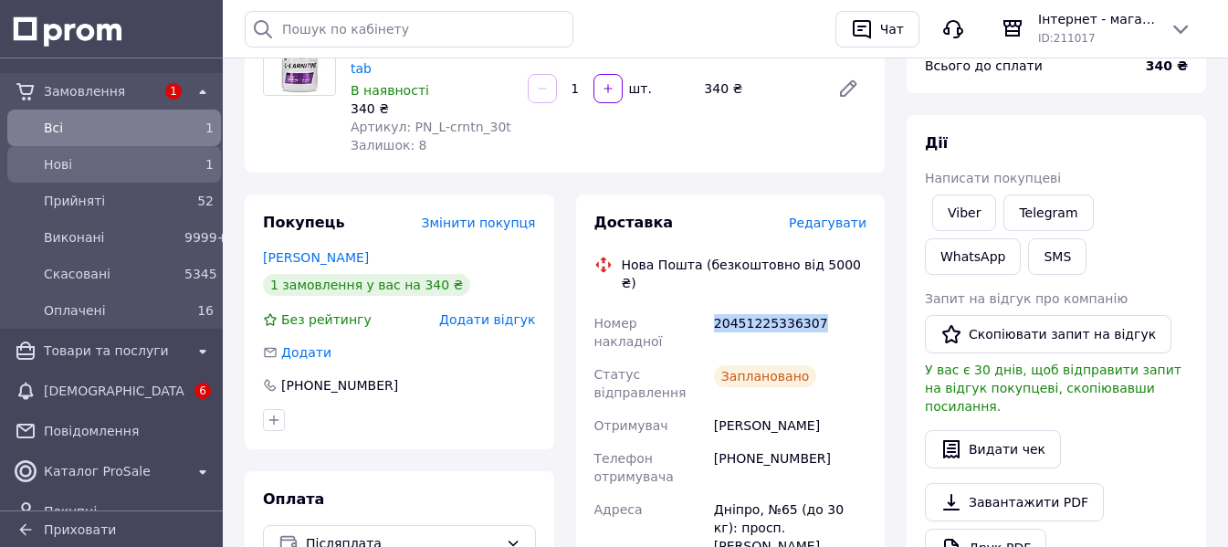
click at [54, 164] on span "Нові" at bounding box center [110, 164] width 133 height 18
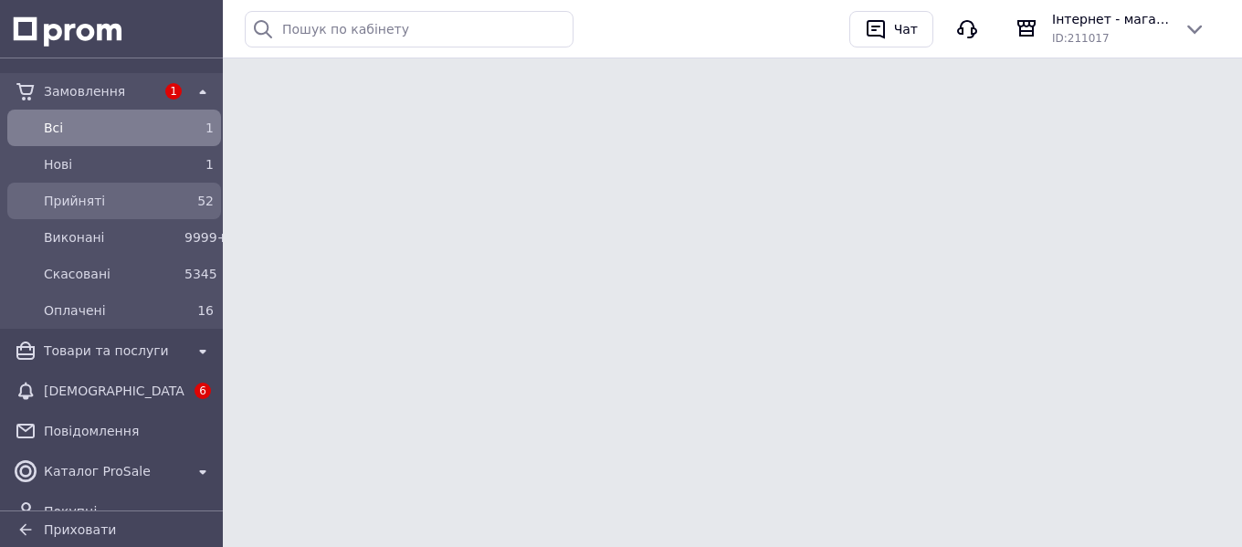
click at [70, 188] on div "Прийняті" at bounding box center [110, 201] width 141 height 26
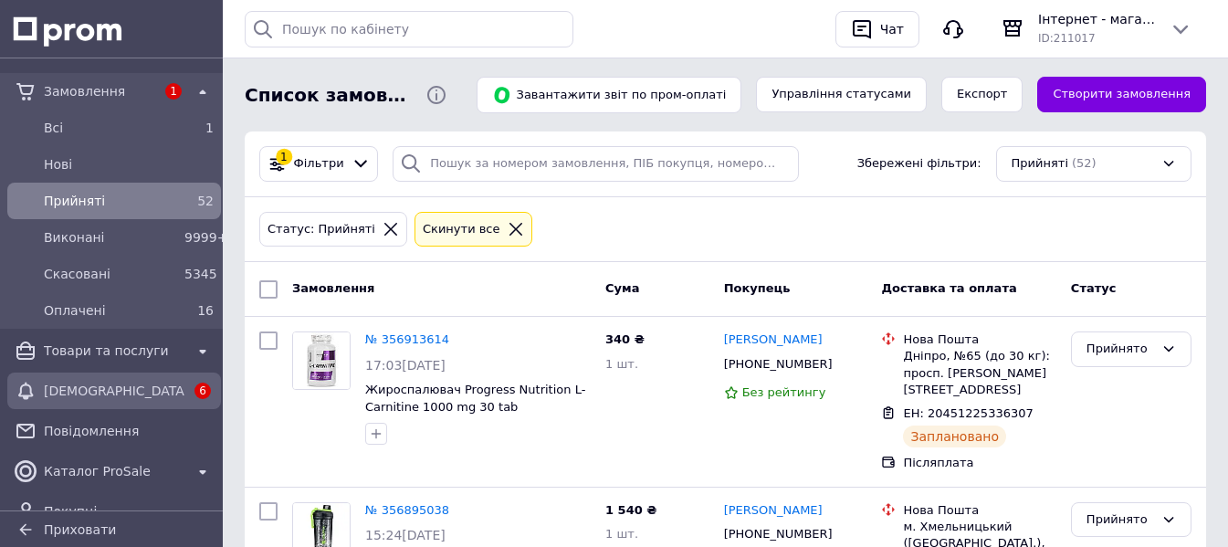
click at [131, 390] on span "[DEMOGRAPHIC_DATA]" at bounding box center [114, 391] width 141 height 18
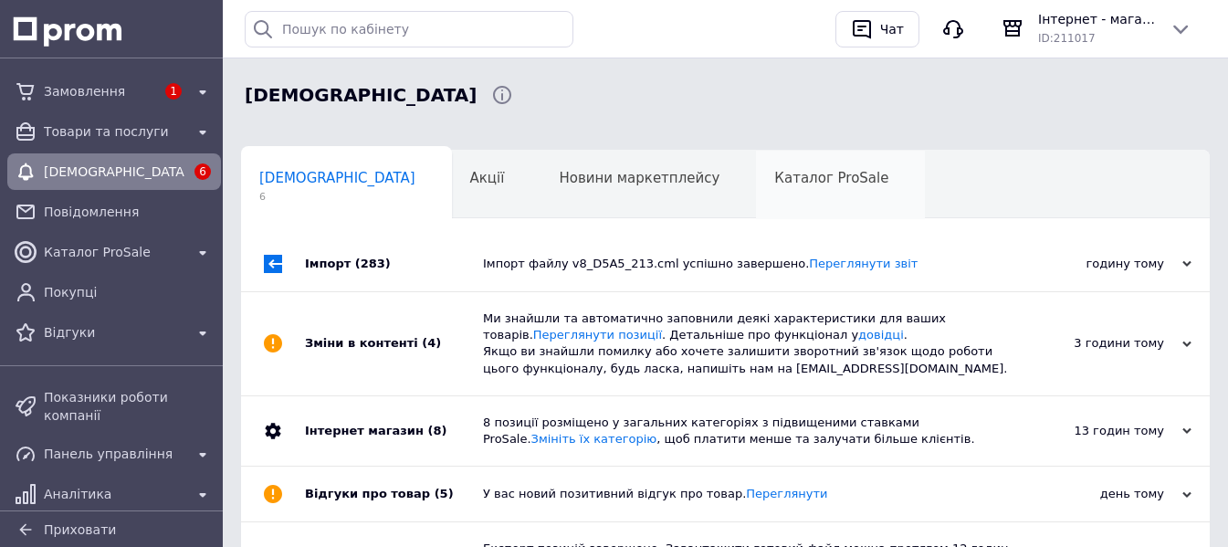
click at [756, 190] on div "Каталог ProSale 0" at bounding box center [840, 185] width 169 height 69
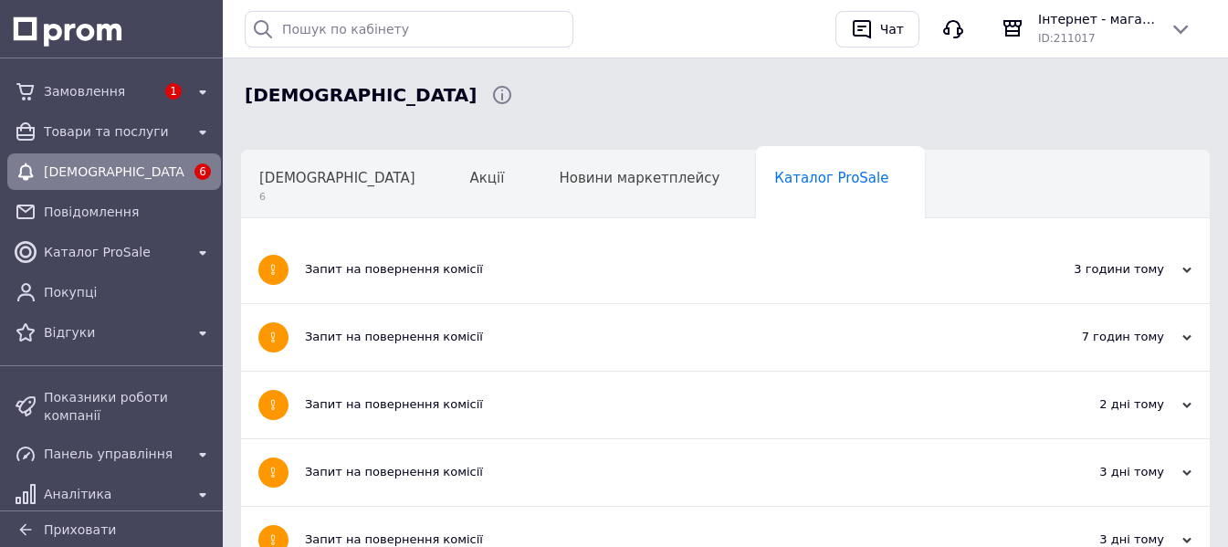
click at [127, 169] on span "[DEMOGRAPHIC_DATA]" at bounding box center [114, 172] width 141 height 18
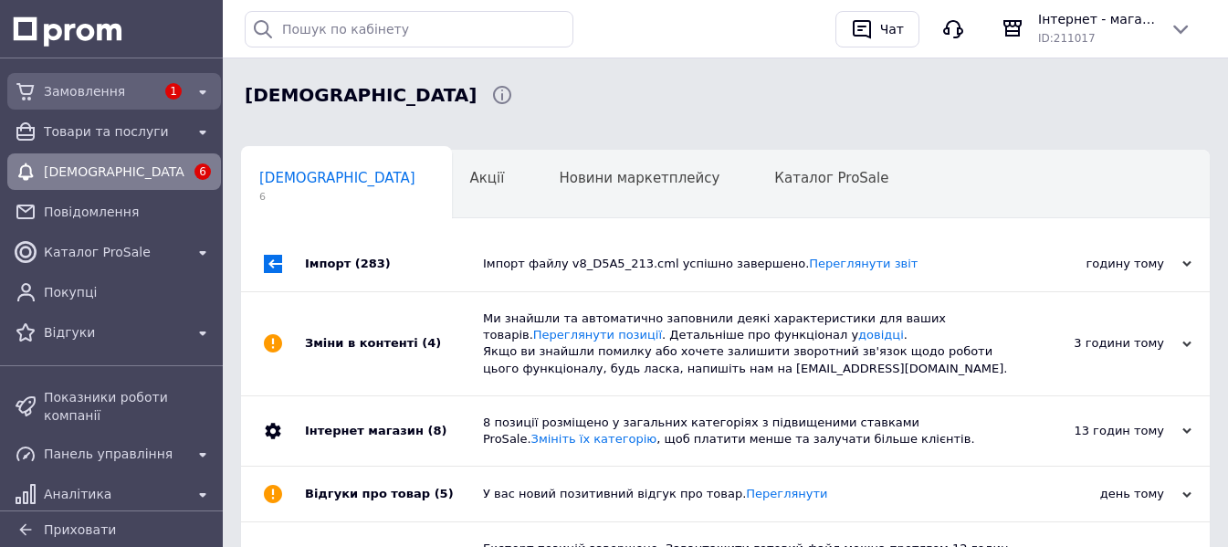
click at [130, 92] on span "Замовлення" at bounding box center [99, 91] width 111 height 18
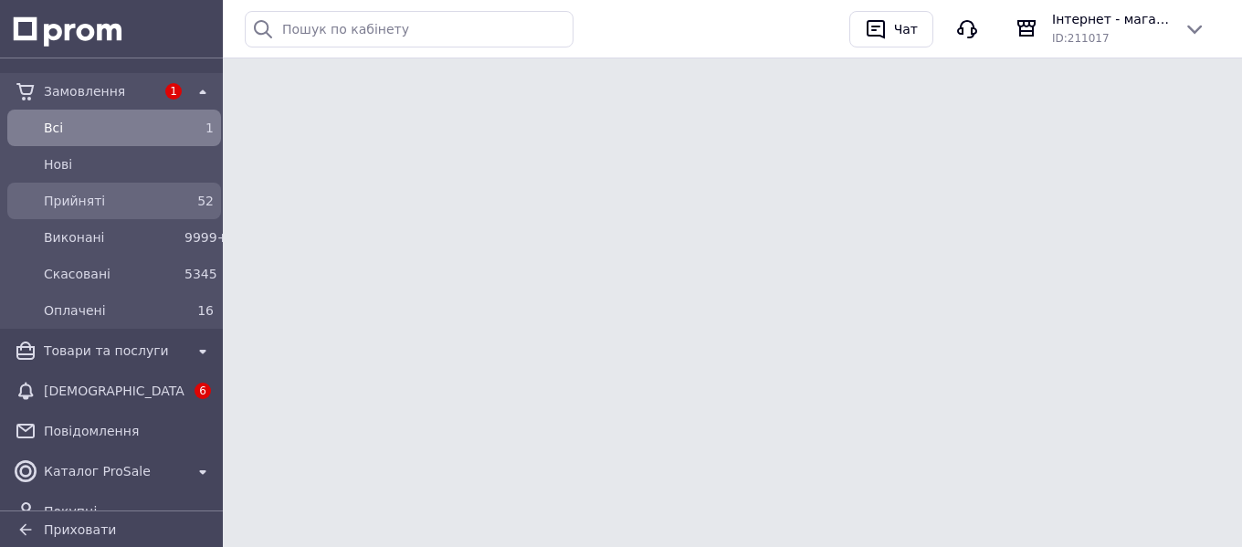
click at [105, 195] on span "Прийняті" at bounding box center [110, 201] width 133 height 18
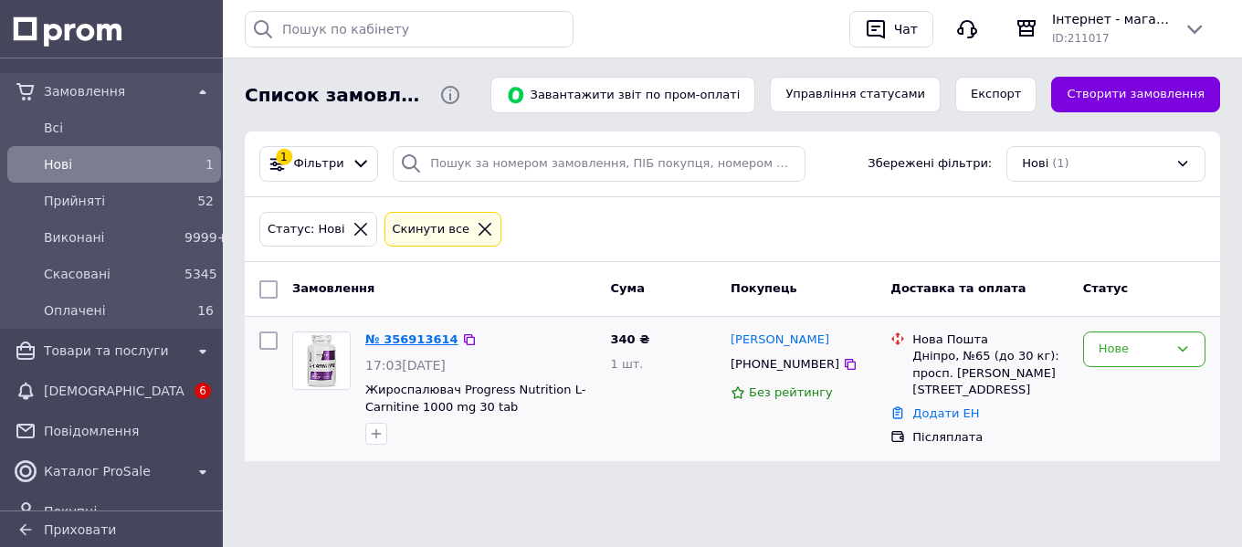
click at [403, 342] on link "№ 356913614" at bounding box center [411, 339] width 93 height 14
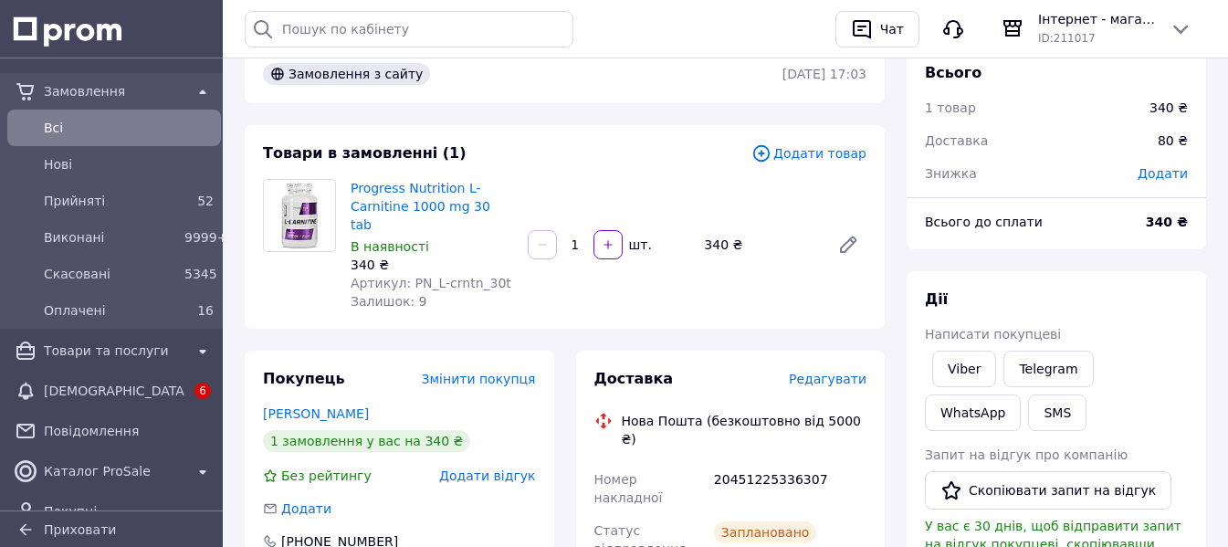
scroll to position [183, 0]
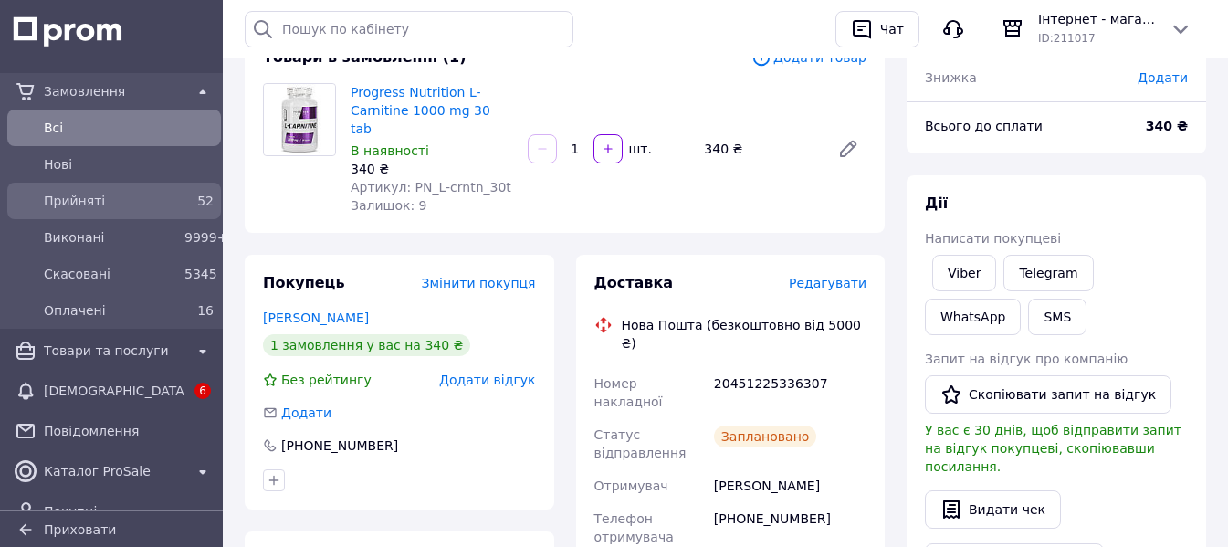
click at [142, 188] on div "Прийняті" at bounding box center [110, 201] width 141 height 26
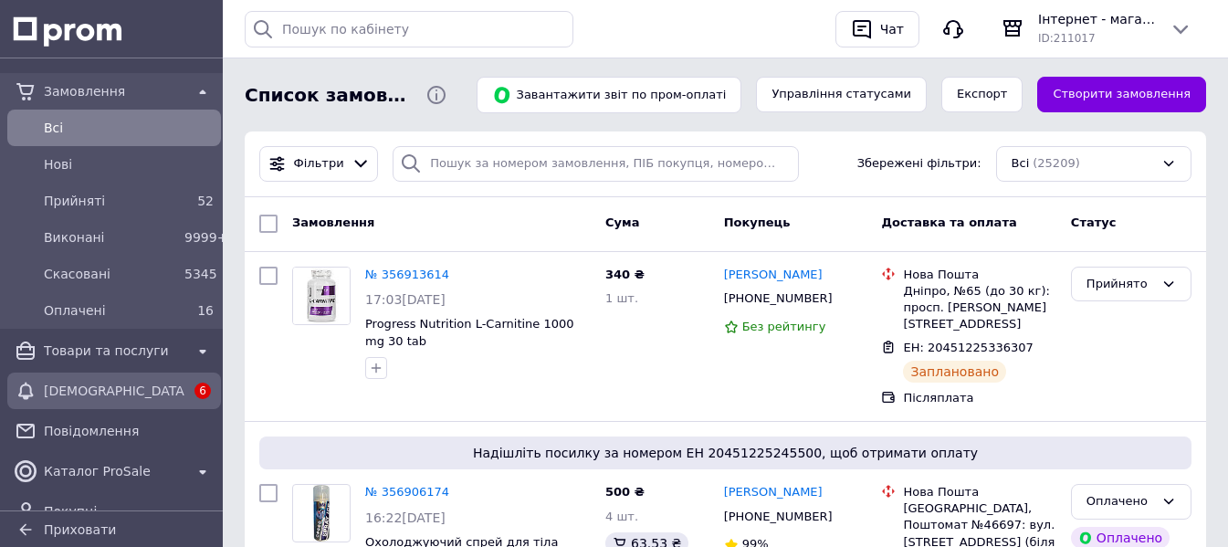
click at [106, 381] on div "[DEMOGRAPHIC_DATA]" at bounding box center [114, 391] width 148 height 26
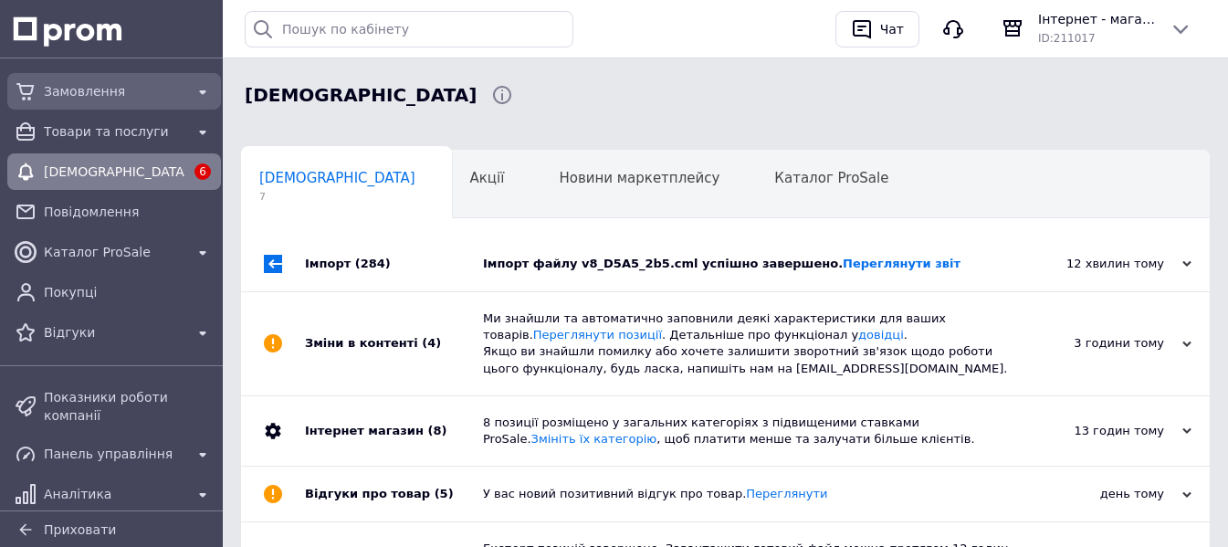
click at [103, 92] on span "Замовлення" at bounding box center [114, 91] width 141 height 18
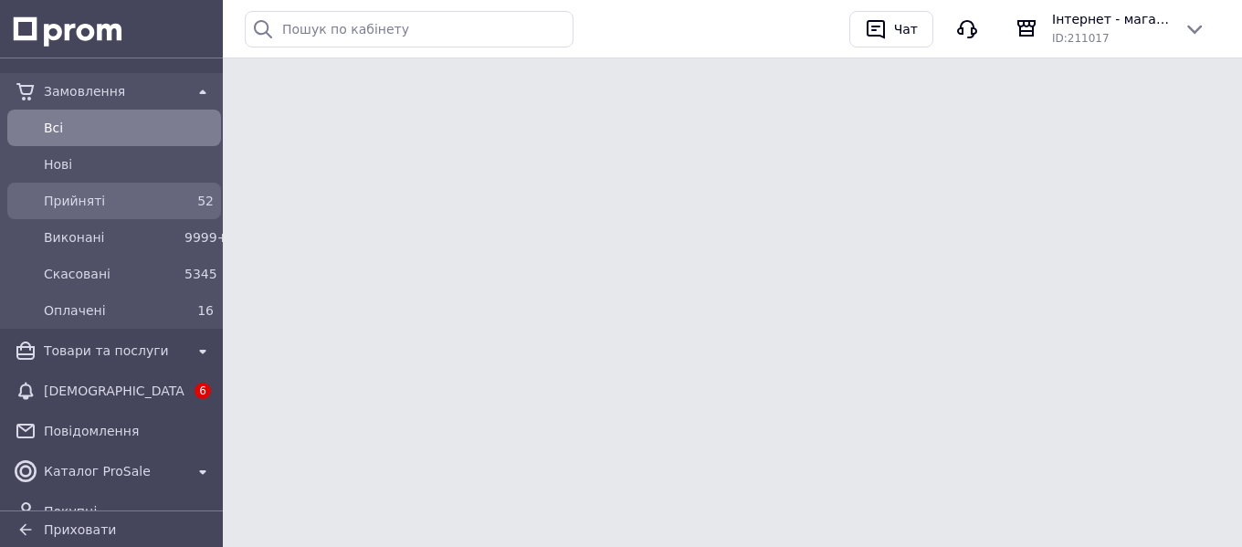
click at [92, 198] on span "Прийняті" at bounding box center [110, 201] width 133 height 18
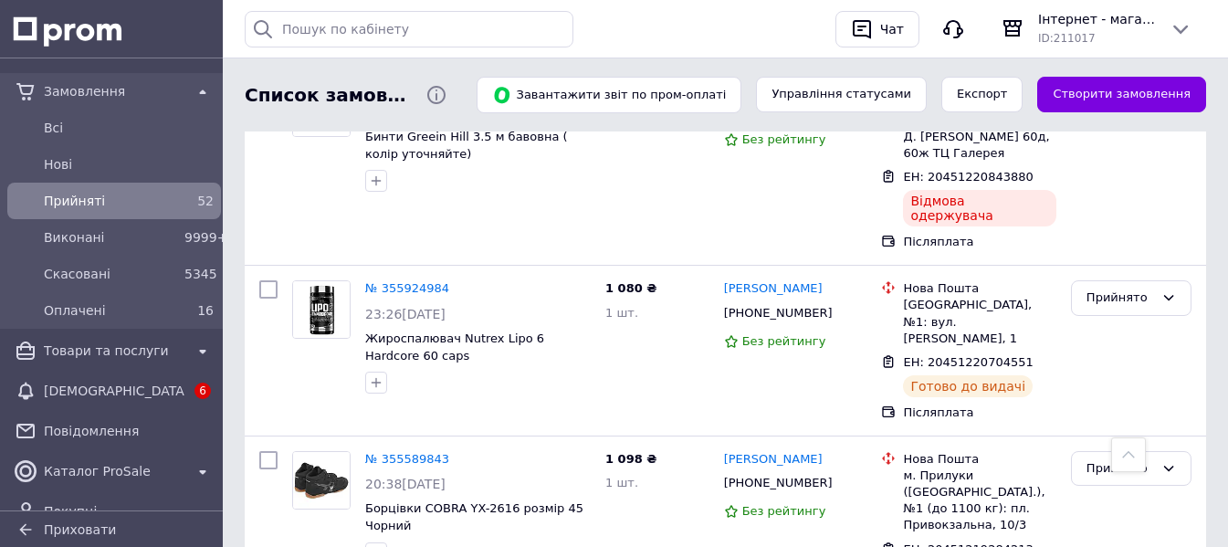
scroll to position [9243, 0]
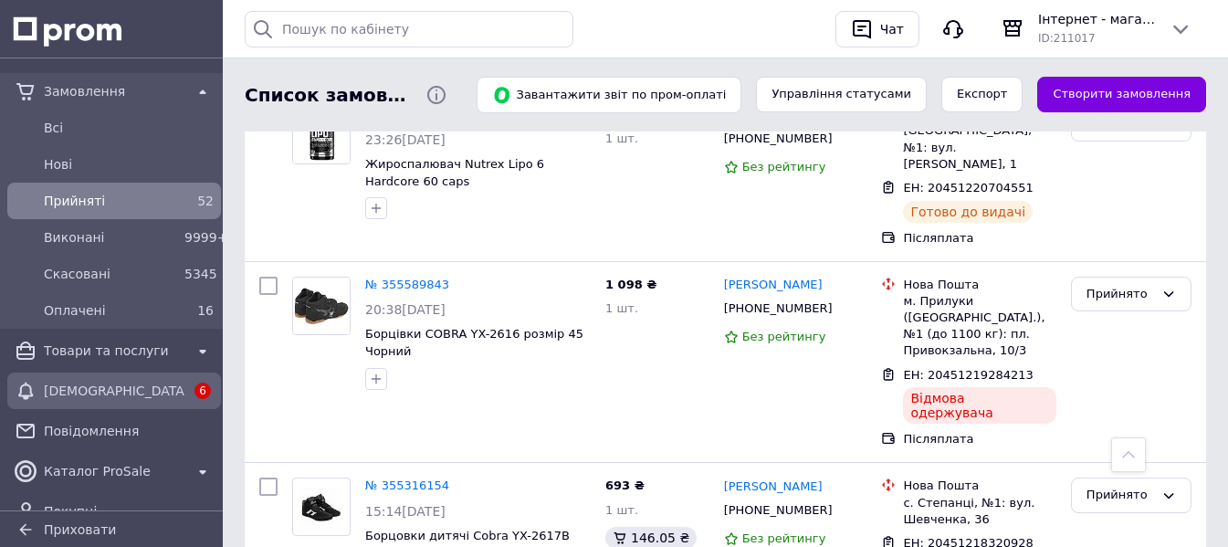
click at [110, 389] on span "[DEMOGRAPHIC_DATA]" at bounding box center [114, 391] width 141 height 18
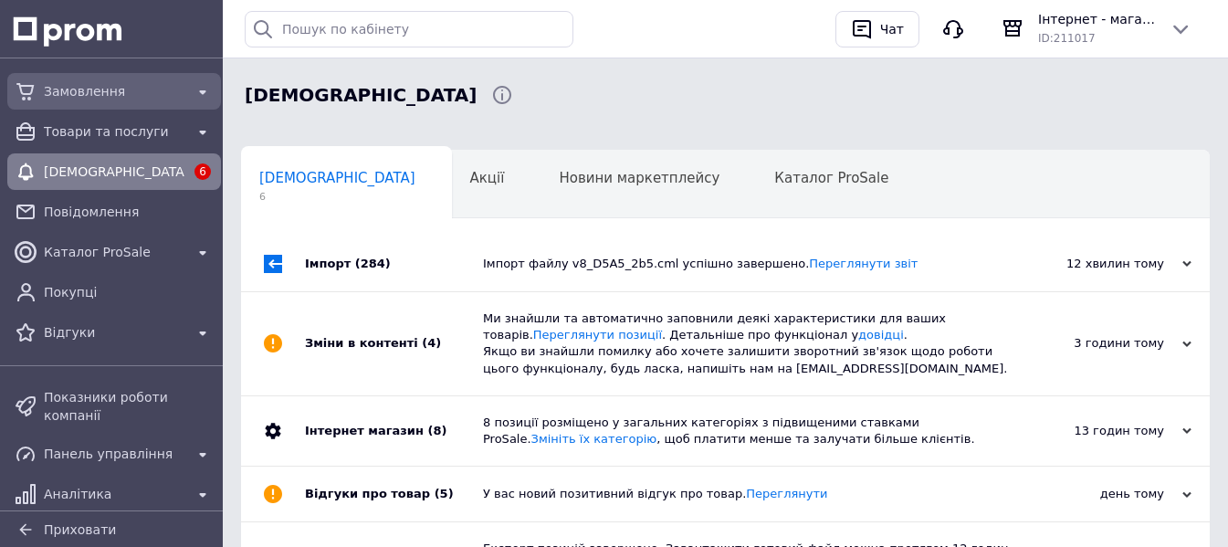
click at [64, 96] on span "Замовлення" at bounding box center [114, 91] width 141 height 18
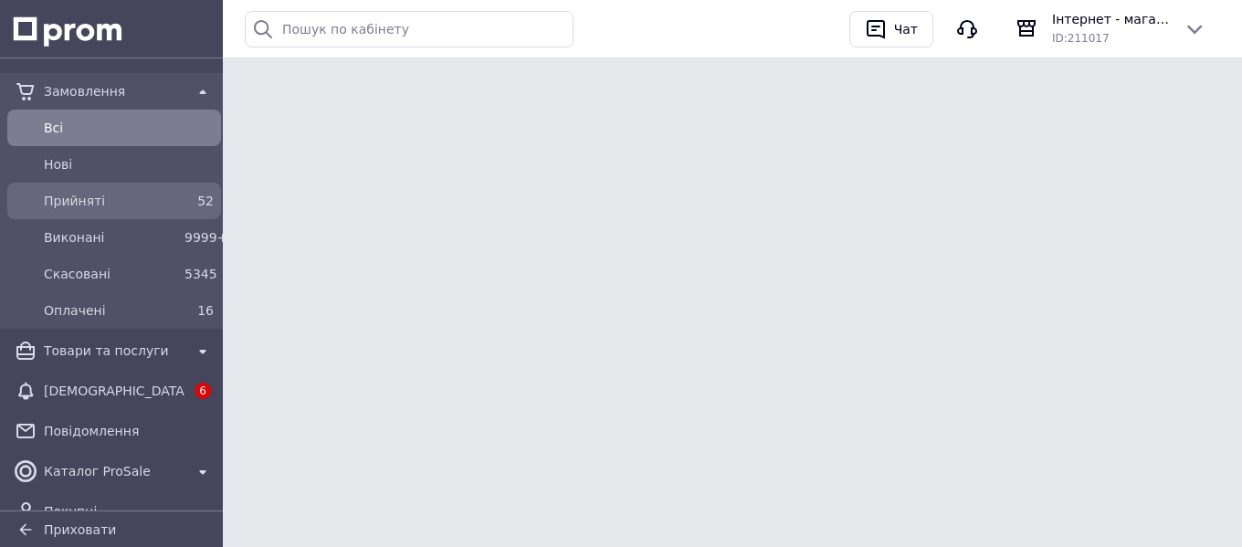
click at [88, 195] on span "Прийняті" at bounding box center [110, 201] width 133 height 18
